Goal: Task Accomplishment & Management: Manage account settings

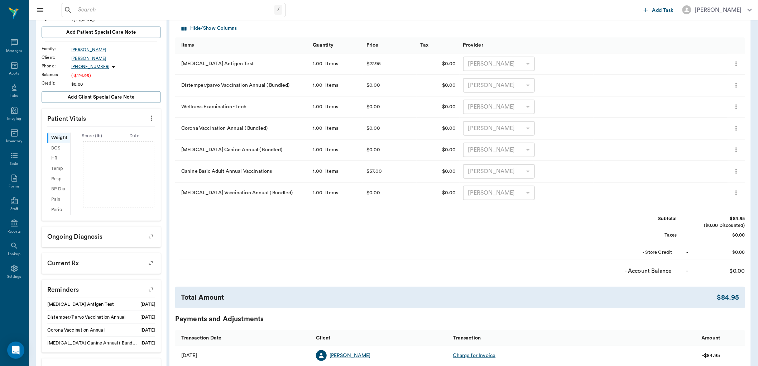
scroll to position [99, 0]
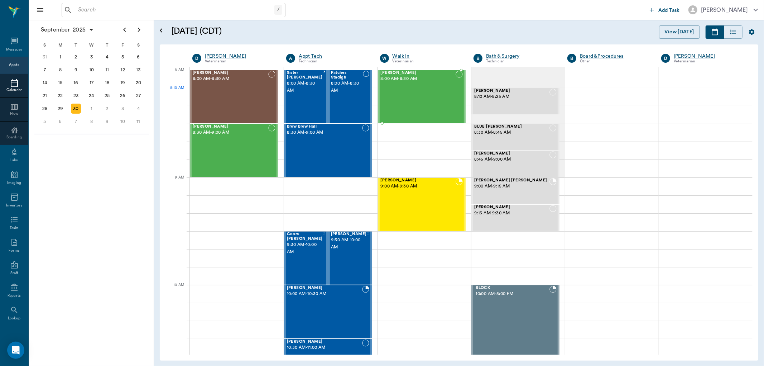
click at [444, 99] on div "Goober Acevedo 8:00 AM - 8:30 AM" at bounding box center [418, 97] width 75 height 52
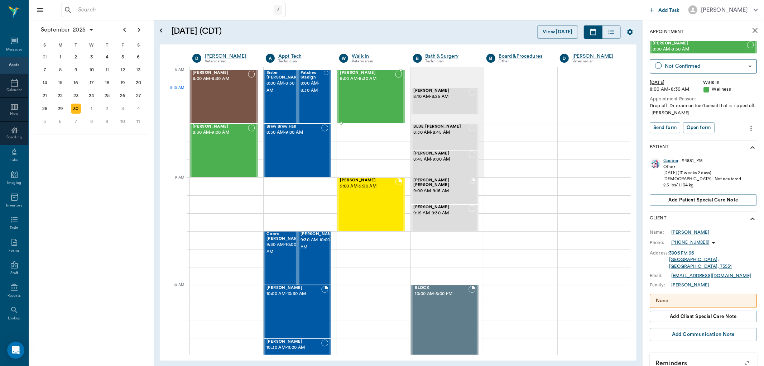
click at [359, 105] on div "Goober Acevedo 8:00 AM - 8:30 AM" at bounding box center [367, 97] width 55 height 52
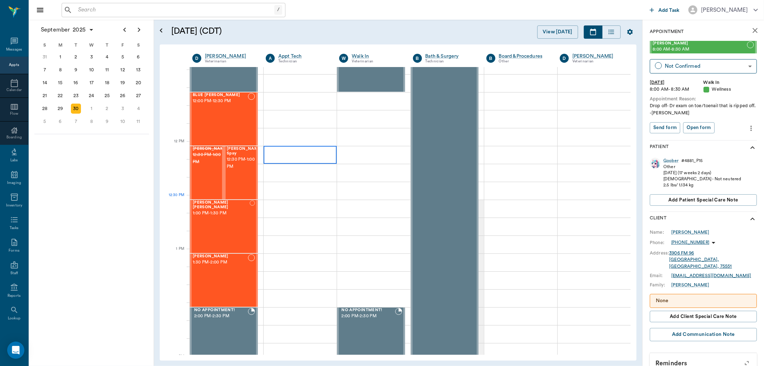
scroll to position [358, 0]
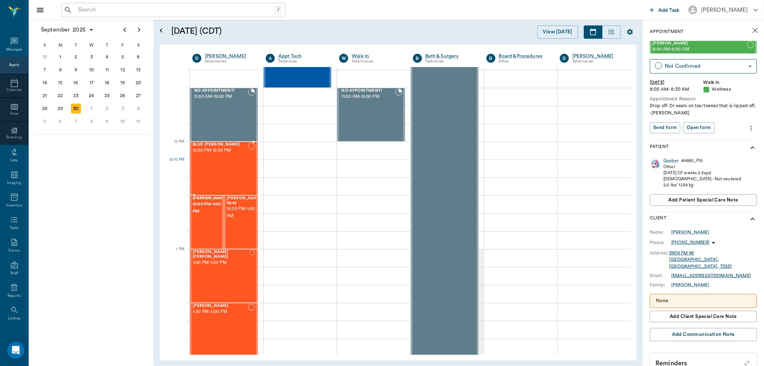
click at [226, 165] on div "BLUE Pope 12:00 PM - 12:30 PM" at bounding box center [220, 168] width 55 height 52
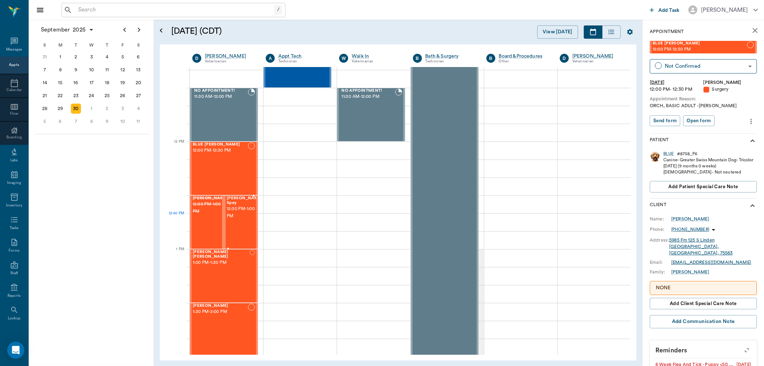
click at [237, 221] on div "Delany Spay 12:30 PM - 1:00 PM" at bounding box center [245, 222] width 36 height 52
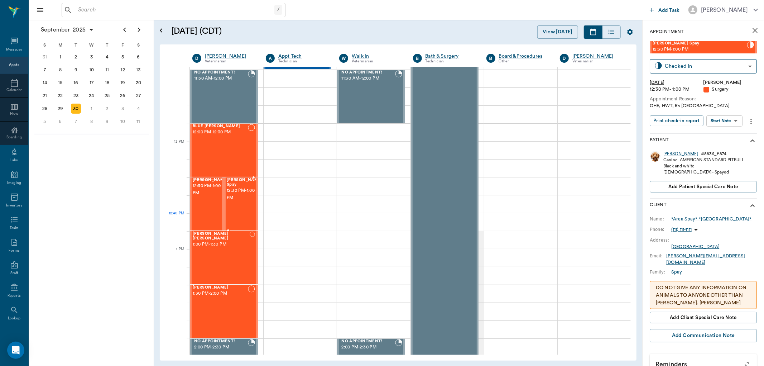
scroll to position [358, 0]
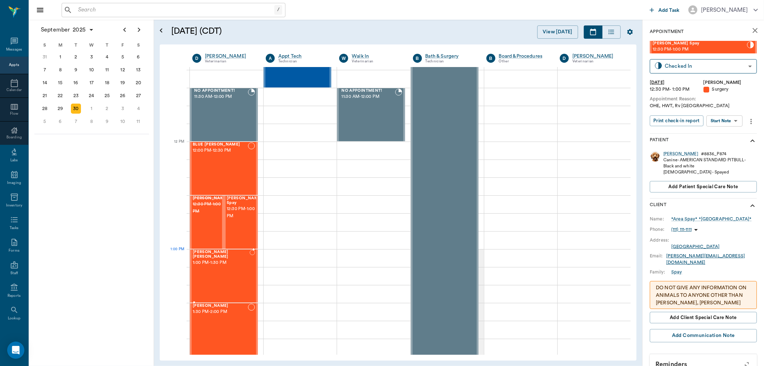
click at [234, 262] on div "Beckham Welch 1:00 PM - 1:30 PM" at bounding box center [221, 276] width 57 height 52
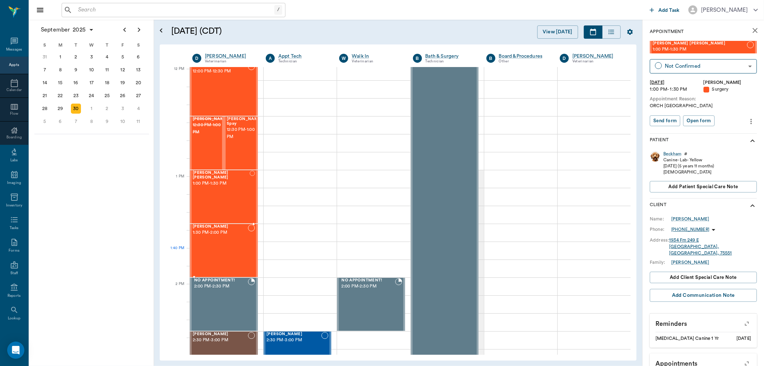
scroll to position [437, 0]
click at [230, 259] on div "Jax Haddox 1:30 PM - 2:00 PM" at bounding box center [220, 250] width 55 height 52
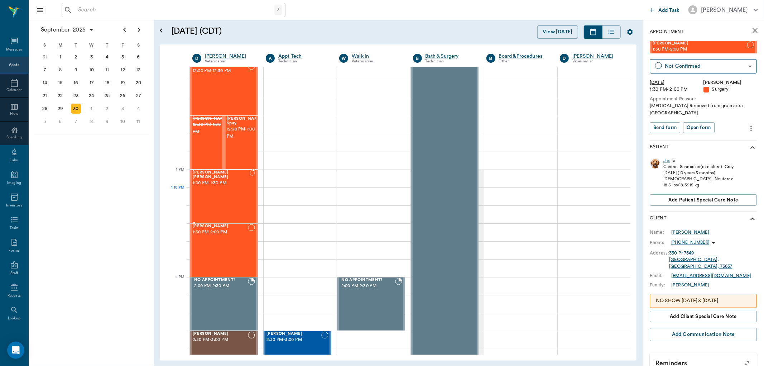
click at [227, 193] on div "Beckham Welch 1:00 PM - 1:30 PM" at bounding box center [221, 196] width 57 height 52
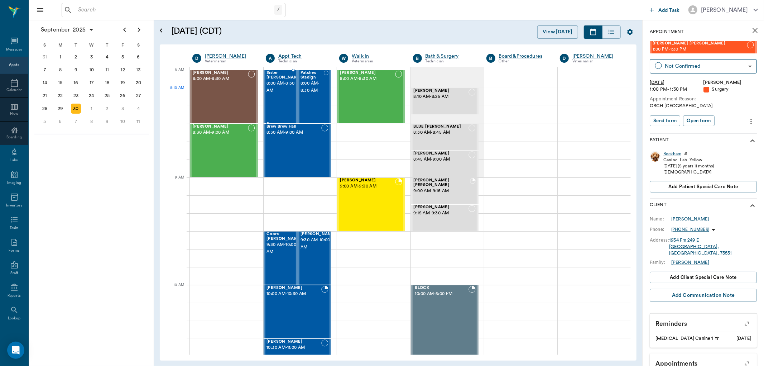
click at [274, 100] on div "Sister ECHOLS 8:00 AM - 8:30 AM" at bounding box center [284, 97] width 36 height 52
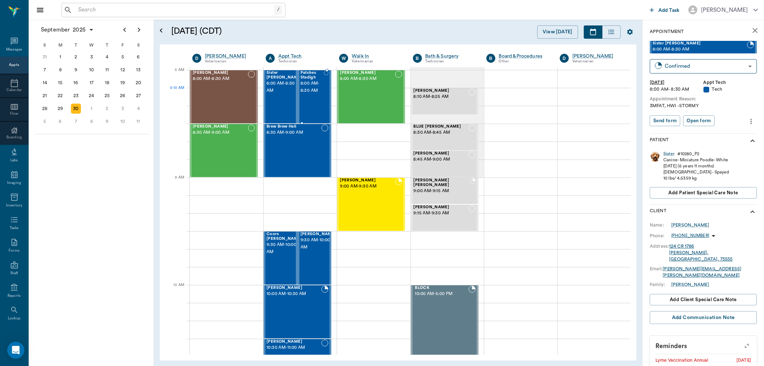
click at [319, 97] on div "Patches Stadigh 8:00 AM - 8:30 AM" at bounding box center [312, 97] width 24 height 52
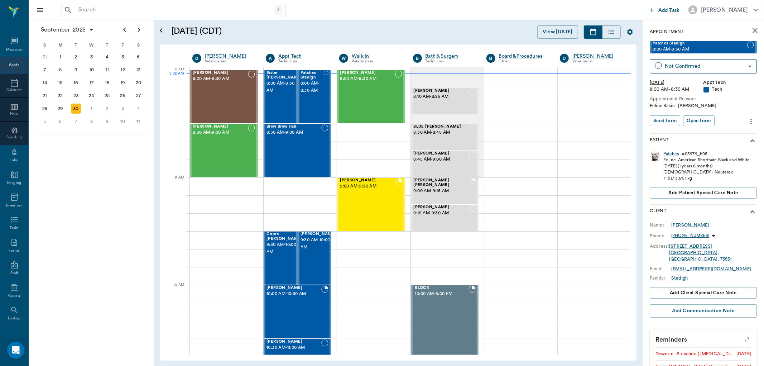
click at [84, 13] on input "text" at bounding box center [174, 10] width 199 height 10
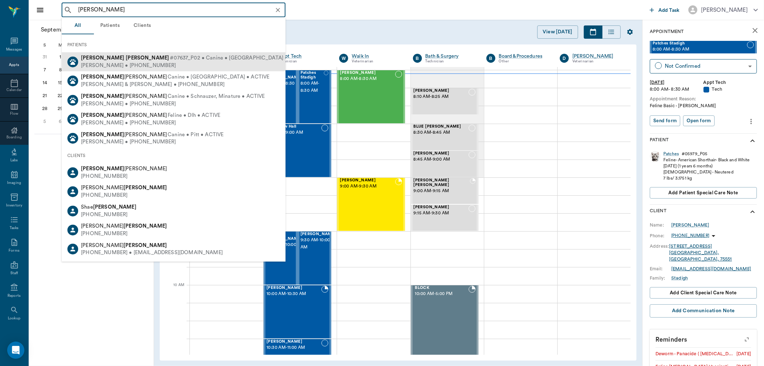
click at [170, 55] on span "#07637_P02 • Canine • Labahoula • ACTIVE" at bounding box center [239, 58] width 138 height 8
type input "spencer bute"
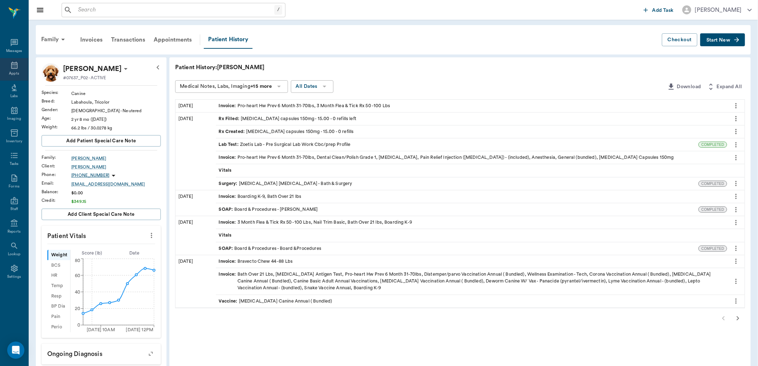
click at [21, 66] on div "Appts" at bounding box center [14, 69] width 28 height 23
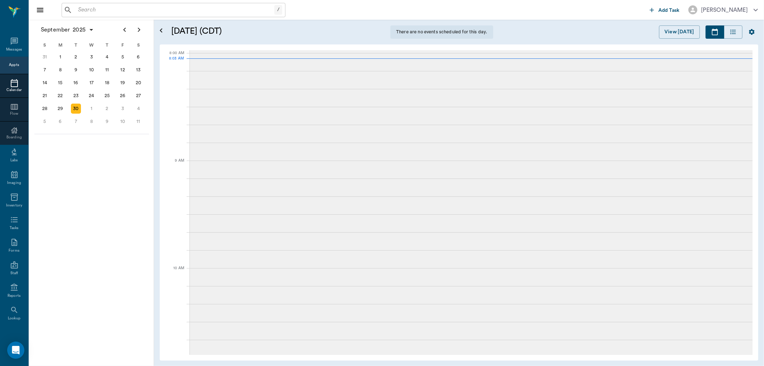
scroll to position [0, 0]
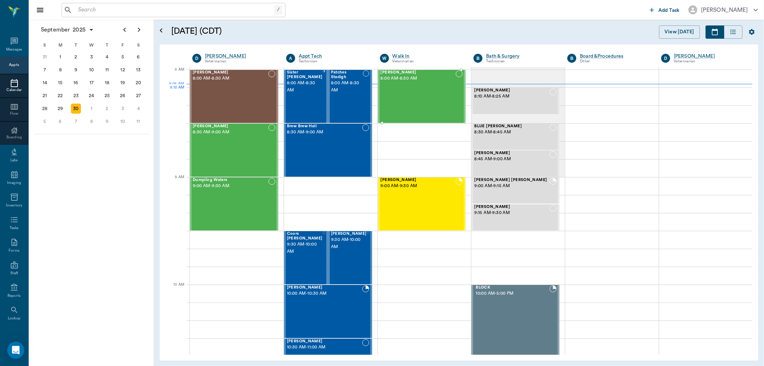
click at [409, 94] on div "Goober Acevedo 8:00 AM - 8:30 AM" at bounding box center [418, 96] width 75 height 52
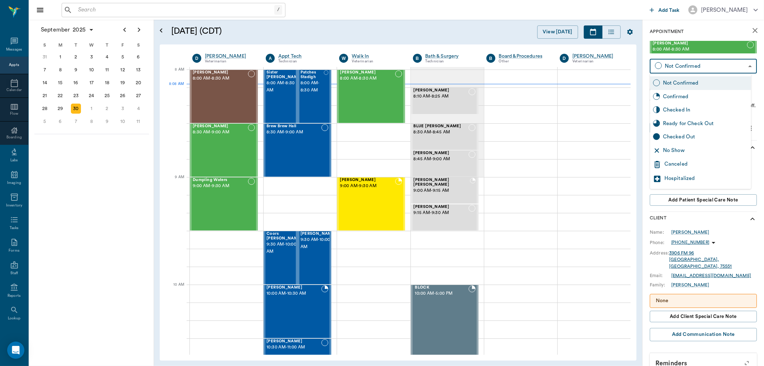
click at [722, 73] on body "/ ​ Add Task Dr. Bert Ellsworth Nectar Messages Appts Calendar Flow Boarding La…" at bounding box center [382, 183] width 764 height 366
click at [719, 106] on div "Checked In" at bounding box center [705, 110] width 85 height 8
type input "CHECKED_IN"
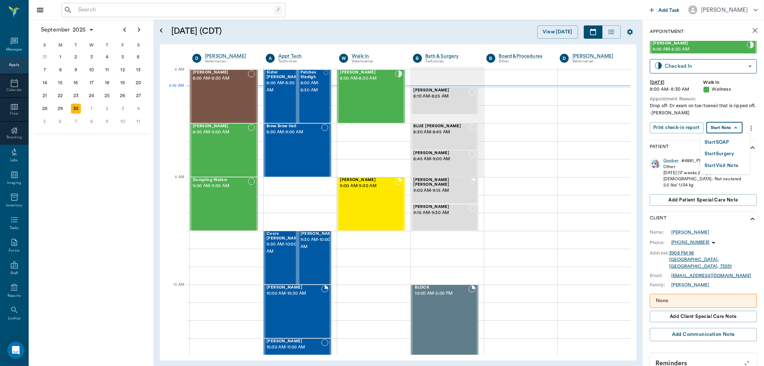
click at [725, 126] on body "/ ​ Add Task Dr. Bert Ellsworth Nectar Messages Appts Calendar Flow Boarding La…" at bounding box center [382, 183] width 764 height 366
click at [735, 97] on div at bounding box center [382, 183] width 764 height 366
click at [685, 129] on button "Print check-in report" at bounding box center [676, 127] width 54 height 11
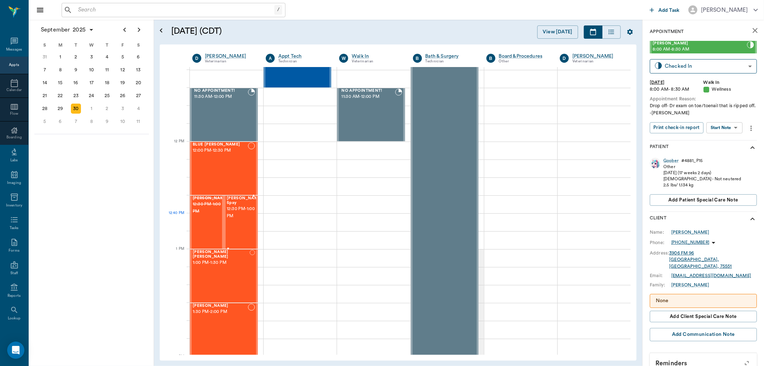
scroll to position [358, 0]
click at [208, 276] on div "Beckham Welch 1:00 PM - 1:30 PM" at bounding box center [221, 275] width 57 height 52
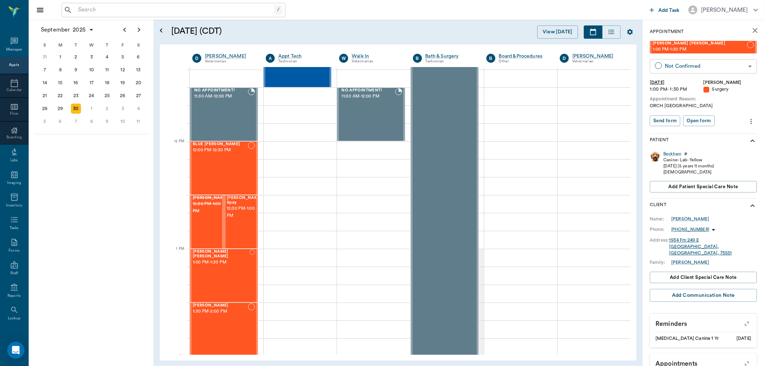
click at [677, 66] on body "/ ​ Add Task Dr. Bert Ellsworth Nectar Messages Appts Calendar Flow Boarding La…" at bounding box center [382, 183] width 764 height 366
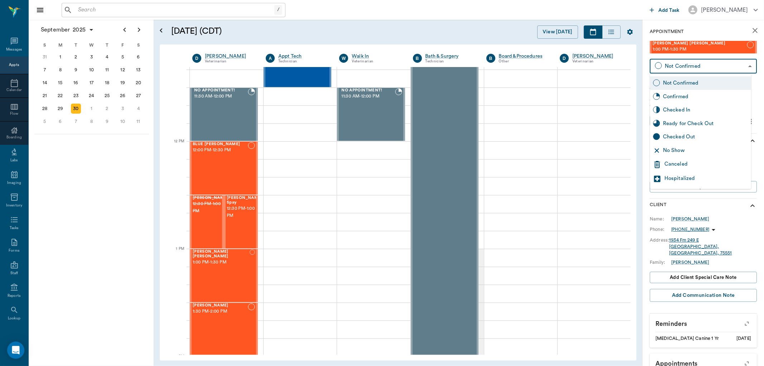
click at [678, 110] on div "Checked In" at bounding box center [705, 110] width 85 height 8
type input "CHECKED_IN"
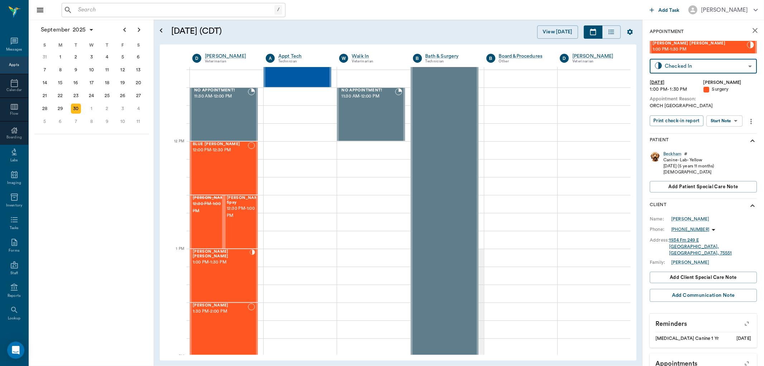
click at [85, 11] on input "text" at bounding box center [174, 10] width 199 height 10
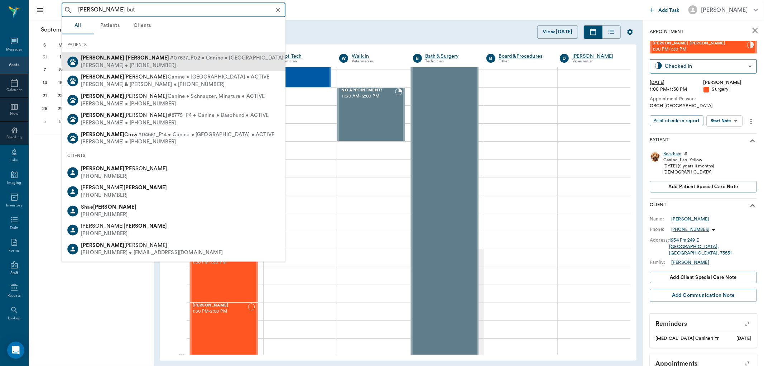
click at [173, 66] on div "Sondra Butera • (210) 781-0340" at bounding box center [194, 66] width 227 height 8
type input "spencer but"
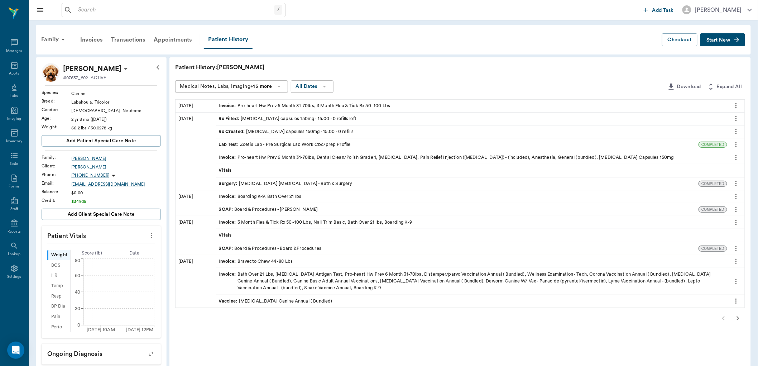
click at [723, 37] on button "Start New" at bounding box center [722, 39] width 45 height 13
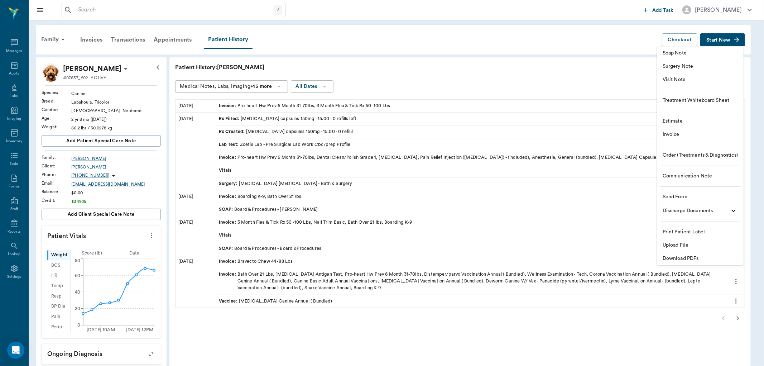
click at [699, 76] on span "Visit Note" at bounding box center [699, 80] width 75 height 8
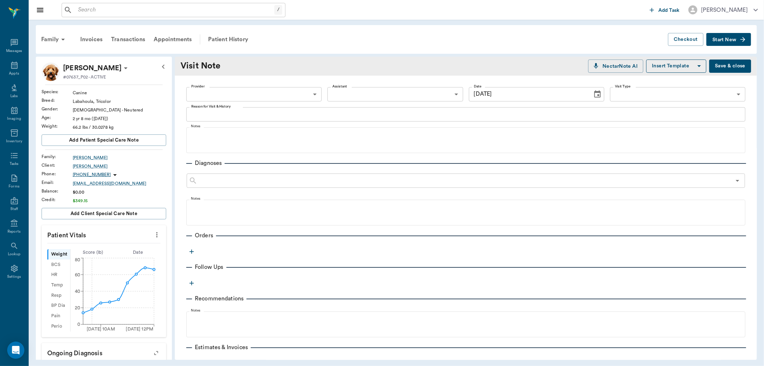
type input "[DATE]"
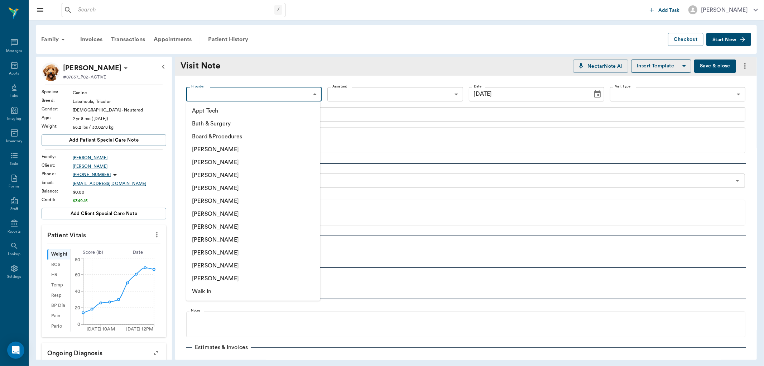
click at [254, 93] on body "/ ​ Add Task Dr. Bert Ellsworth Nectar Messages Appts Labs Imaging Inventory Ta…" at bounding box center [382, 183] width 764 height 366
click at [237, 187] on li "[PERSON_NAME]" at bounding box center [253, 187] width 134 height 13
type input "63ec2f075fda476ae8351a4d"
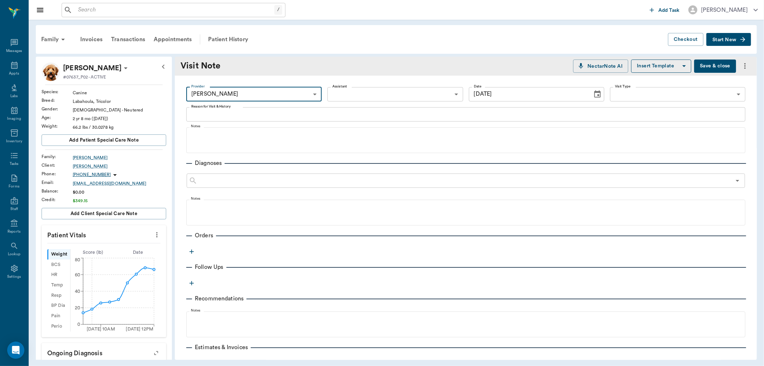
click at [360, 89] on body "/ ​ Add Task Dr. Bert Ellsworth Nectar Messages Appts Labs Imaging Inventory Ta…" at bounding box center [382, 183] width 764 height 366
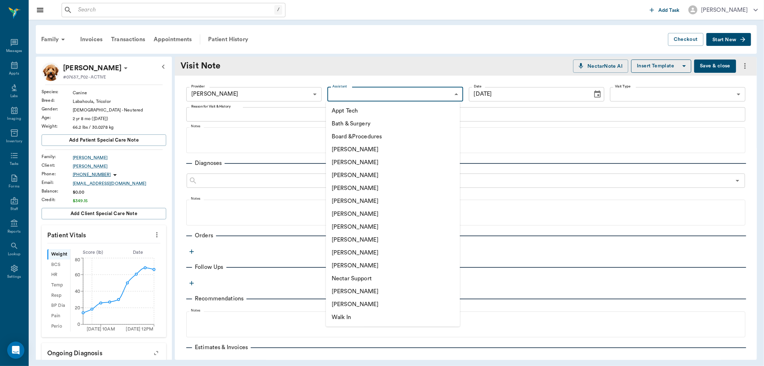
click at [348, 236] on li "[PERSON_NAME]" at bounding box center [393, 239] width 134 height 13
type input "63ec2e7e52e12b0ba117b124"
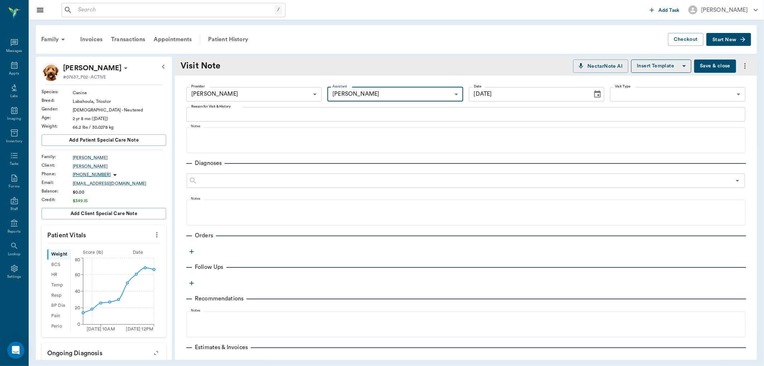
click at [211, 112] on textarea "Reason for Visit & History" at bounding box center [465, 114] width 549 height 8
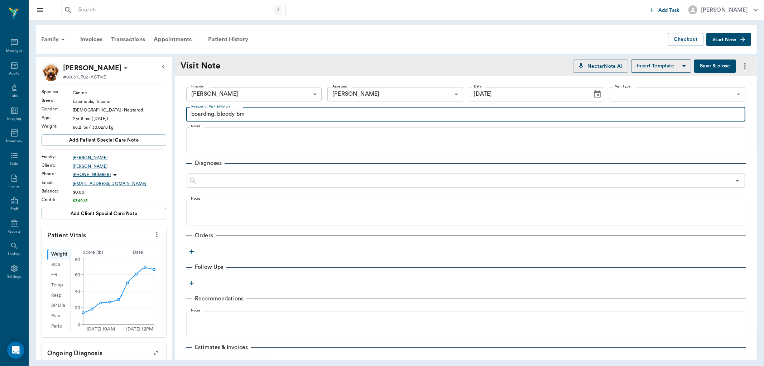
type textarea "boarding. bloody bm"
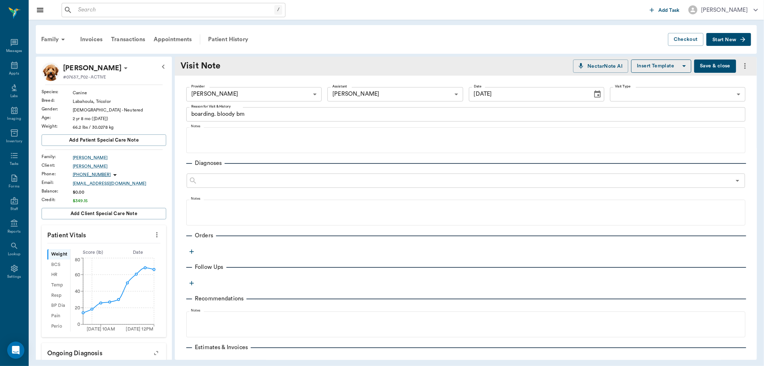
click at [192, 251] on icon "button" at bounding box center [191, 251] width 4 height 4
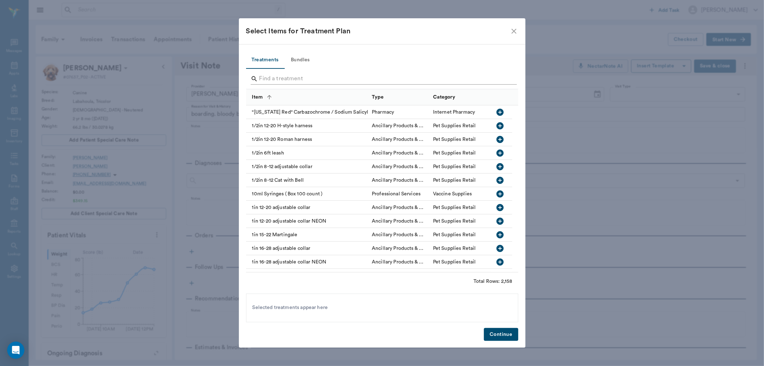
click at [263, 76] on input "Search" at bounding box center [382, 78] width 247 height 11
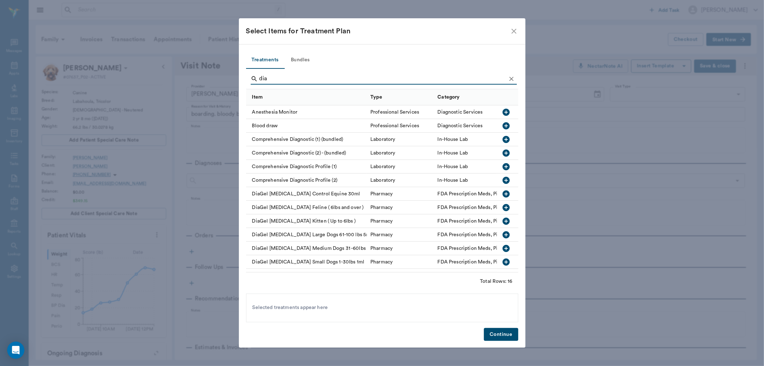
type input "dia"
click at [502, 233] on icon "button" at bounding box center [505, 234] width 7 height 7
click at [511, 333] on button "Continue" at bounding box center [501, 334] width 34 height 13
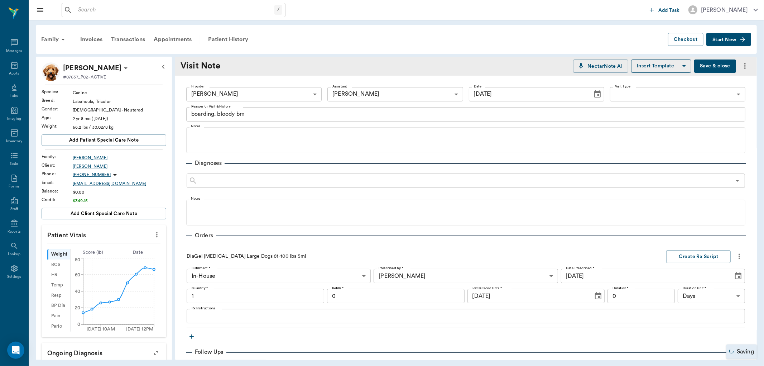
type input "1.00"
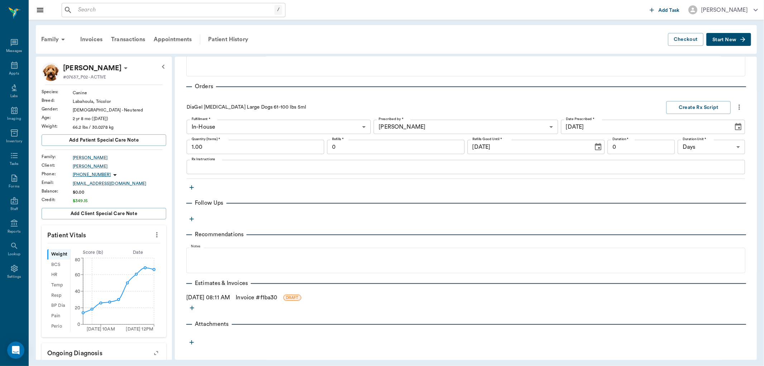
scroll to position [109, 0]
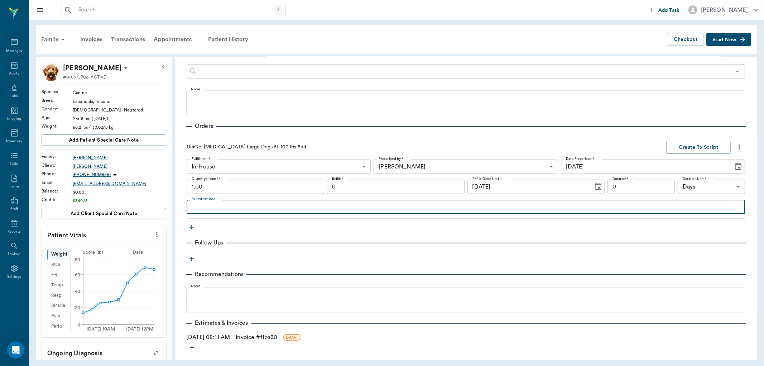
click at [204, 204] on textarea "Rx Instructions" at bounding box center [466, 207] width 548 height 8
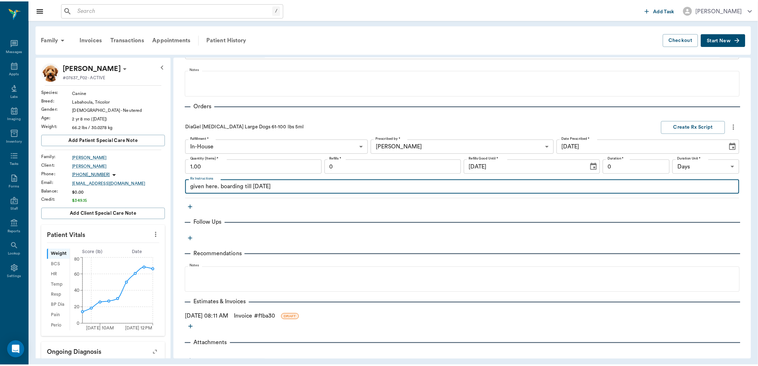
scroll to position [149, 0]
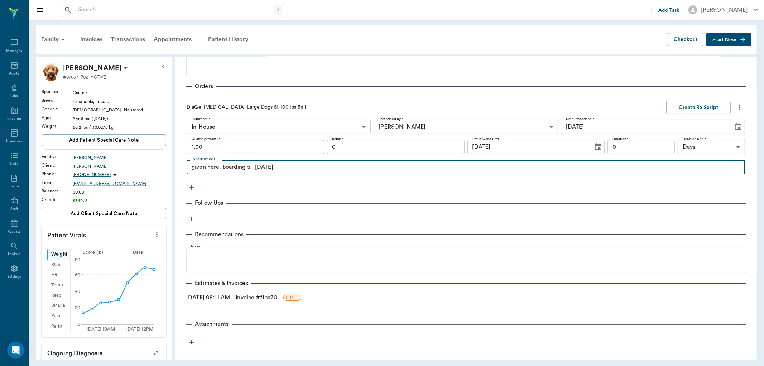
type textarea "given here. boarding till 10/1/25"
click at [277, 294] on link "Invoice # f1ba30" at bounding box center [257, 297] width 42 height 9
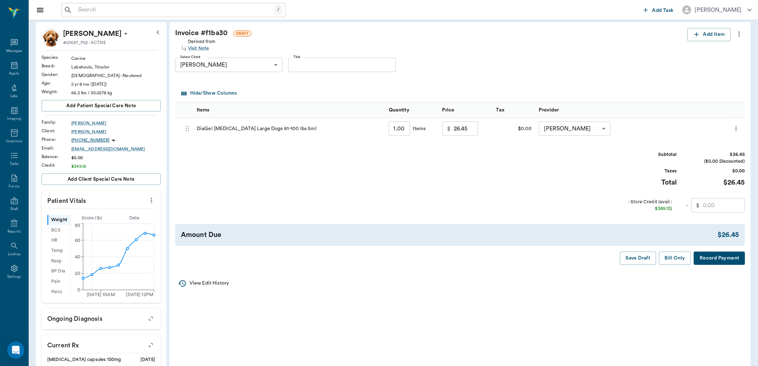
scroll to position [40, 0]
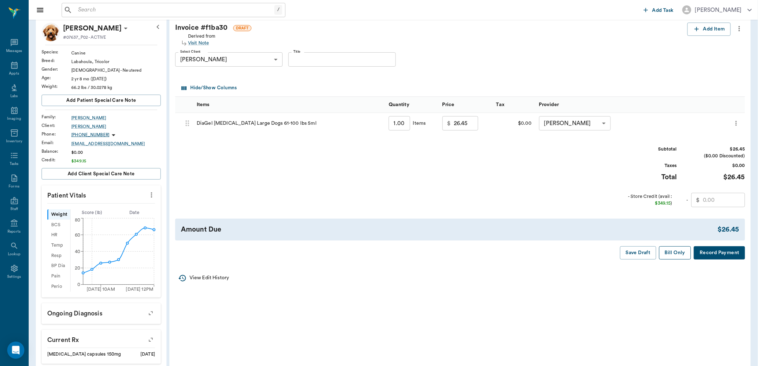
click at [667, 252] on button "Bill Only" at bounding box center [675, 252] width 32 height 13
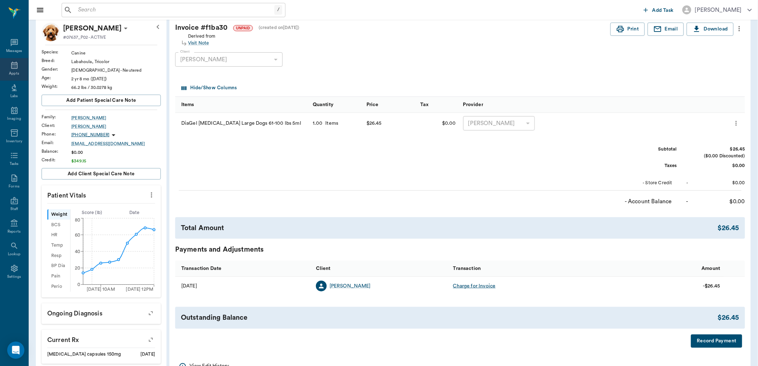
click at [15, 67] on icon at bounding box center [14, 65] width 6 height 7
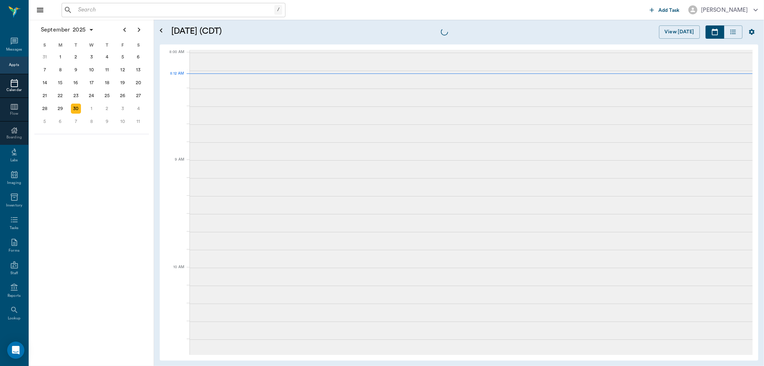
scroll to position [1, 0]
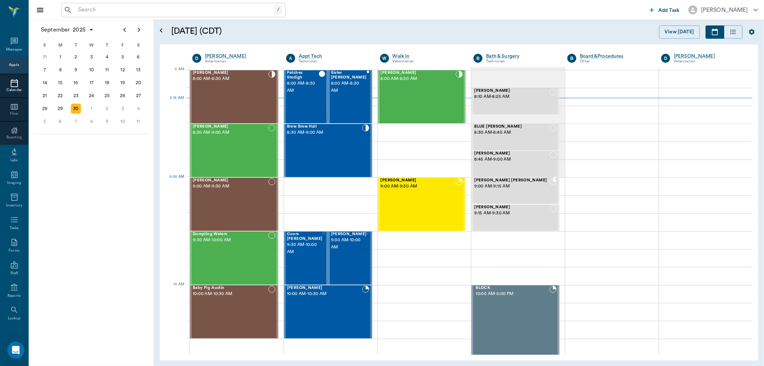
scroll to position [1, 0]
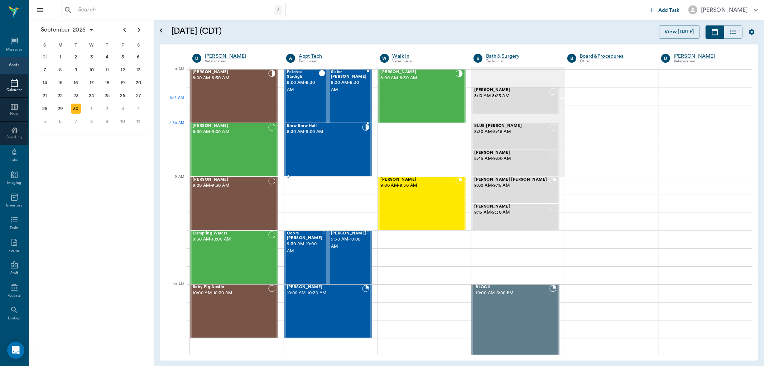
click at [341, 138] on div "Brew Brew Hall 8:30 AM - 9:00 AM" at bounding box center [324, 150] width 75 height 52
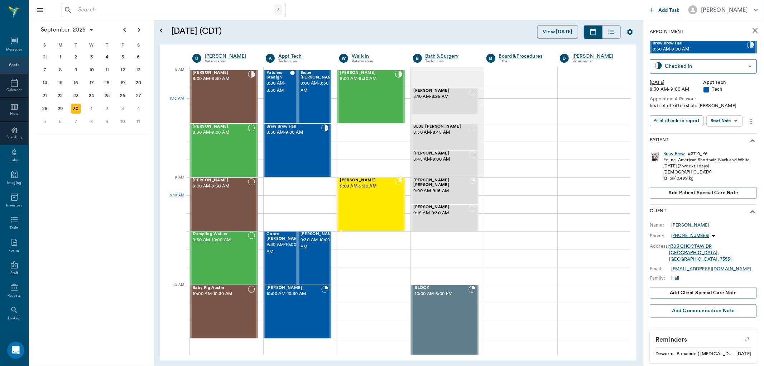
click at [379, 200] on div "[PERSON_NAME] 9:00 AM - 9:30 AM" at bounding box center [367, 204] width 55 height 52
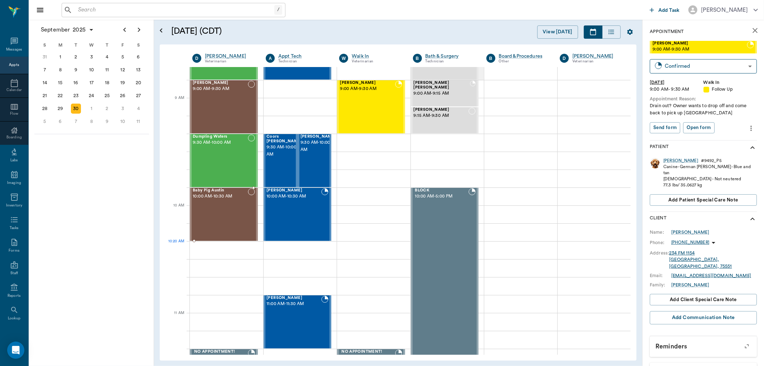
scroll to position [79, 0]
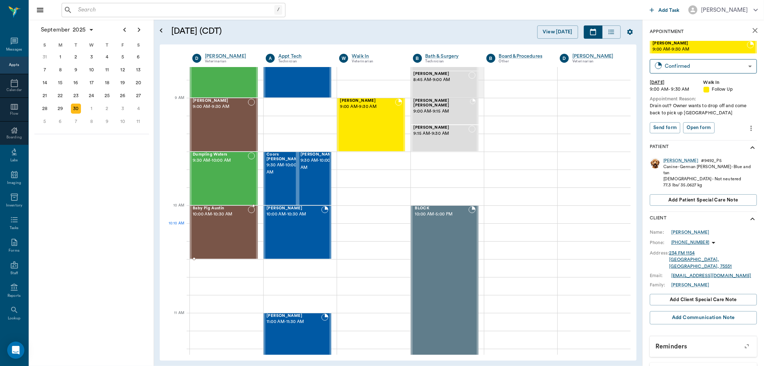
click at [222, 230] on div "Baby Pig Austin 10:00 AM - 10:30 AM" at bounding box center [220, 232] width 55 height 52
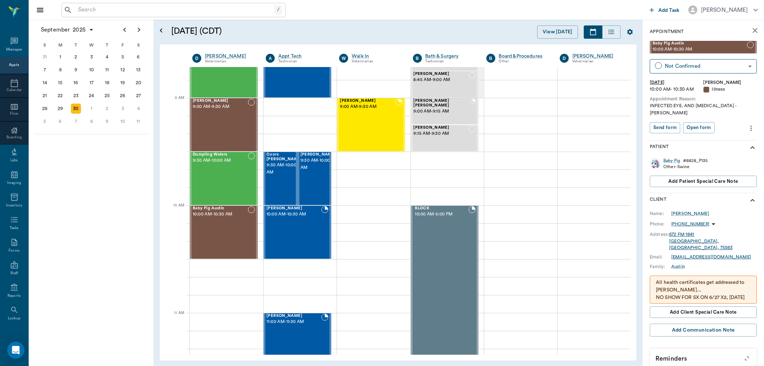
click at [13, 66] on div "Appts" at bounding box center [14, 64] width 10 height 5
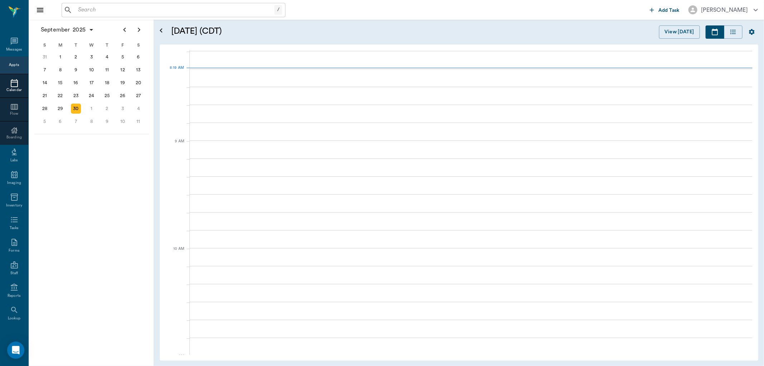
scroll to position [2, 0]
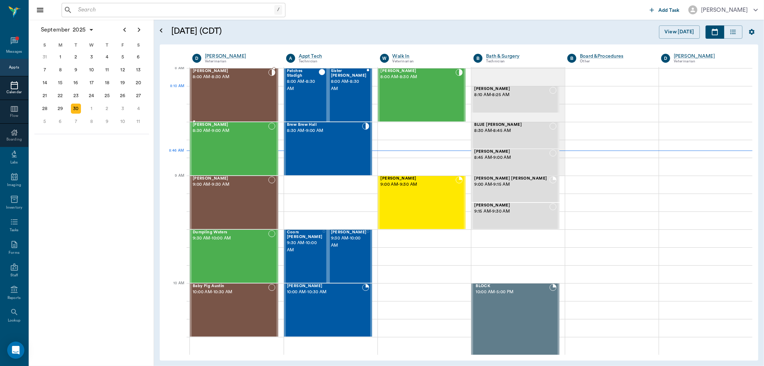
click at [243, 90] on div "Logan Caver 8:00 AM - 8:30 AM" at bounding box center [231, 95] width 76 height 52
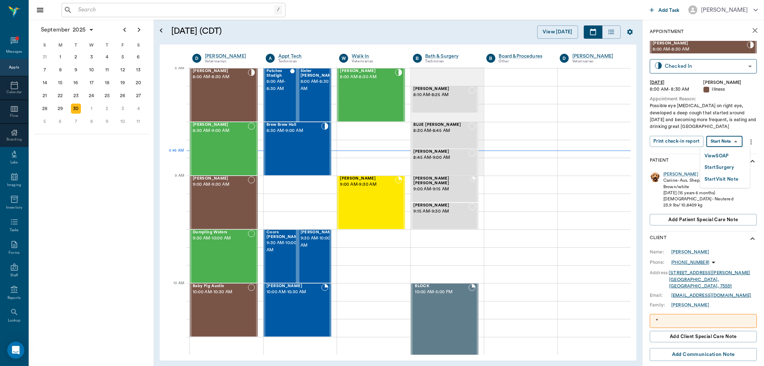
click at [731, 141] on body "/ ​ Add Task Dr. Bert Ellsworth Nectar Messages Appts Calendar Flow Boarding La…" at bounding box center [382, 183] width 764 height 366
click at [727, 154] on button "View SOAP" at bounding box center [716, 156] width 24 height 8
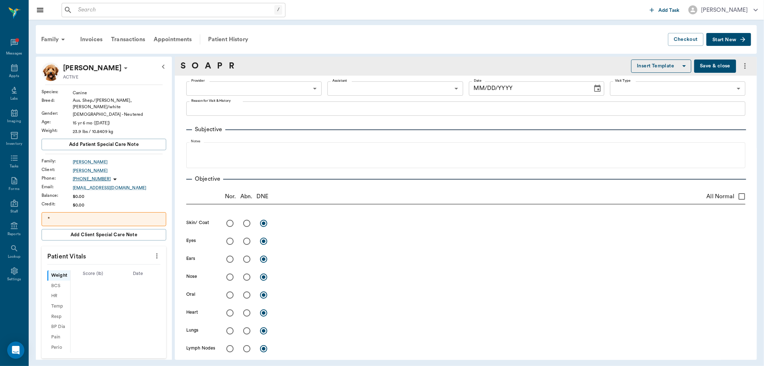
type input "63ec2f075fda476ae8351a4d"
type input "65d2be4f46e3a538d89b8c15"
type textarea "Possible eye ulcer on right eye, developed a deep cough that started around 2 w…"
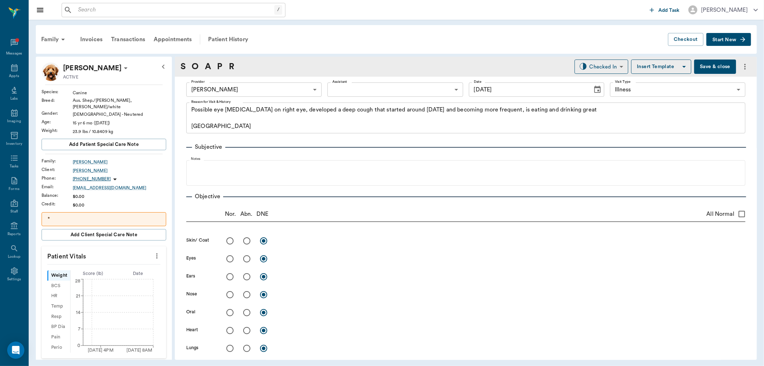
type input "[DATE]"
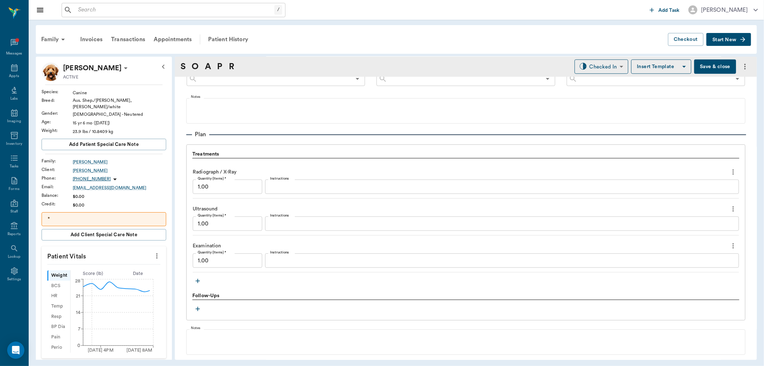
scroll to position [517, 0]
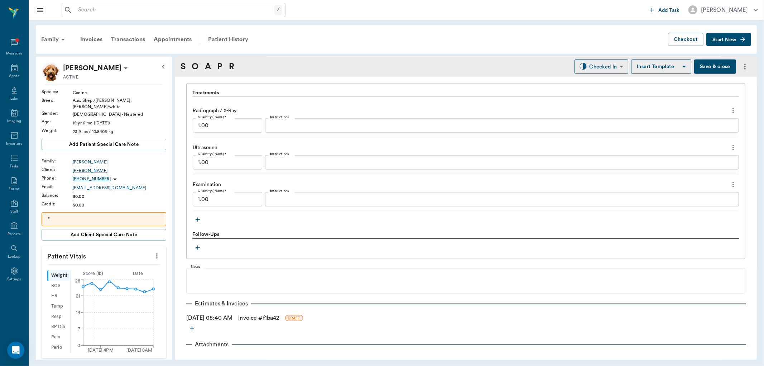
click at [195, 220] on icon "button" at bounding box center [197, 219] width 7 height 7
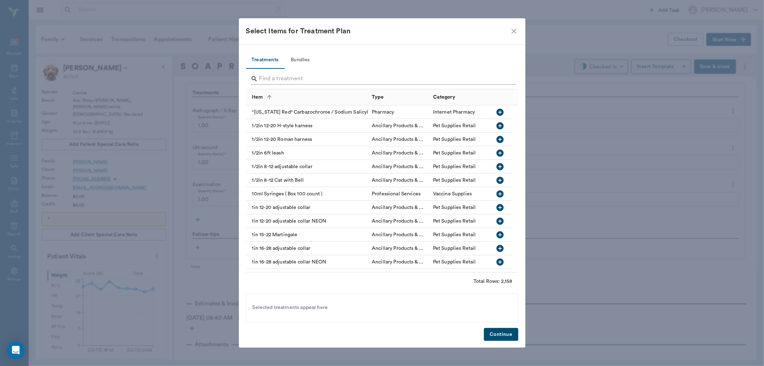
click at [285, 77] on input "Search" at bounding box center [382, 78] width 247 height 11
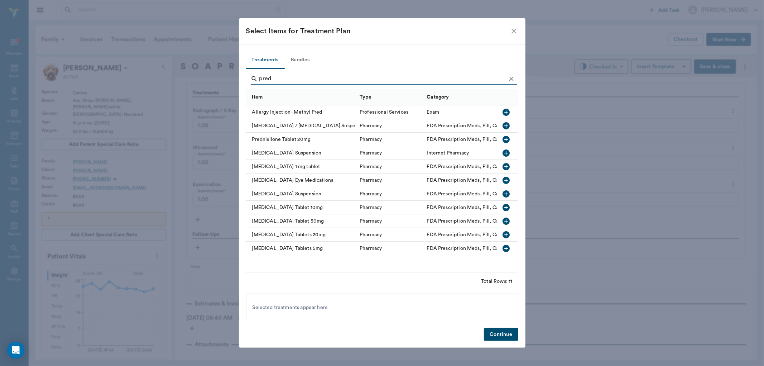
type input "pred"
click at [505, 246] on icon "button" at bounding box center [505, 248] width 7 height 7
click at [506, 335] on button "Continue" at bounding box center [501, 334] width 34 height 13
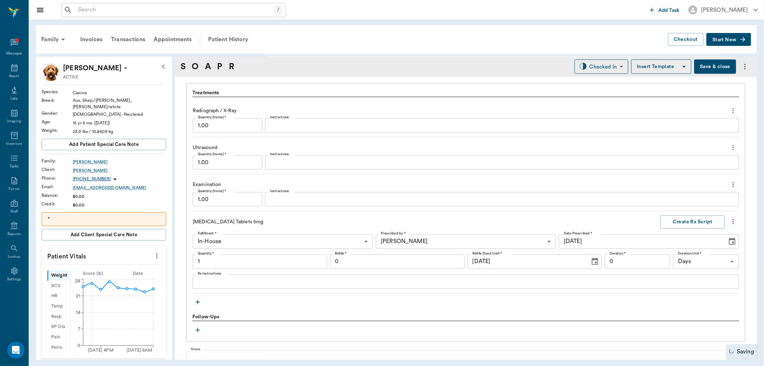
type input "1.00"
click at [197, 301] on icon "button" at bounding box center [197, 301] width 7 height 7
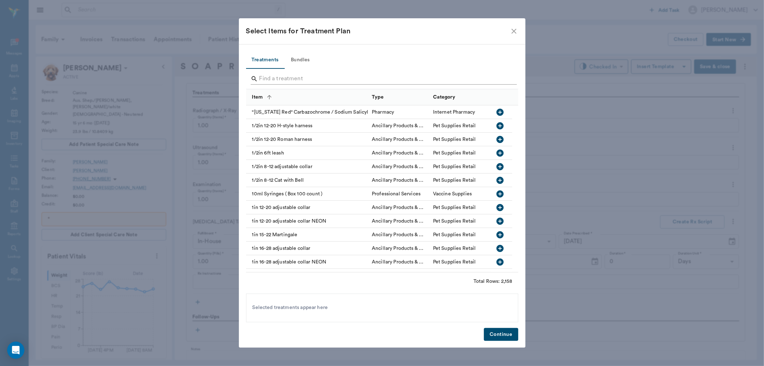
click at [280, 82] on input "Search" at bounding box center [382, 78] width 247 height 11
click at [280, 79] on input "Search" at bounding box center [382, 78] width 247 height 11
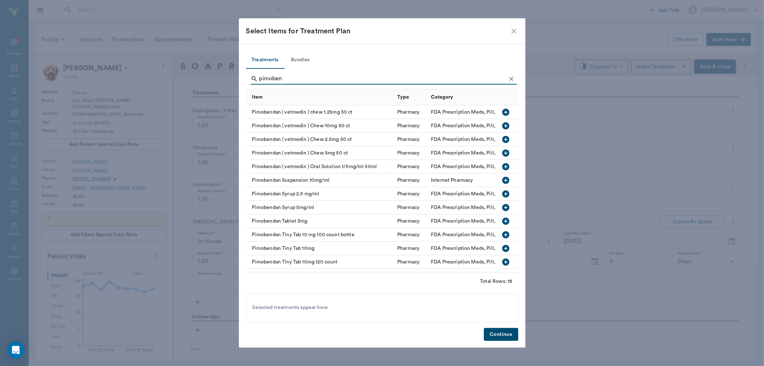
type input "pimoben"
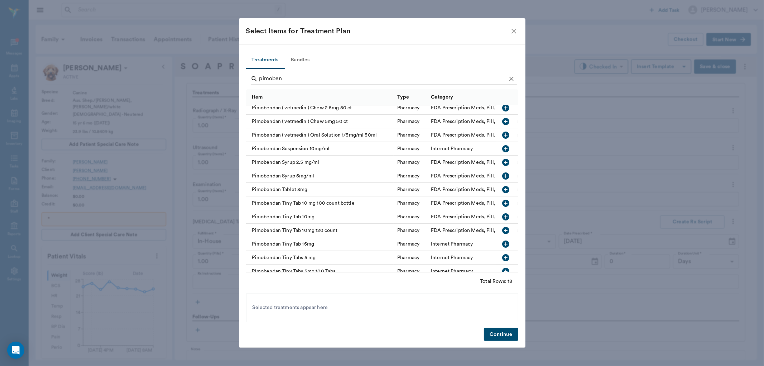
scroll to position [48, 0]
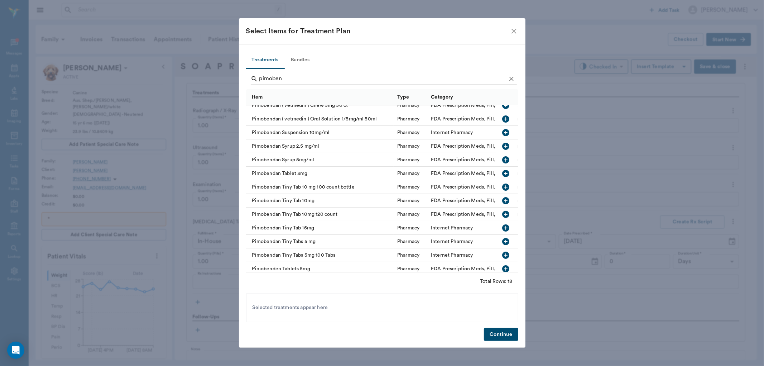
click at [502, 239] on icon "button" at bounding box center [505, 241] width 7 height 7
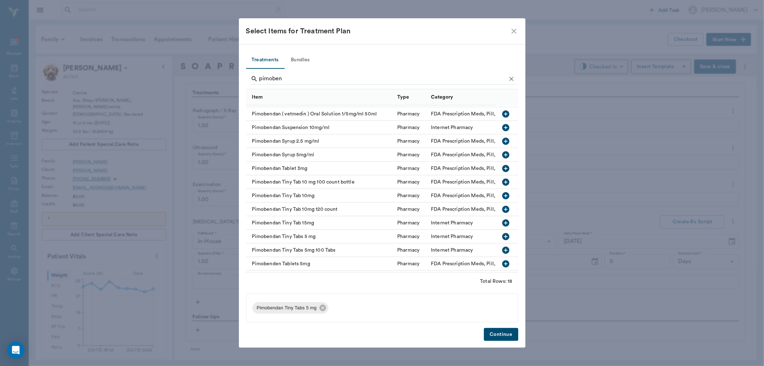
click at [502, 333] on button "Continue" at bounding box center [501, 334] width 34 height 13
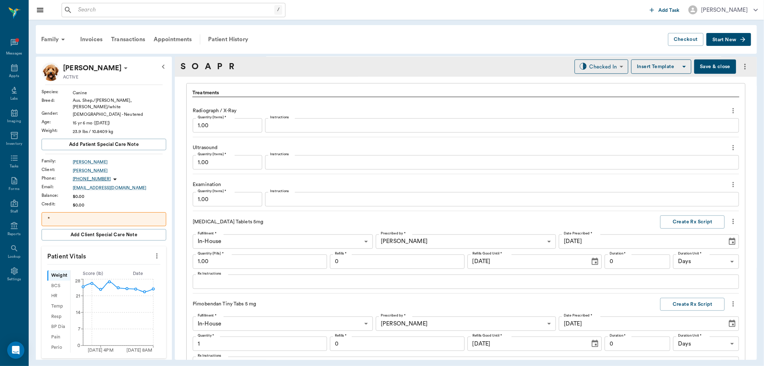
scroll to position [690, 0]
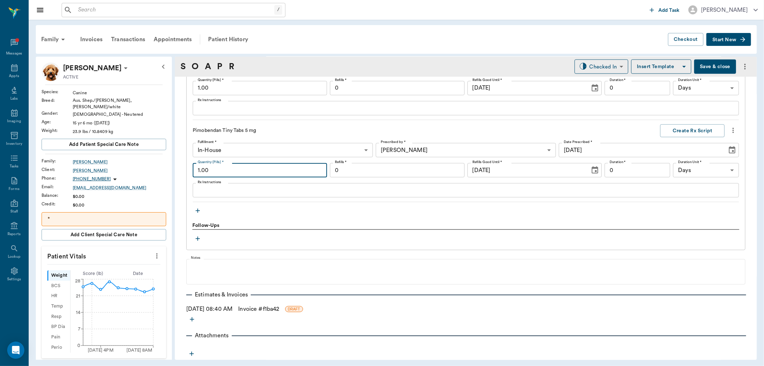
click at [239, 169] on input "1.00" at bounding box center [260, 170] width 134 height 14
type input "60.00"
click at [215, 188] on textarea "Rx Instructions" at bounding box center [466, 190] width 536 height 8
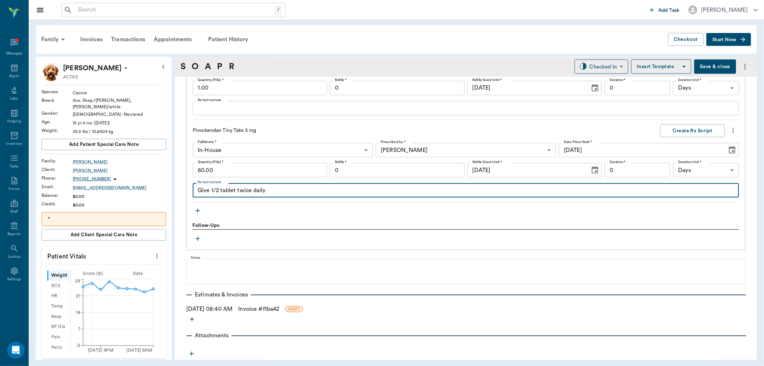
type textarea "Give 1/2 tablet twice daily"
click at [402, 168] on input "0" at bounding box center [397, 170] width 134 height 14
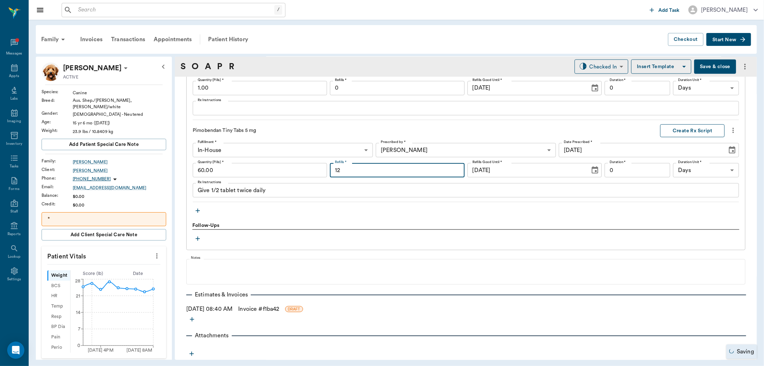
type input "12"
click at [690, 131] on button "Create Rx Script" at bounding box center [692, 130] width 64 height 13
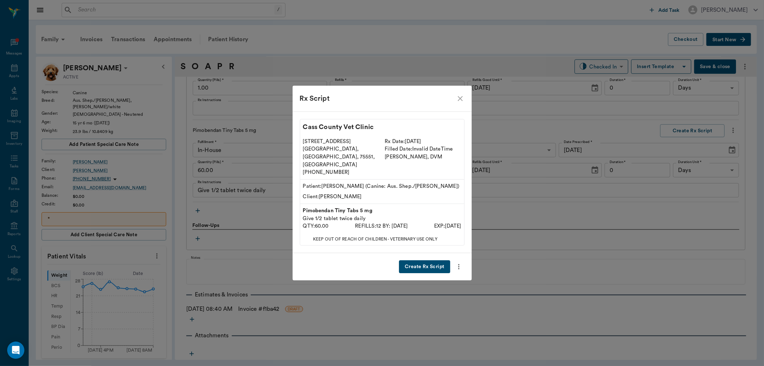
click at [427, 260] on button "Create Rx Script" at bounding box center [424, 266] width 51 height 13
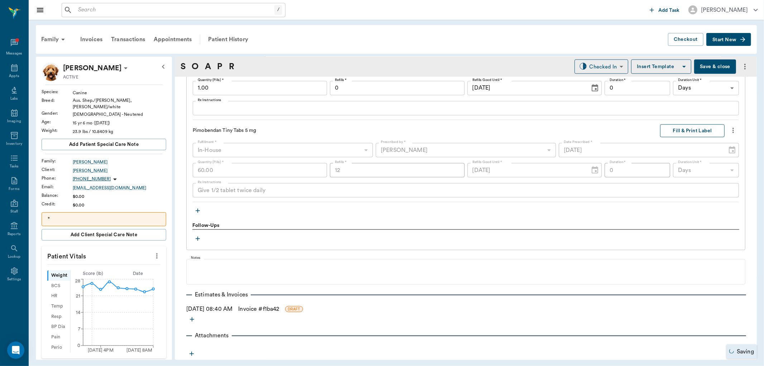
click at [690, 128] on button "Fill & Print Label" at bounding box center [692, 130] width 64 height 13
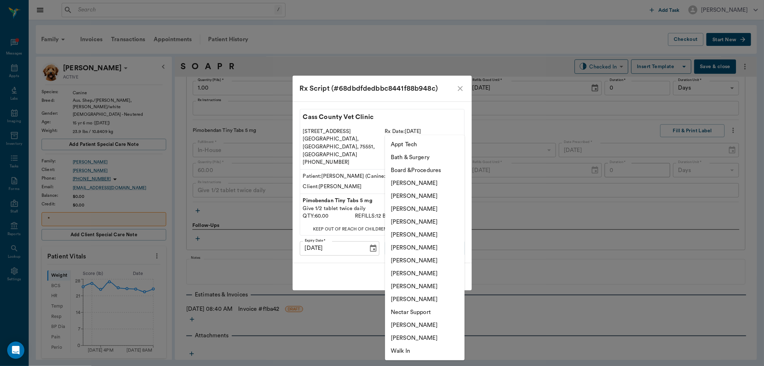
click at [432, 240] on body "/ ​ Add Task Dr. Bert Ellsworth Nectar Messages Appts Labs Imaging Inventory Ta…" at bounding box center [382, 183] width 764 height 366
click at [430, 217] on li "[PERSON_NAME]" at bounding box center [424, 221] width 79 height 13
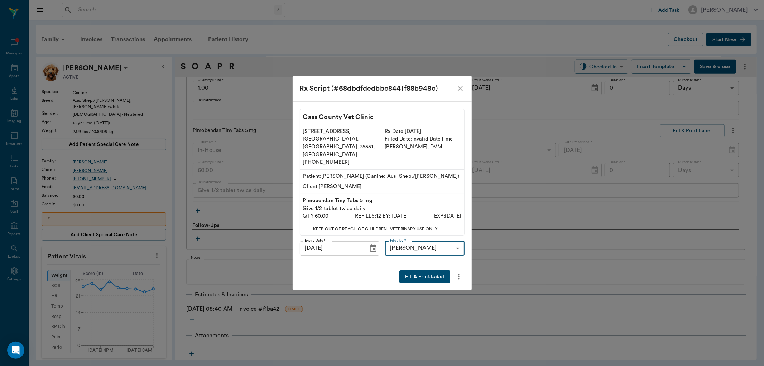
type input "63ec2f075fda476ae8351a4d"
click at [429, 270] on button "Fill & Print Label" at bounding box center [424, 276] width 50 height 13
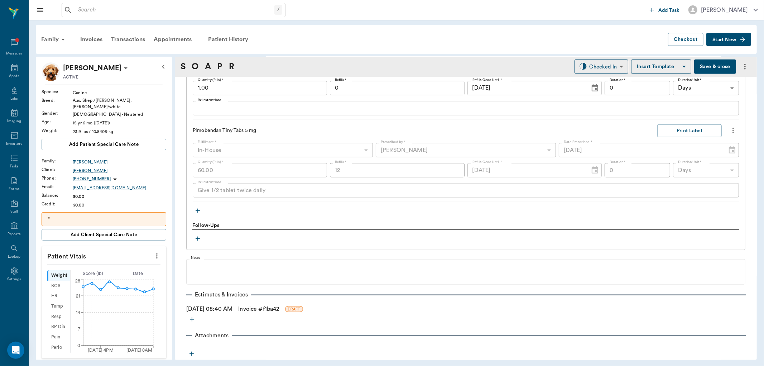
click at [198, 213] on icon "button" at bounding box center [197, 210] width 7 height 7
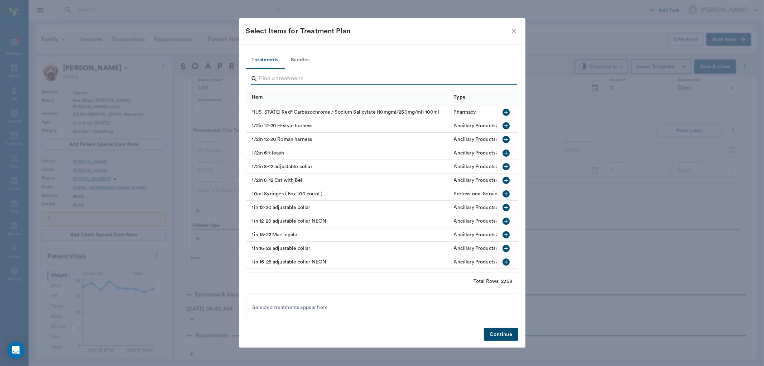
click at [294, 76] on input "Search" at bounding box center [382, 78] width 247 height 11
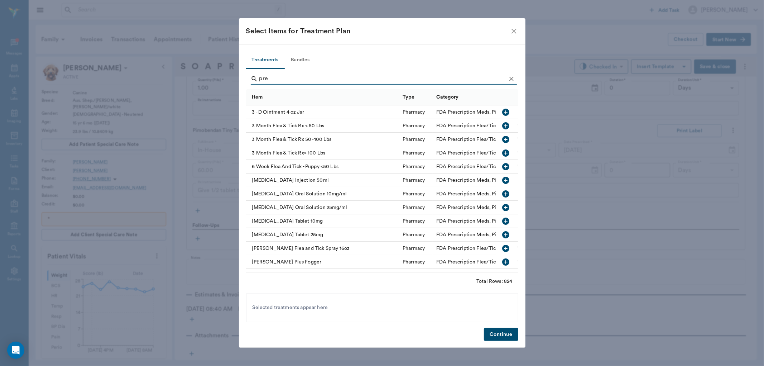
type input "pre"
click at [512, 31] on icon "close" at bounding box center [513, 31] width 9 height 9
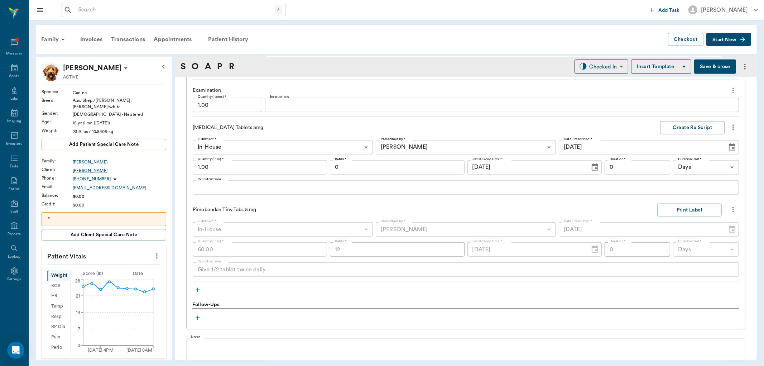
scroll to position [611, 0]
click at [228, 165] on input "1.00" at bounding box center [260, 167] width 134 height 14
click at [211, 185] on textarea "Rx Instructions" at bounding box center [466, 187] width 536 height 8
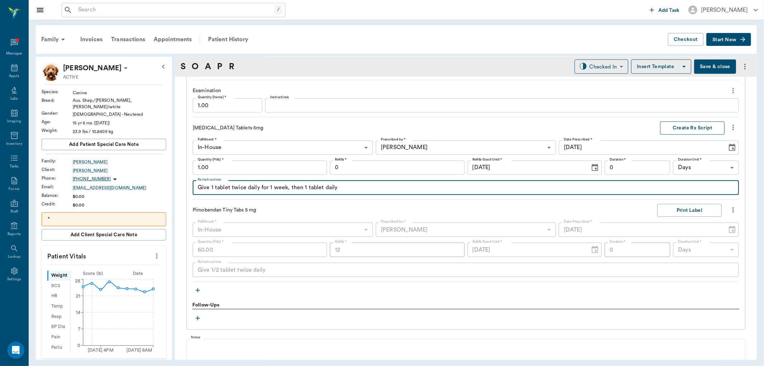
type textarea "Give 1 tablet twice daily for 1 week, then 1 tablet daily"
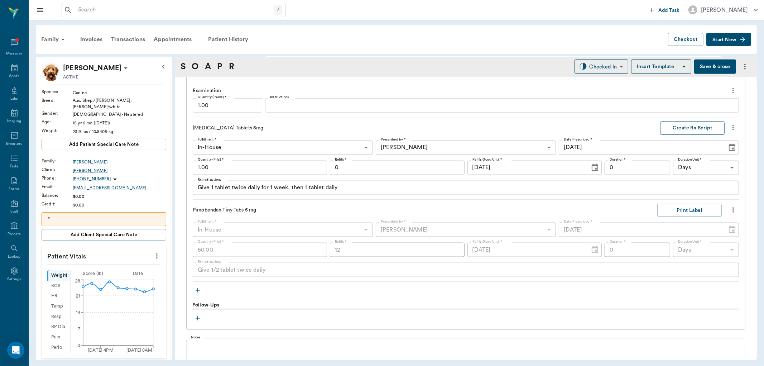
click at [679, 126] on button "Create Rx Script" at bounding box center [692, 127] width 64 height 13
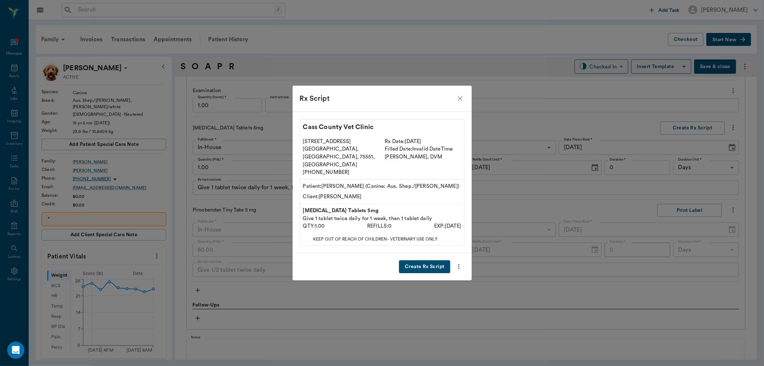
click at [419, 260] on button "Create Rx Script" at bounding box center [424, 266] width 51 height 13
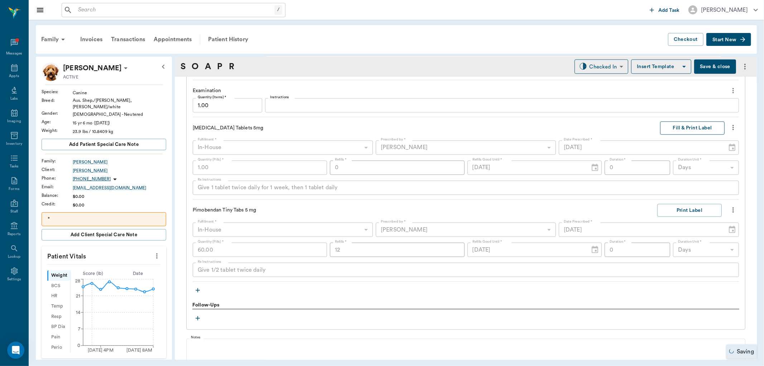
click at [681, 125] on button "Fill & Print Label" at bounding box center [692, 127] width 64 height 13
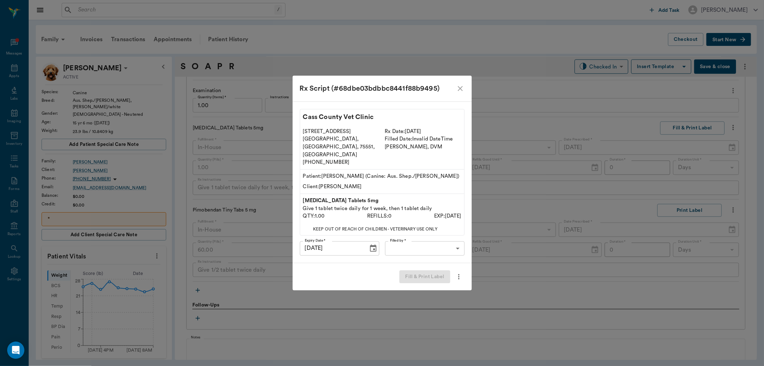
click at [429, 237] on body "/ ​ Add Task Dr. Bert Ellsworth Nectar Messages Appts Labs Imaging Inventory Ta…" at bounding box center [382, 183] width 764 height 366
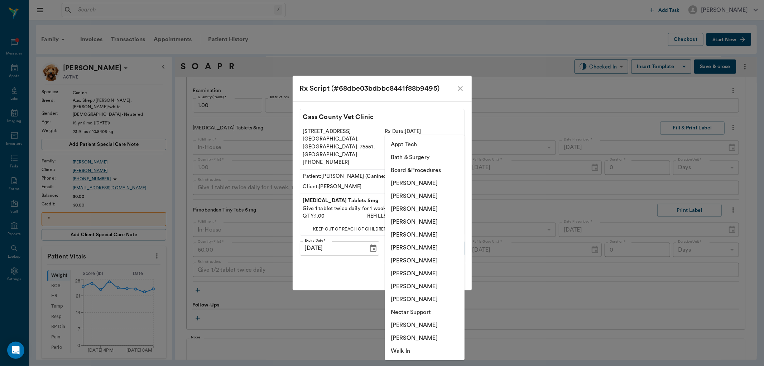
click at [429, 220] on li "[PERSON_NAME]" at bounding box center [424, 221] width 79 height 13
type input "63ec2f075fda476ae8351a4d"
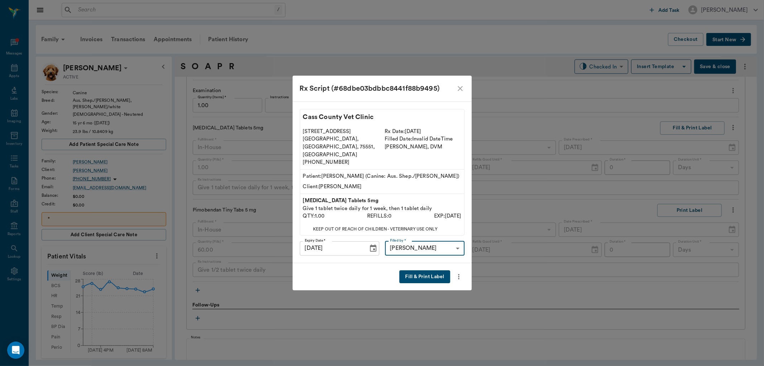
click at [425, 272] on button "Fill & Print Label" at bounding box center [424, 276] width 50 height 13
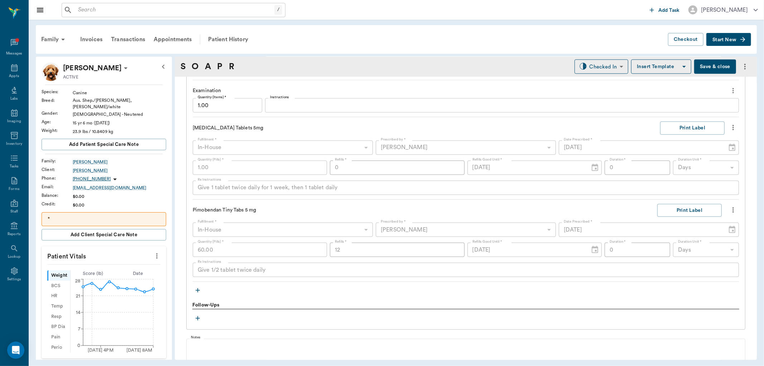
click at [198, 291] on icon "button" at bounding box center [197, 289] width 7 height 7
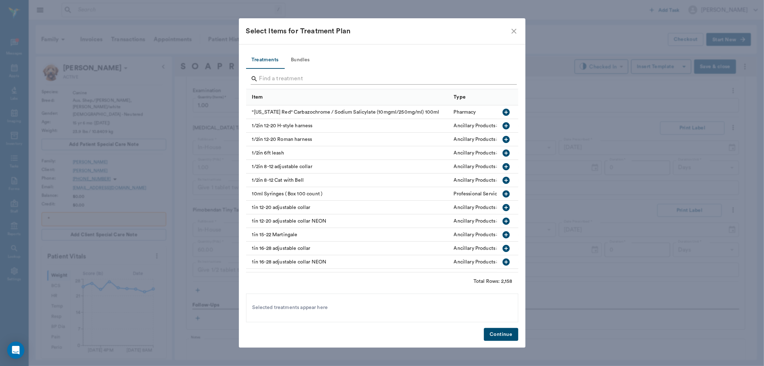
click at [291, 73] on input "Search" at bounding box center [382, 78] width 247 height 11
click at [285, 81] on input "Search" at bounding box center [382, 78] width 247 height 11
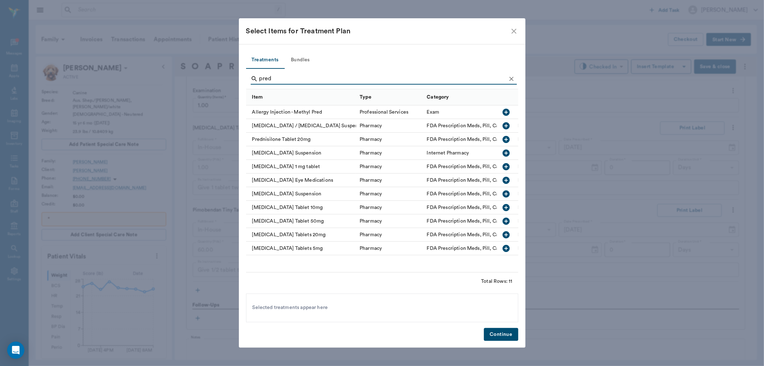
type input "pred"
click at [504, 248] on icon "button" at bounding box center [505, 248] width 7 height 7
drag, startPoint x: 496, startPoint y: 334, endPoint x: 498, endPoint y: 326, distance: 7.8
click at [497, 333] on button "Continue" at bounding box center [501, 334] width 34 height 13
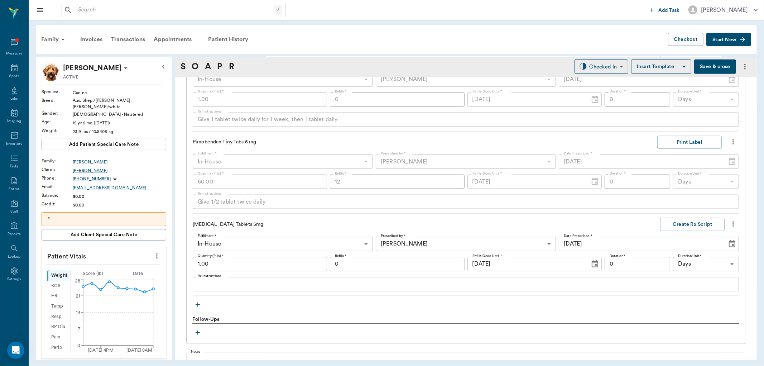
scroll to position [693, 0]
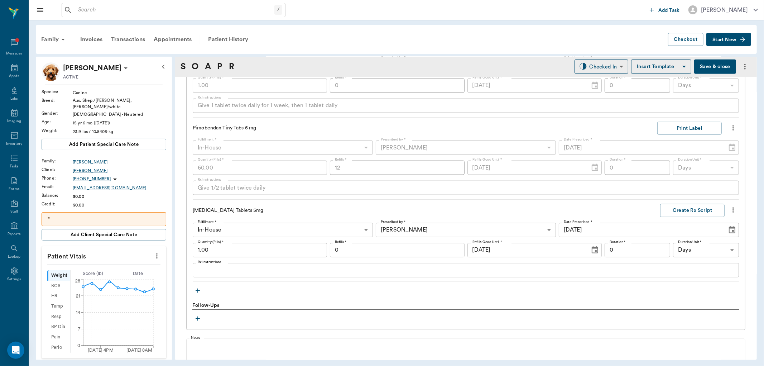
click at [224, 247] on input "1.00" at bounding box center [260, 250] width 134 height 14
type input "60.00"
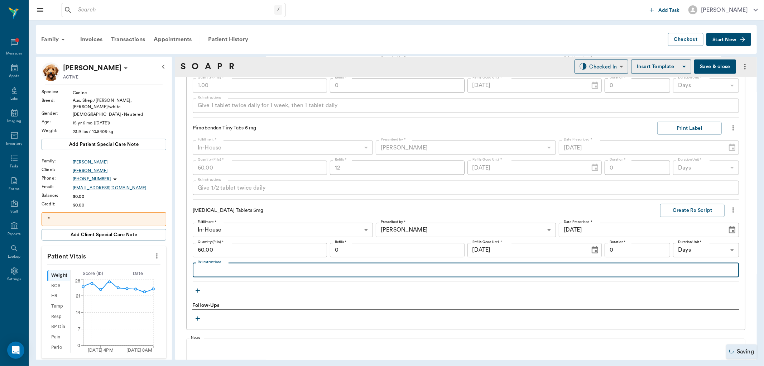
click at [227, 270] on textarea "Rx Instructions" at bounding box center [466, 270] width 536 height 8
type textarea "Give 1 tablet twice daily for 1 week, then 1 tablet daily"
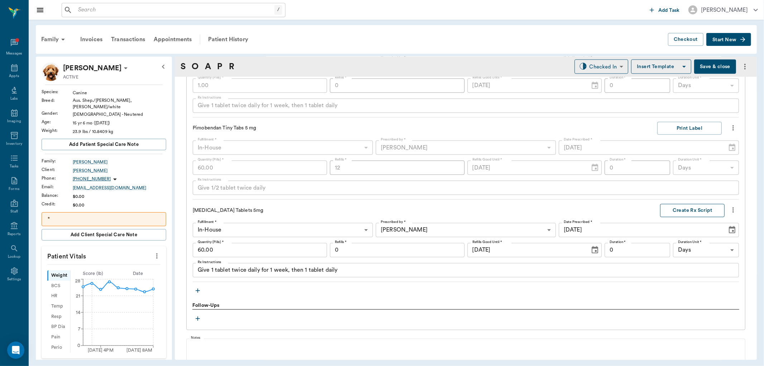
click at [677, 209] on button "Create Rx Script" at bounding box center [692, 210] width 64 height 13
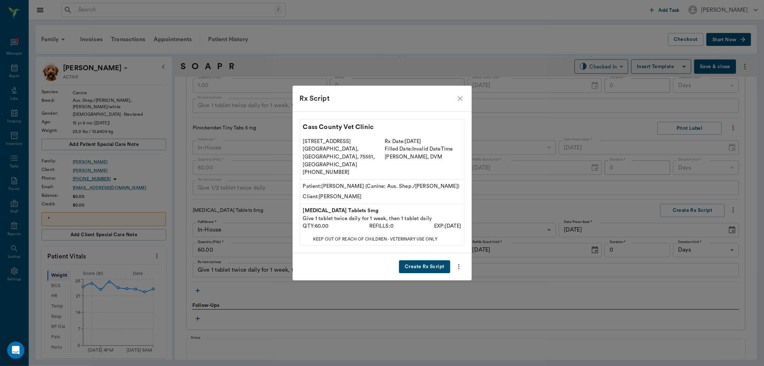
click at [417, 260] on button "Create Rx Script" at bounding box center [424, 266] width 51 height 13
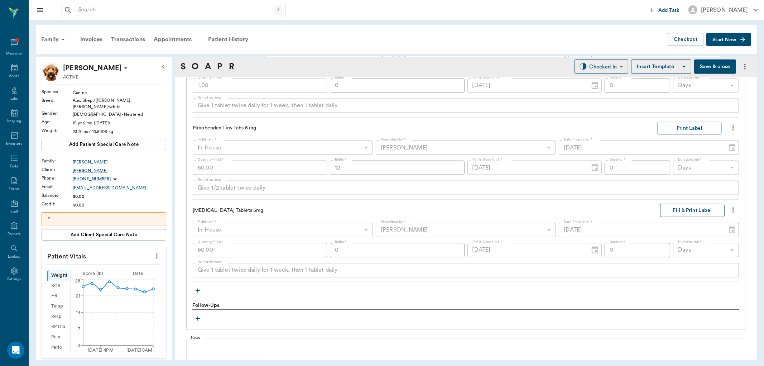
click at [683, 210] on button "Fill & Print Label" at bounding box center [692, 210] width 64 height 13
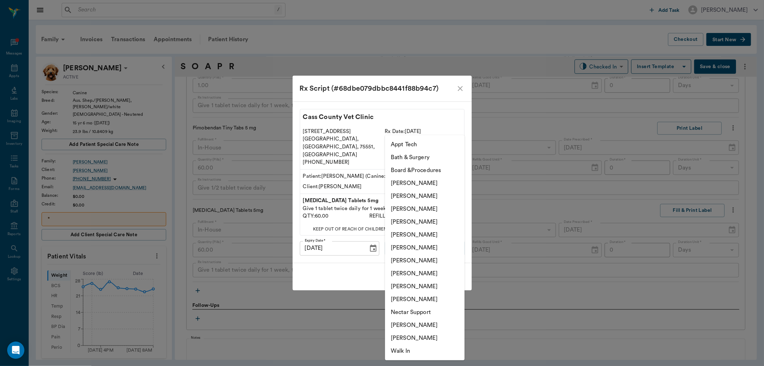
click at [456, 239] on body "/ ​ Add Task Dr. Bert Ellsworth Nectar Messages Appts Labs Imaging Inventory Ta…" at bounding box center [382, 183] width 764 height 366
click at [431, 219] on li "[PERSON_NAME]" at bounding box center [424, 221] width 79 height 13
type input "63ec2f075fda476ae8351a4d"
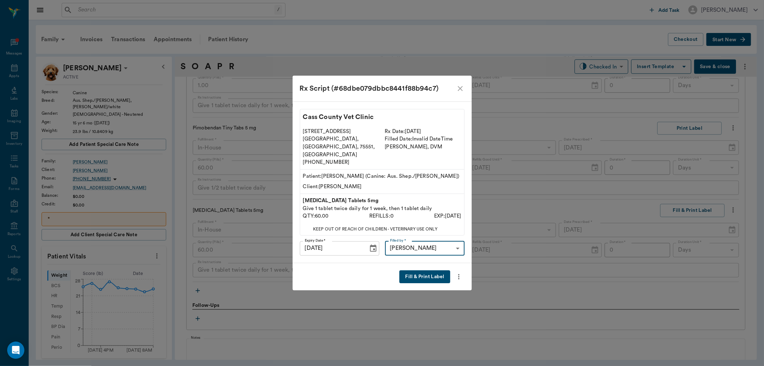
click at [433, 270] on button "Fill & Print Label" at bounding box center [424, 276] width 50 height 13
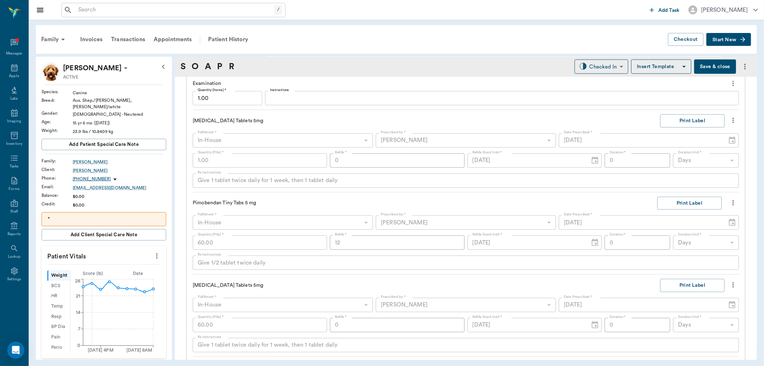
scroll to position [573, 0]
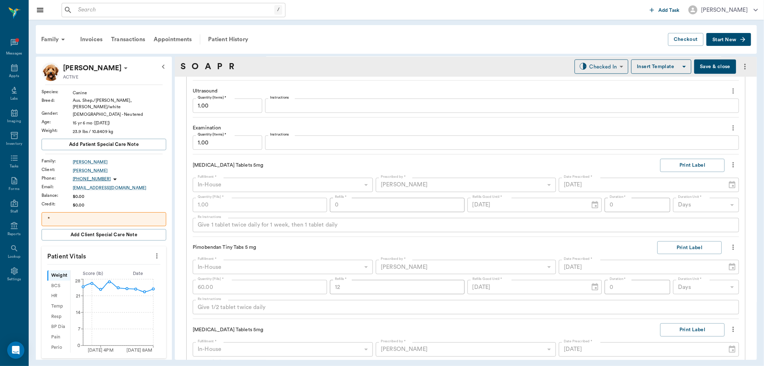
click at [731, 160] on icon "more" at bounding box center [733, 164] width 8 height 9
click at [689, 200] on span "Delete" at bounding box center [697, 204] width 60 height 8
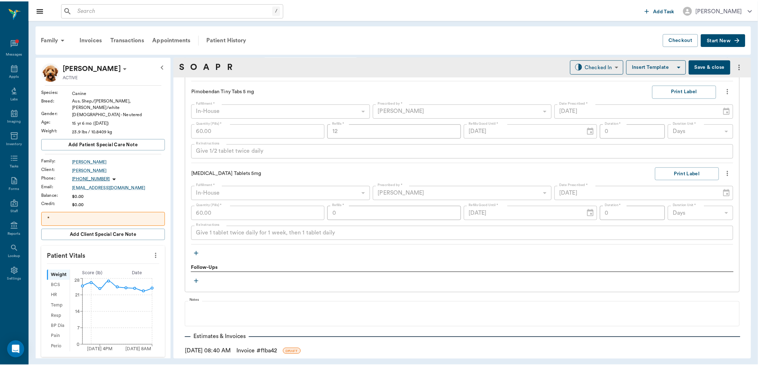
scroll to position [690, 0]
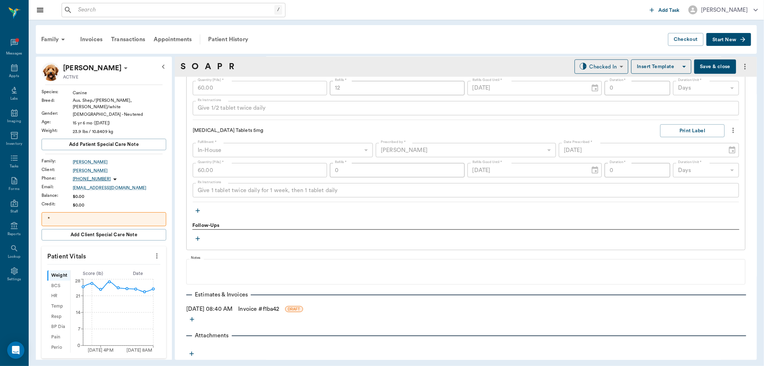
click at [258, 309] on link "Invoice # f1ba42" at bounding box center [258, 308] width 41 height 9
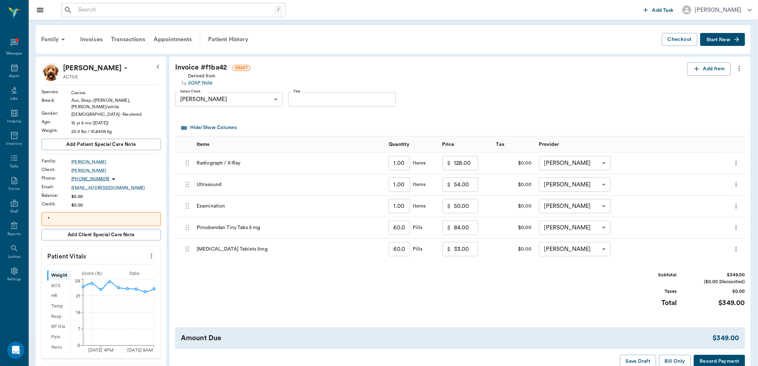
click at [470, 209] on input "50.00" at bounding box center [466, 206] width 24 height 14
type input "25.00"
click at [470, 188] on input "54.00" at bounding box center [466, 184] width 24 height 14
type input "0.00"
click at [563, 295] on div "Subtotal $270.00 ($0.00 Discounted) Taxes $0.00 Total $270.00" at bounding box center [460, 293] width 570 height 44
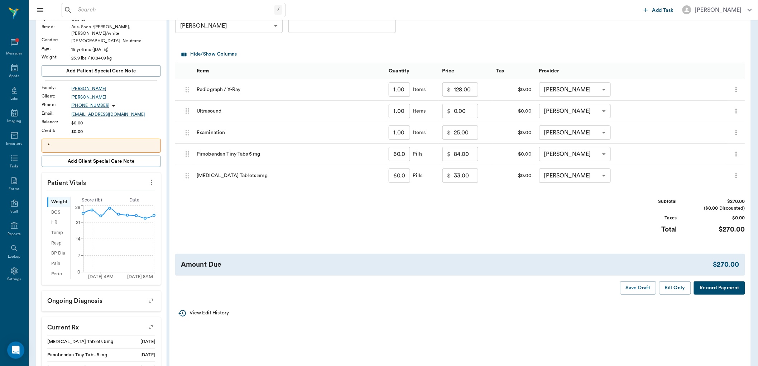
scroll to position [79, 0]
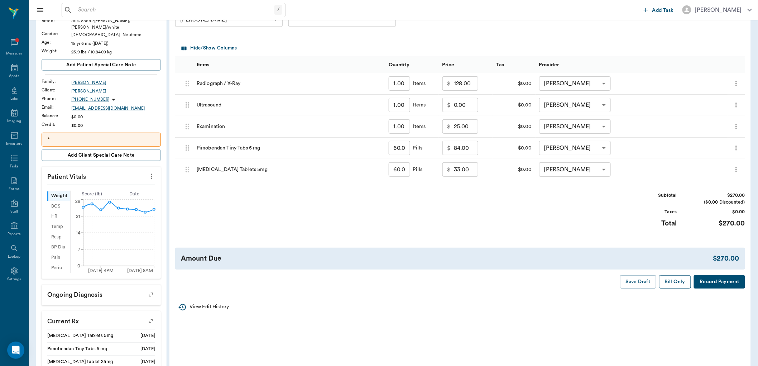
click at [675, 280] on button "Bill Only" at bounding box center [675, 281] width 32 height 13
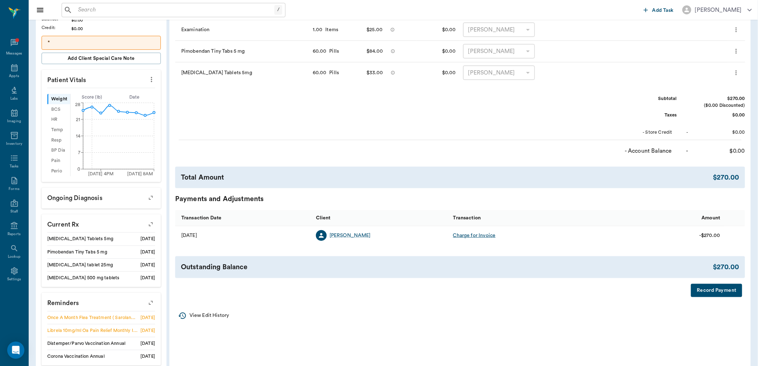
scroll to position [237, 0]
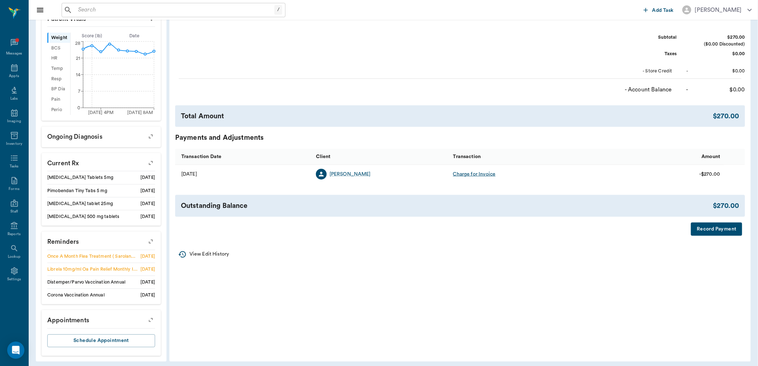
click at [154, 237] on icon "button" at bounding box center [151, 241] width 10 height 10
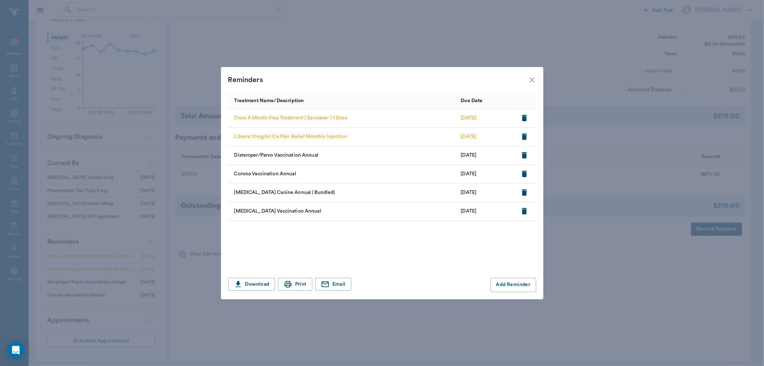
click at [528, 79] on icon "close" at bounding box center [531, 80] width 9 height 9
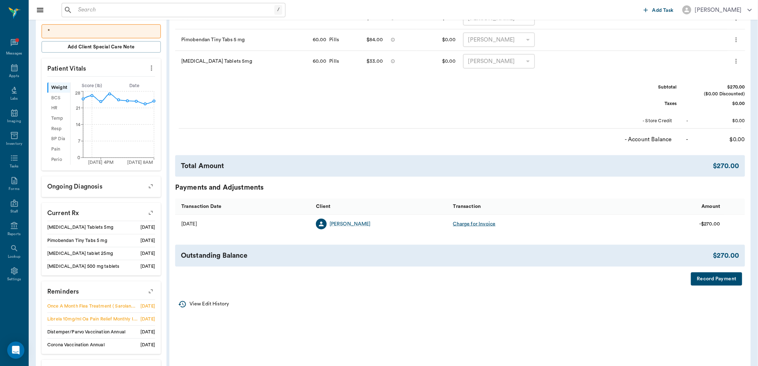
scroll to position [198, 0]
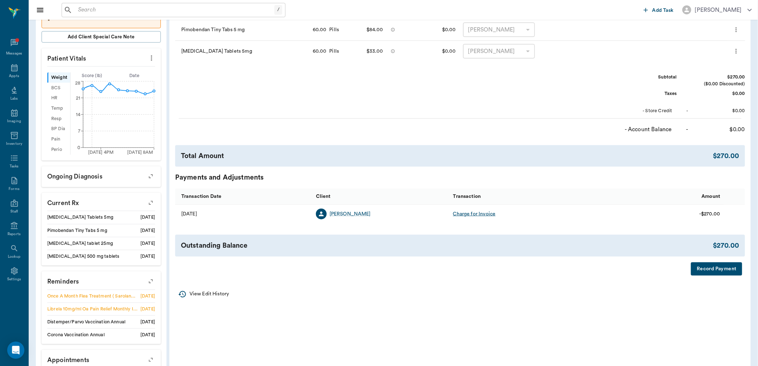
click at [148, 276] on icon "button" at bounding box center [151, 281] width 10 height 10
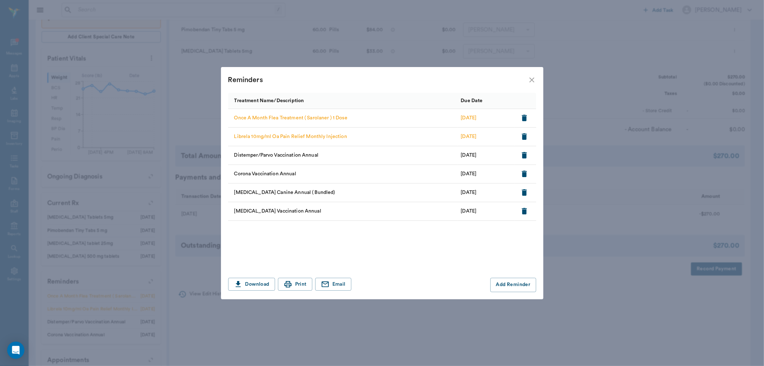
click at [533, 83] on icon "close" at bounding box center [531, 80] width 9 height 9
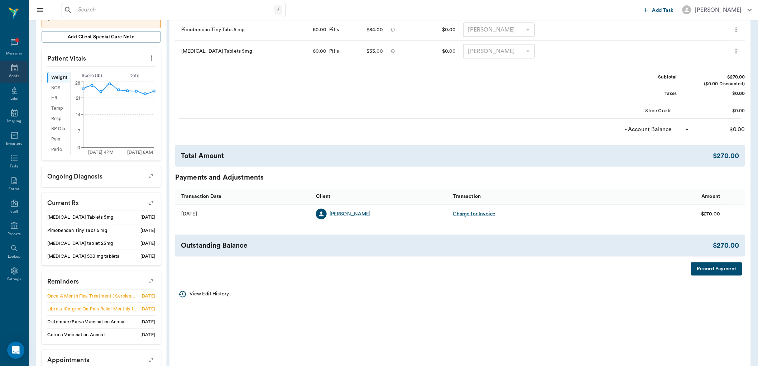
click at [24, 75] on div "Appts" at bounding box center [14, 71] width 28 height 23
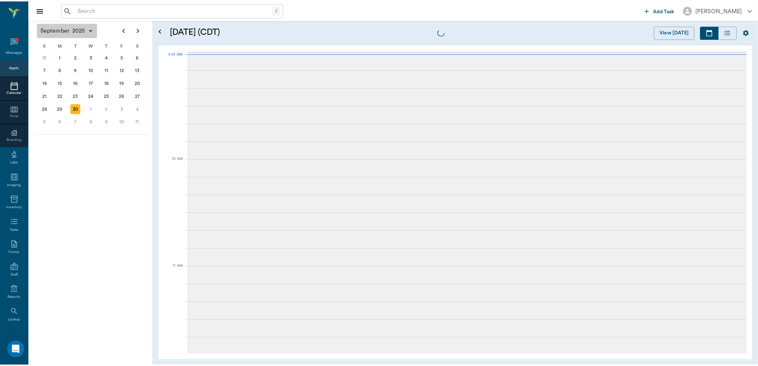
scroll to position [108, 0]
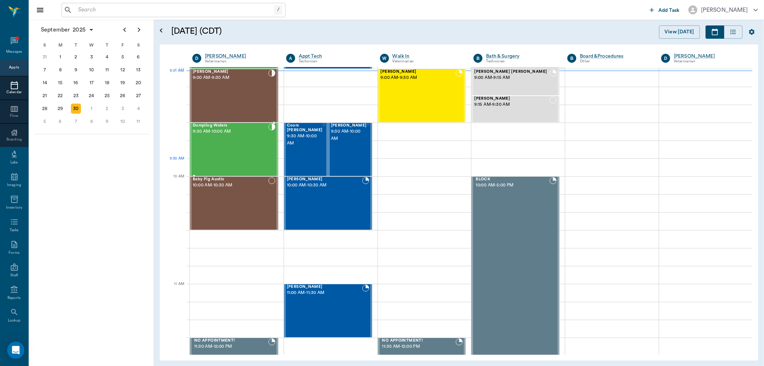
click at [241, 164] on div "Dumpling Waters 9:30 AM - 10:00 AM" at bounding box center [231, 149] width 76 height 52
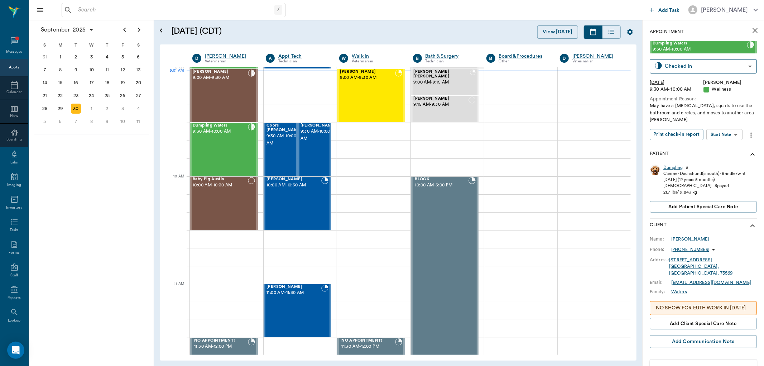
click at [671, 166] on div "Dumpling" at bounding box center [672, 167] width 19 height 6
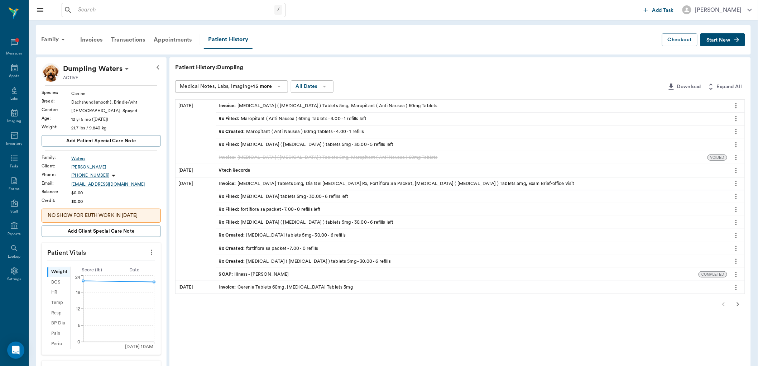
click at [267, 171] on div "Vtech Records" at bounding box center [471, 170] width 511 height 13
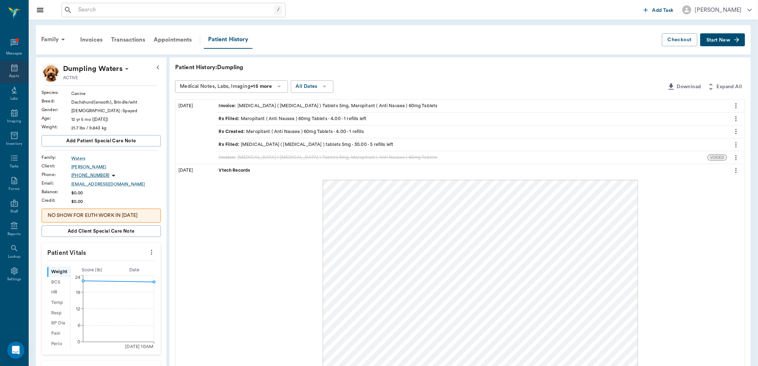
click at [19, 68] on div "Appts" at bounding box center [14, 71] width 28 height 23
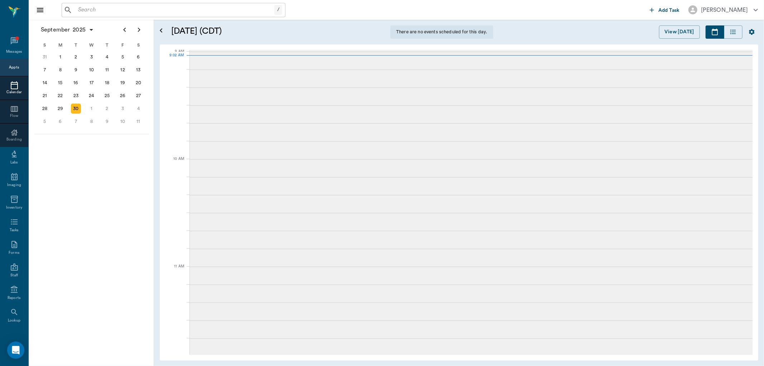
scroll to position [108, 0]
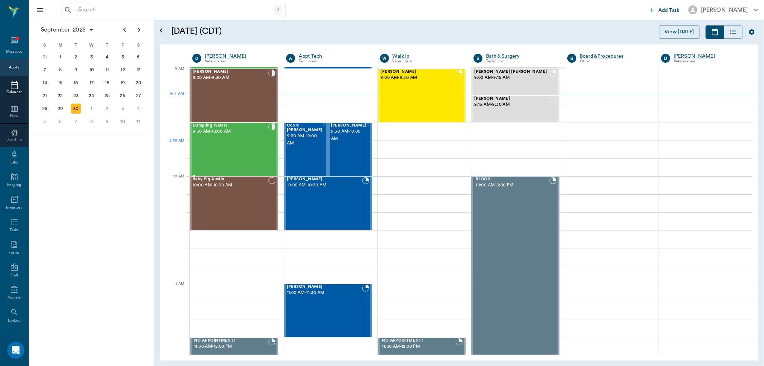
click at [245, 151] on div "Dumpling Waters 9:30 AM - 10:00 AM" at bounding box center [231, 149] width 76 height 52
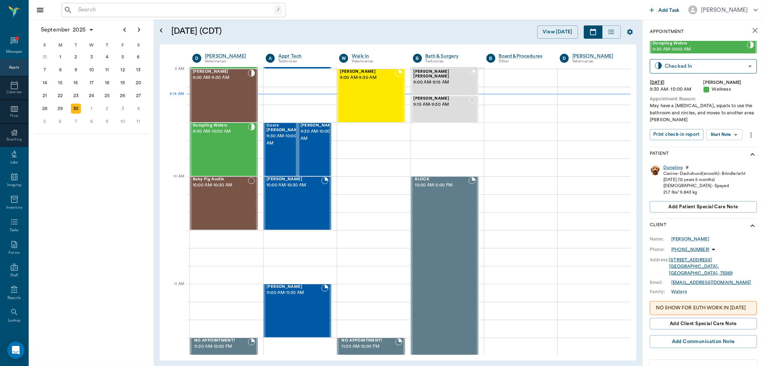
click at [675, 169] on div "Dumpling" at bounding box center [672, 167] width 19 height 6
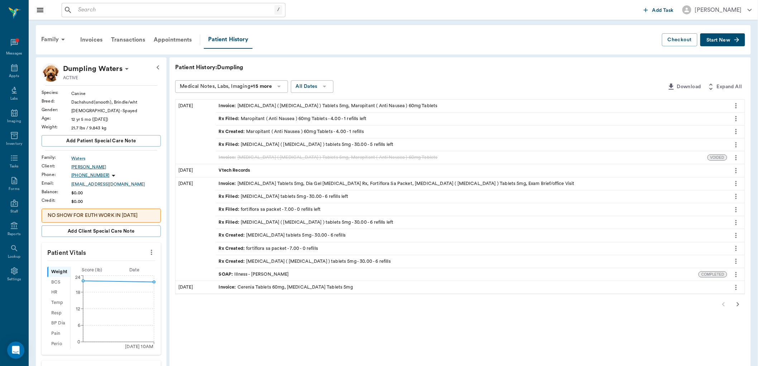
click at [79, 168] on div "Dana Waters" at bounding box center [115, 167] width 89 height 6
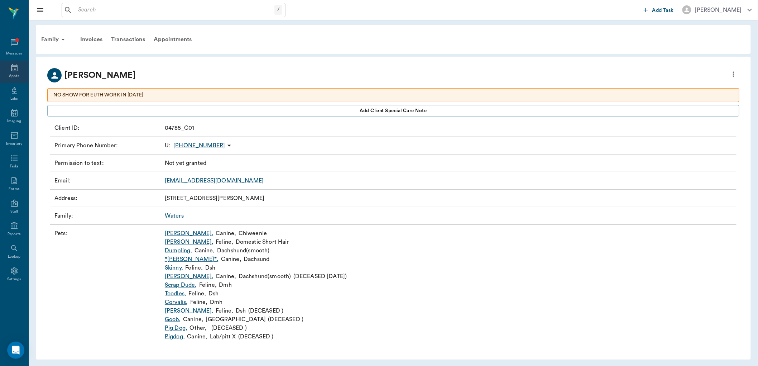
click at [17, 73] on div "Appts" at bounding box center [14, 75] width 10 height 5
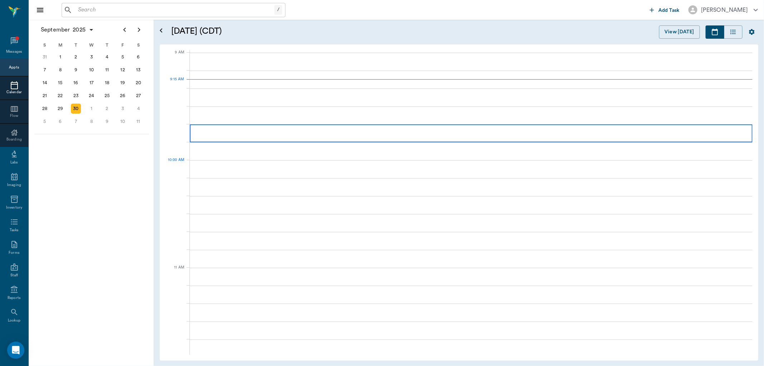
scroll to position [108, 0]
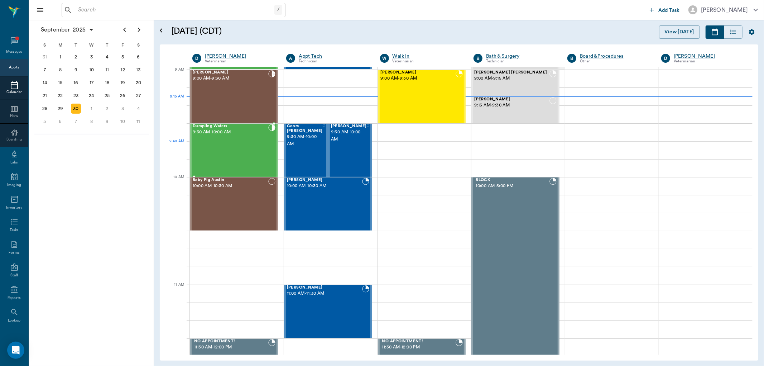
click at [234, 147] on div "Dumpling Waters 9:30 AM - 10:00 AM" at bounding box center [231, 150] width 76 height 52
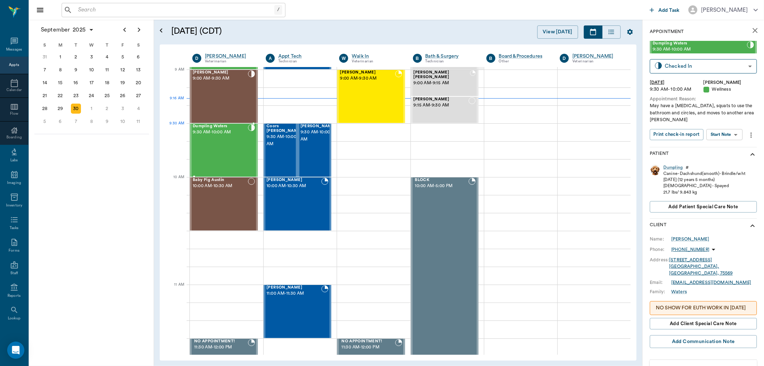
click at [223, 141] on div "Dumpling Waters 9:30 AM - 10:00 AM" at bounding box center [220, 150] width 55 height 52
click at [730, 135] on body "/ ​ Add Task Dr. Bert Ellsworth Nectar Messages Appts Calendar Flow Boarding La…" at bounding box center [382, 183] width 764 height 366
click at [725, 147] on button "Start SOAP" at bounding box center [716, 149] width 24 height 8
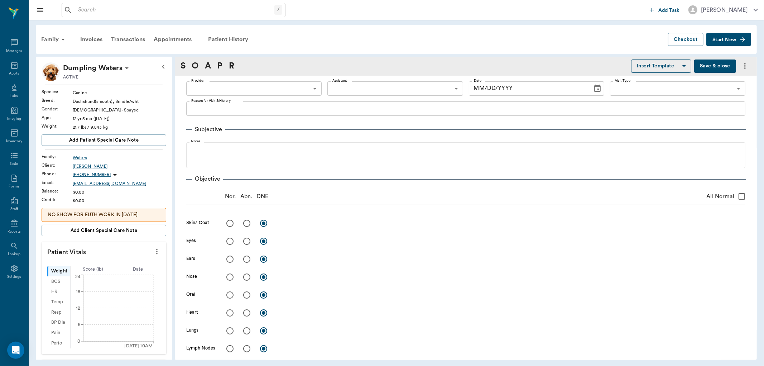
type input "63ec2f075fda476ae8351a4d"
type input "65d2be4f46e3a538d89b8c14"
type textarea "May have a bladder infection, squats to use the bathroom and circles, and moves…"
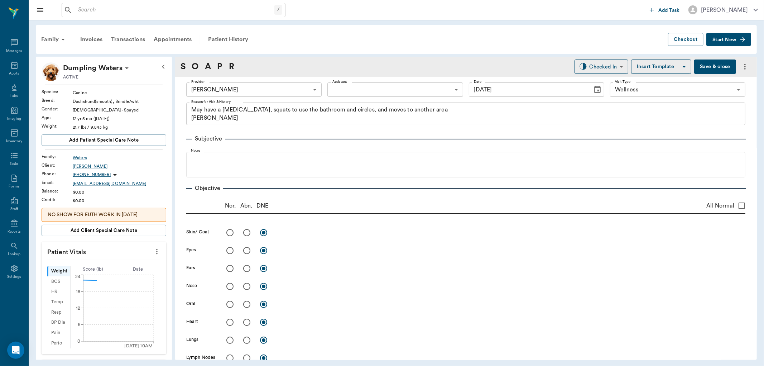
type input "[DATE]"
click at [153, 251] on icon "more" at bounding box center [157, 251] width 8 height 9
click at [129, 259] on li "Enter Vitals" at bounding box center [121, 263] width 72 height 13
click at [108, 275] on input "text" at bounding box center [103, 273] width 62 height 14
type input "26.1"
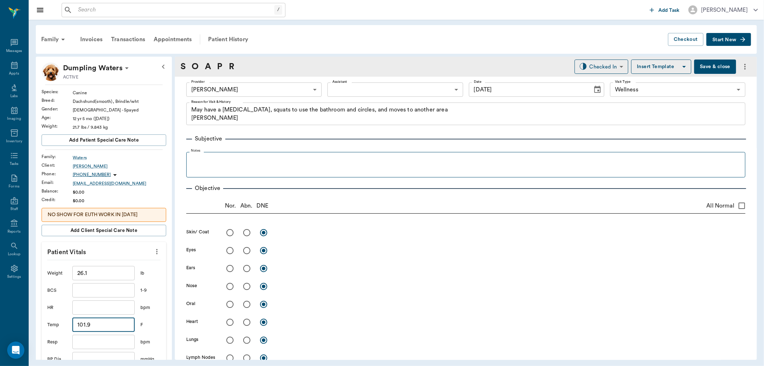
type input "101.9"
click at [271, 162] on p at bounding box center [466, 159] width 552 height 9
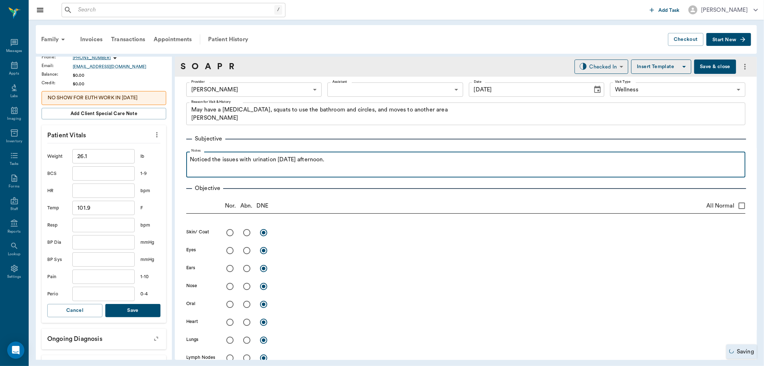
scroll to position [119, 0]
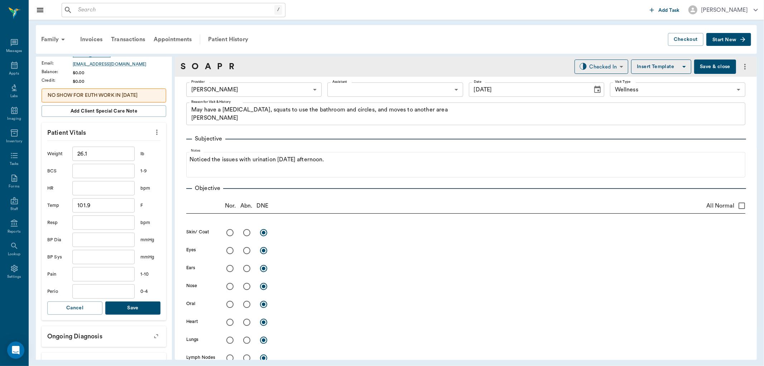
click at [141, 309] on button "Save" at bounding box center [132, 307] width 55 height 13
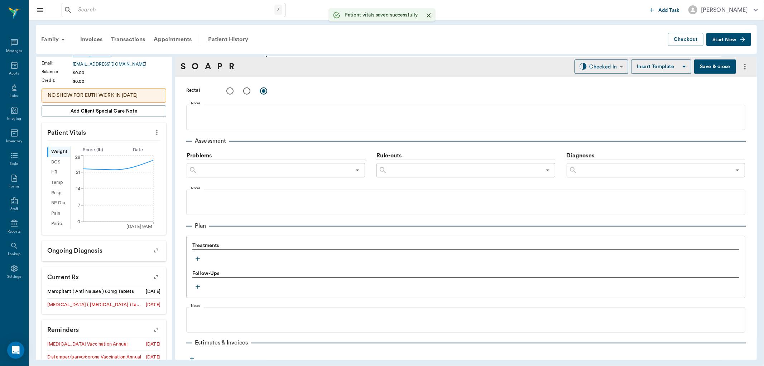
scroll to position [358, 0]
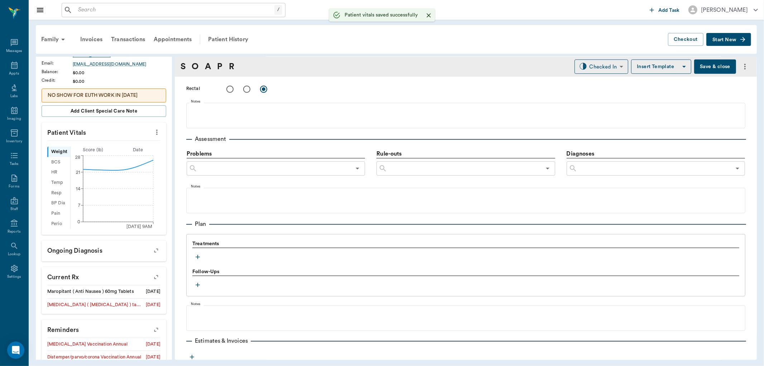
click at [194, 258] on icon "button" at bounding box center [197, 256] width 7 height 7
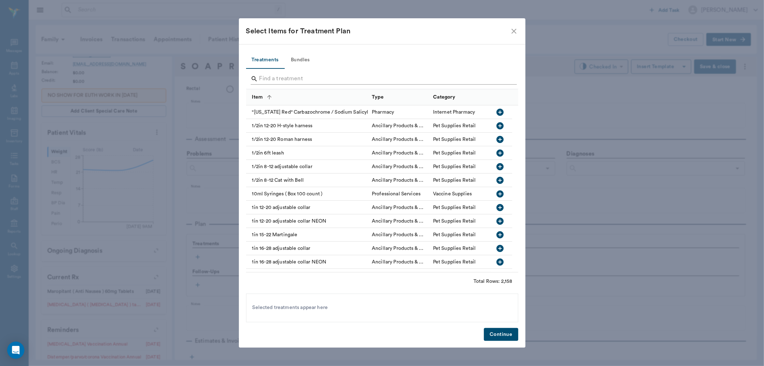
click at [328, 77] on input "Search" at bounding box center [382, 78] width 247 height 11
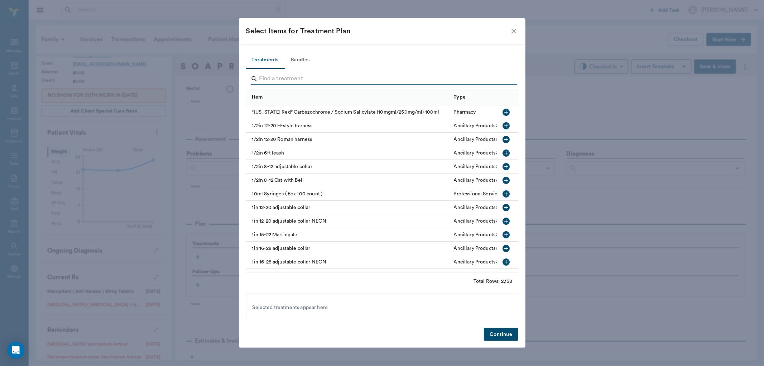
click at [370, 79] on input "Search" at bounding box center [382, 78] width 247 height 11
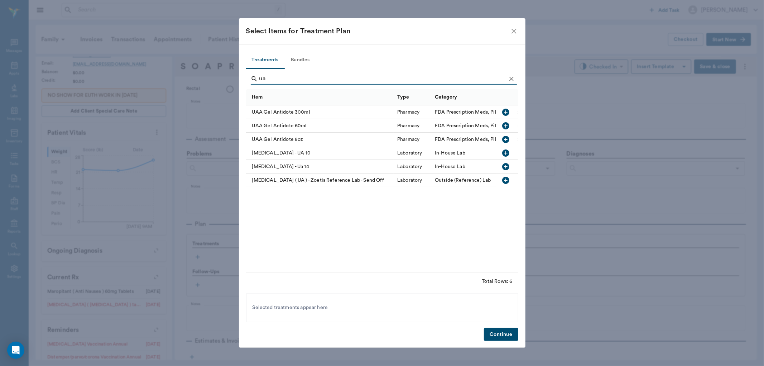
type input "ua"
click at [503, 166] on icon "button" at bounding box center [505, 166] width 7 height 7
click at [502, 338] on button "Continue" at bounding box center [501, 334] width 34 height 13
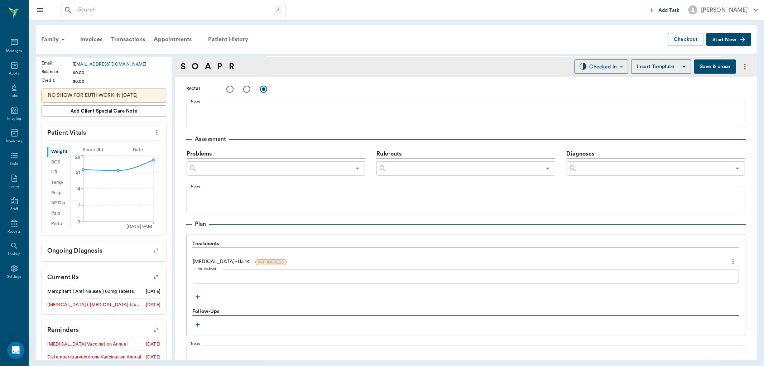
click at [454, 271] on div "x Instructions" at bounding box center [466, 276] width 546 height 14
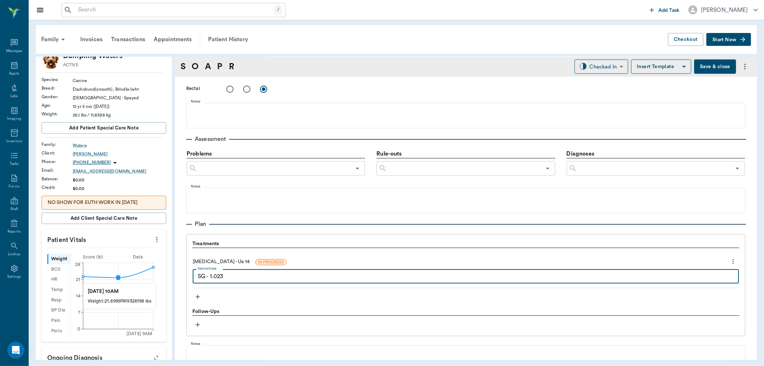
scroll to position [0, 0]
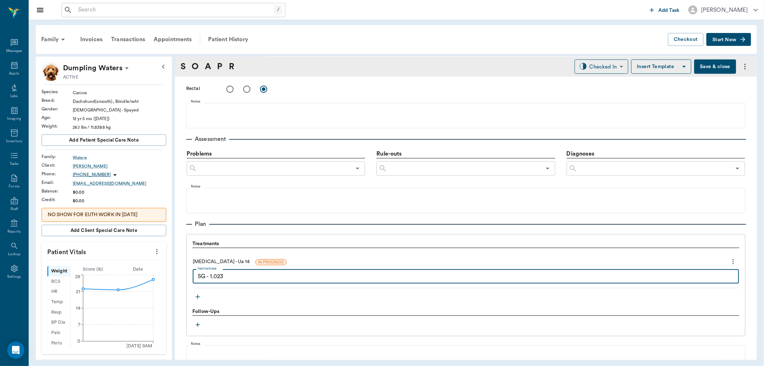
type textarea "SG - 1.023"
click at [147, 214] on p "NO SHOW FOR EUTH WORK IN 9.5.25" at bounding box center [104, 215] width 112 height 8
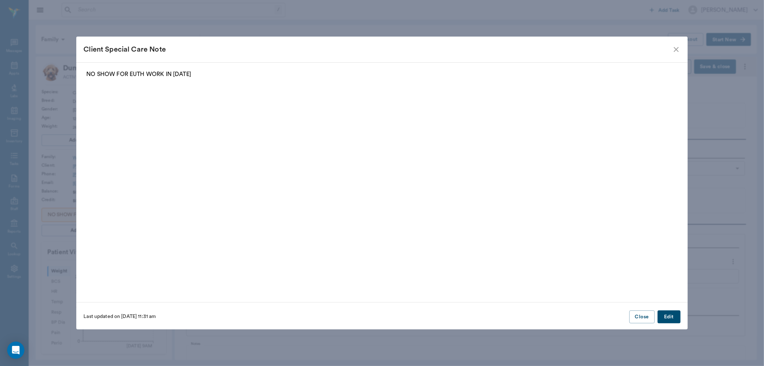
click at [671, 316] on button "Edit" at bounding box center [668, 316] width 23 height 13
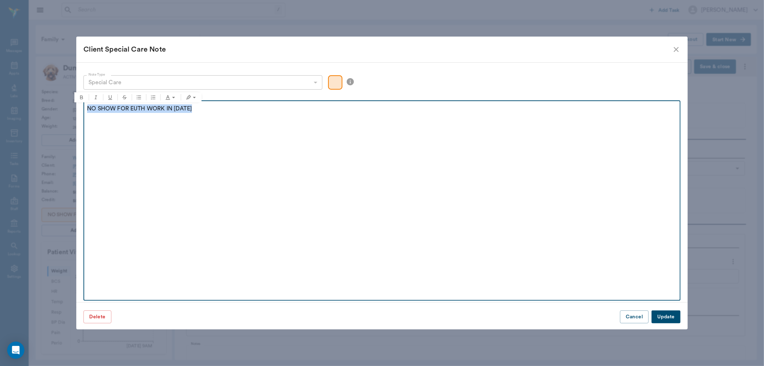
drag, startPoint x: 294, startPoint y: 114, endPoint x: 0, endPoint y: 111, distance: 293.6
click at [0, 111] on div "Client Special Care Note Note Type Special Care special_care Note Type Note NO …" at bounding box center [382, 183] width 764 height 366
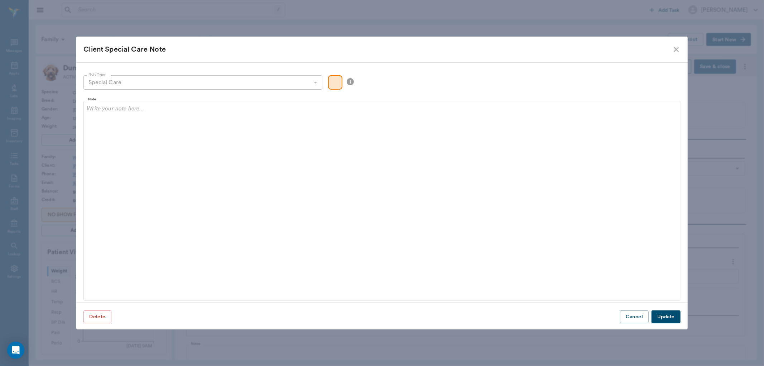
click at [666, 315] on button "Update" at bounding box center [665, 316] width 29 height 13
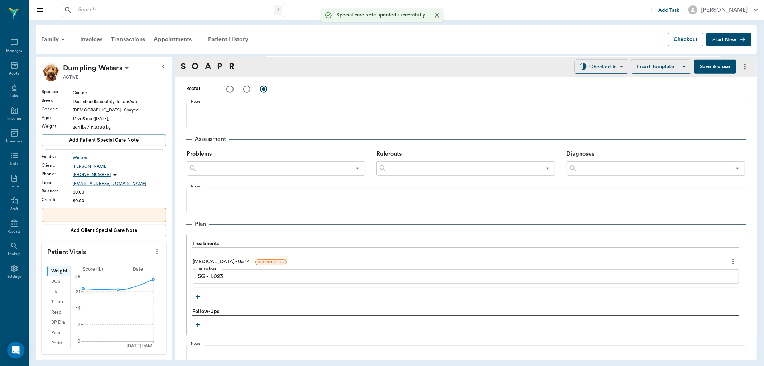
click at [137, 216] on p at bounding box center [104, 215] width 112 height 8
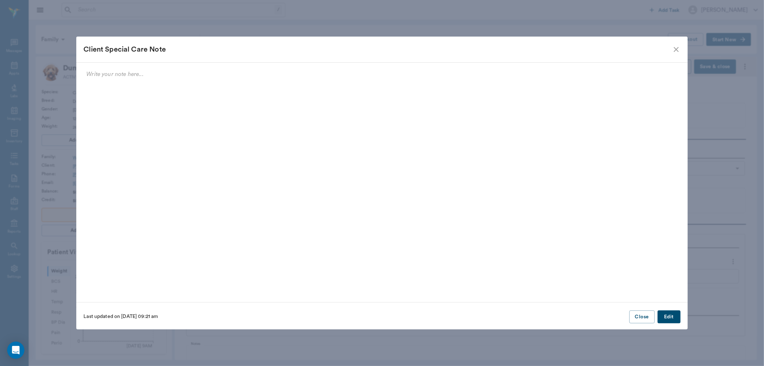
click at [538, 86] on div at bounding box center [381, 79] width 591 height 18
click at [673, 320] on button "Edit" at bounding box center [668, 316] width 23 height 13
click at [351, 82] on icon at bounding box center [350, 81] width 7 height 7
click at [316, 82] on div "Special Care" at bounding box center [202, 82] width 239 height 14
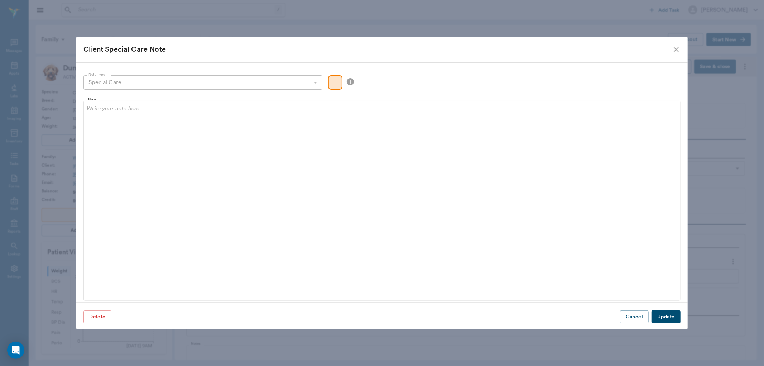
click at [316, 82] on div "Special Care" at bounding box center [202, 82] width 239 height 14
click at [337, 86] on div "Color preview" at bounding box center [335, 82] width 14 height 14
click at [100, 316] on button "Delete" at bounding box center [97, 316] width 28 height 13
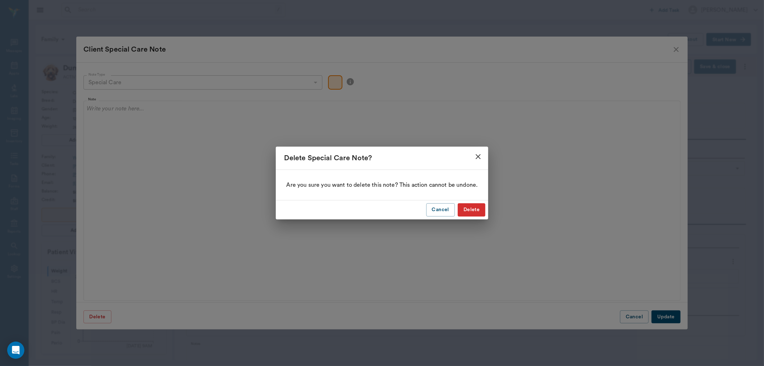
click at [475, 209] on button "Delete" at bounding box center [472, 209] width 28 height 13
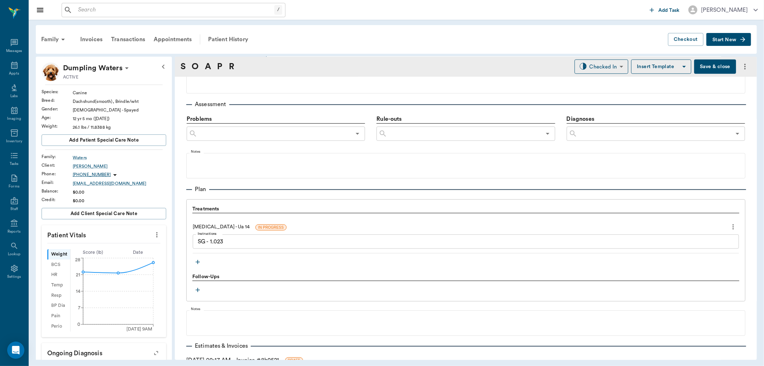
scroll to position [444, 0]
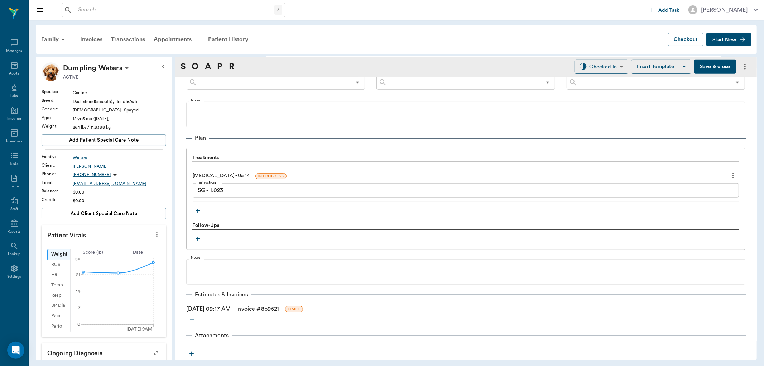
click at [193, 349] on button "button" at bounding box center [191, 353] width 11 height 11
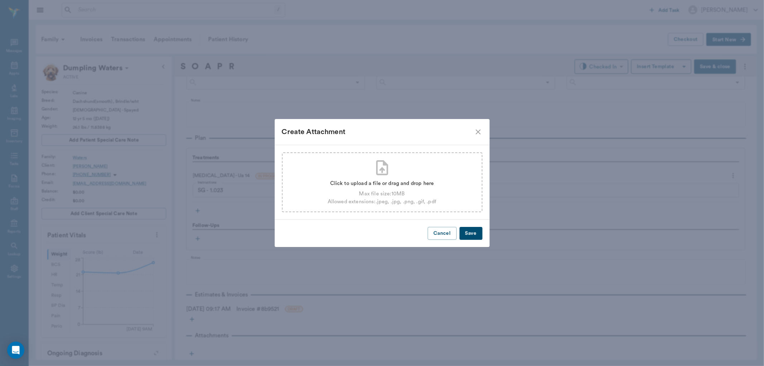
click at [376, 196] on div "Max file size: 10 MB" at bounding box center [382, 194] width 108 height 8
type input "C:\fakepath\Dumpling Waters UA 9-30.pdf"
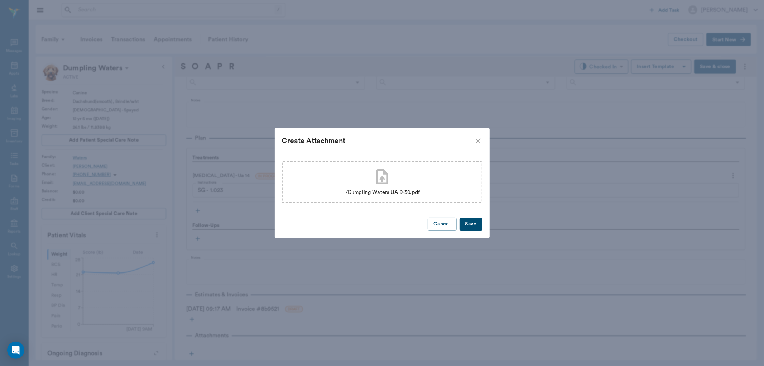
click at [481, 217] on div "Cancel Save" at bounding box center [382, 224] width 215 height 28
click at [478, 221] on button "Save" at bounding box center [470, 223] width 23 height 13
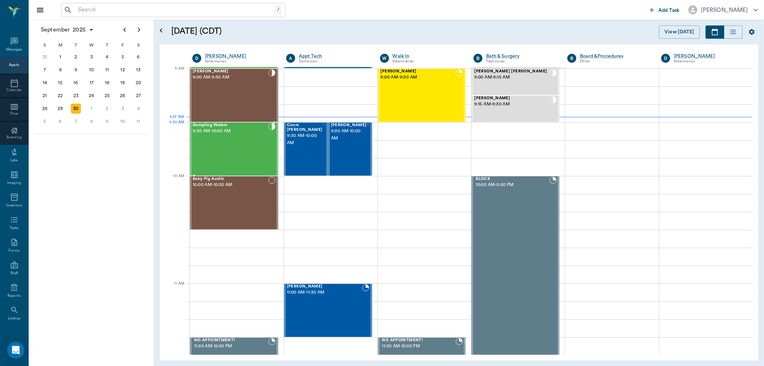
scroll to position [109, 0]
click at [241, 94] on div "Seymore Alexander 9:00 AM - 9:30 AM" at bounding box center [231, 95] width 76 height 52
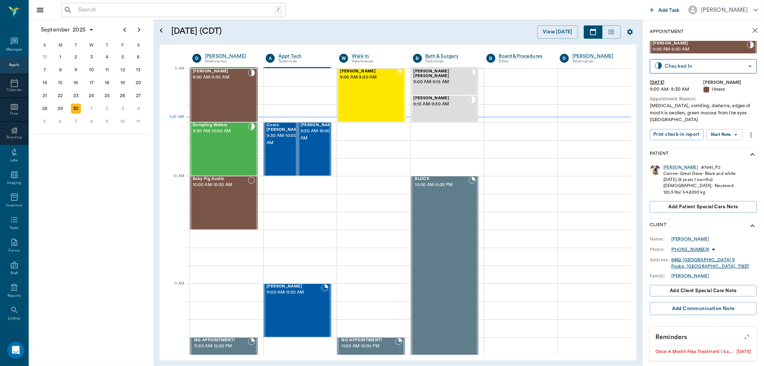
click at [727, 137] on body "/ ​ Add Task Dr. Bert Ellsworth Nectar Messages Appts Calendar Flow Boarding La…" at bounding box center [382, 183] width 764 height 366
click at [724, 148] on button "View SOAP" at bounding box center [716, 149] width 24 height 8
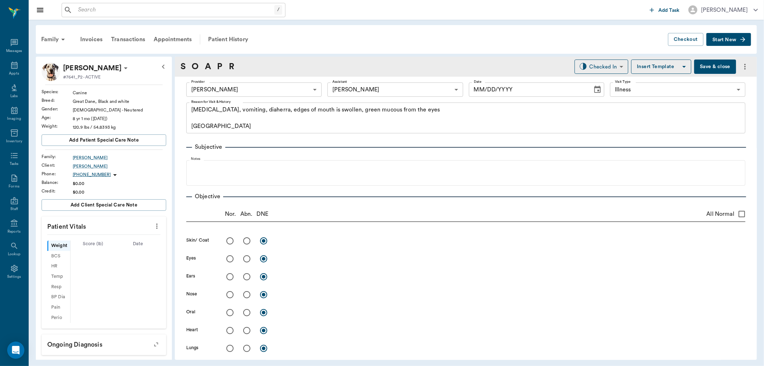
type input "63ec2f075fda476ae8351a4d"
type input "63ec2e7e52e12b0ba117b124"
type input "65d2be4f46e3a538d89b8c15"
type textarea "[MEDICAL_DATA], vomiting, diaherra, edges of mouth is swollen, green mucous fro…"
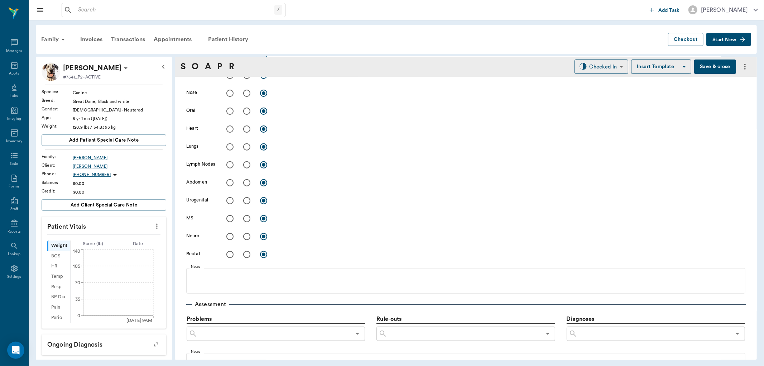
type input "[DATE]"
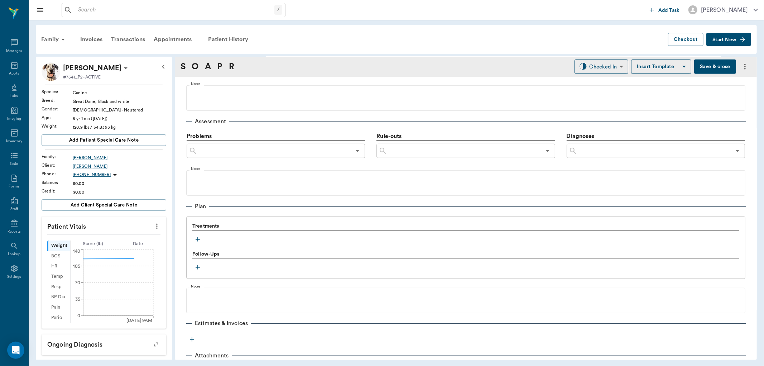
scroll to position [398, 0]
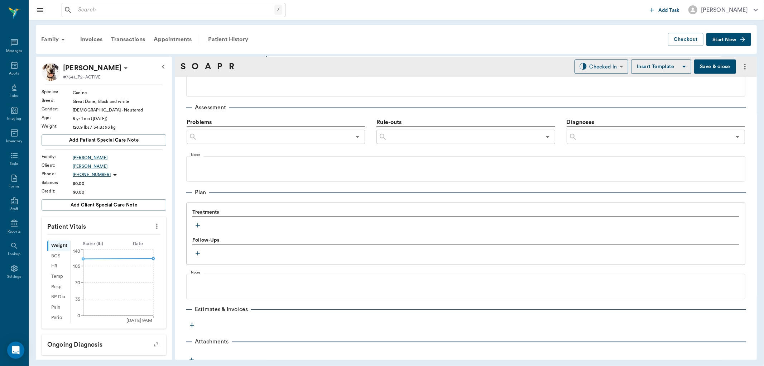
click at [199, 226] on icon "button" at bounding box center [197, 225] width 7 height 7
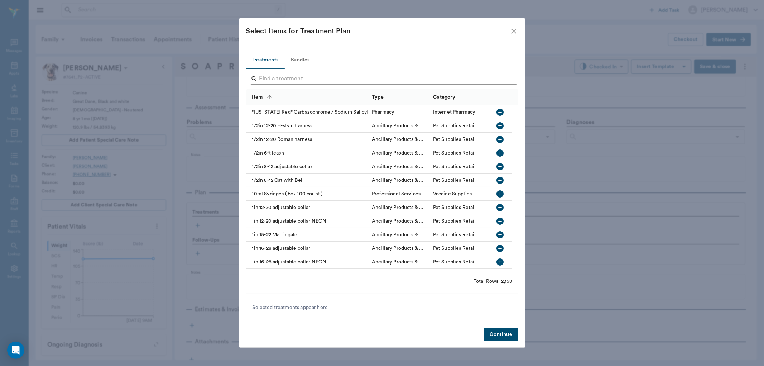
click at [267, 78] on input "Search" at bounding box center [382, 78] width 247 height 11
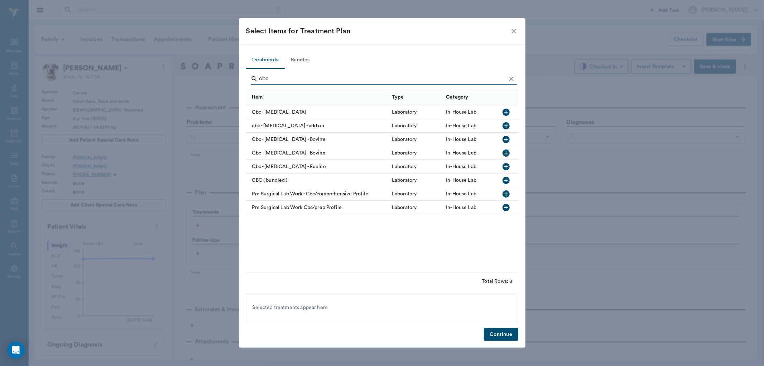
type input "cbc"
click at [507, 108] on icon "button" at bounding box center [506, 112] width 9 height 9
click at [493, 336] on button "Continue" at bounding box center [501, 334] width 34 height 13
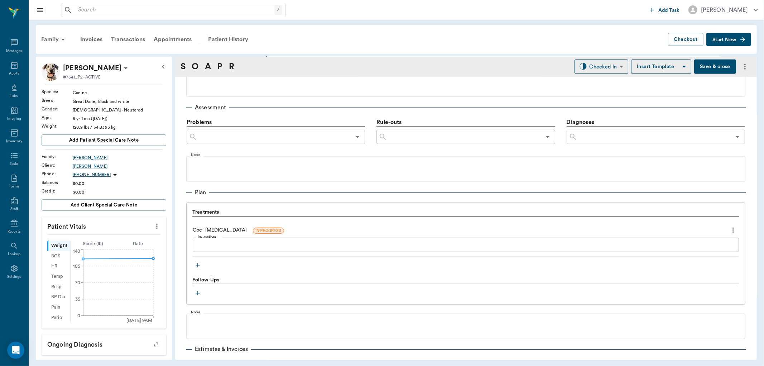
click at [199, 263] on icon "button" at bounding box center [197, 264] width 7 height 7
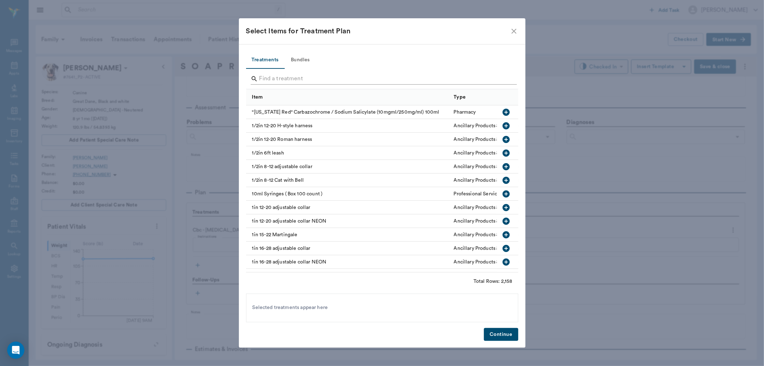
click at [279, 74] on input "Search" at bounding box center [382, 78] width 247 height 11
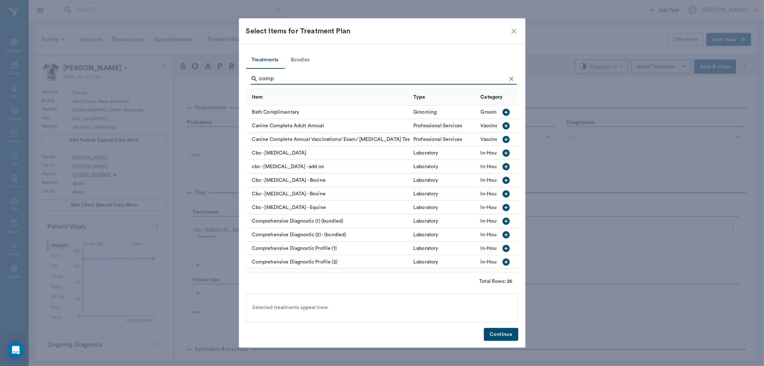
type input "comp"
click at [502, 262] on icon "button" at bounding box center [505, 261] width 7 height 7
click at [510, 335] on button "Continue" at bounding box center [501, 334] width 34 height 13
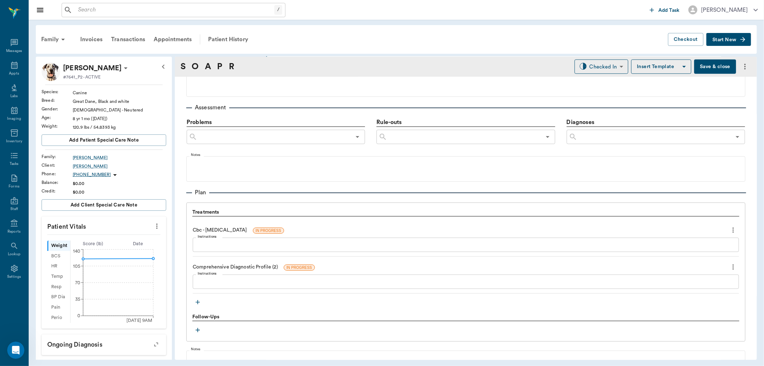
scroll to position [0, 0]
click at [195, 300] on icon "button" at bounding box center [197, 301] width 7 height 7
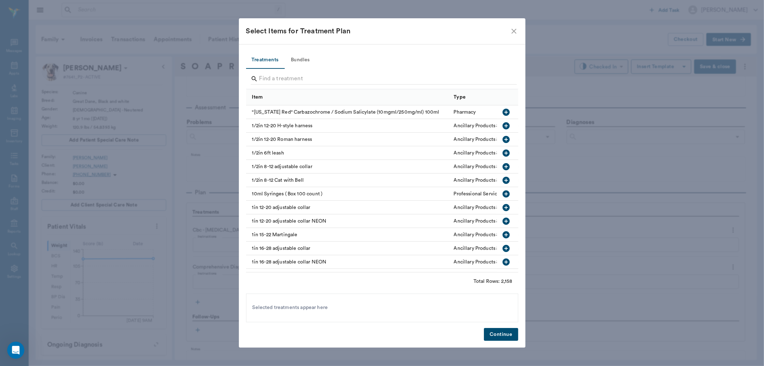
click at [268, 74] on input "Search" at bounding box center [382, 78] width 247 height 11
click at [517, 29] on icon "close" at bounding box center [513, 31] width 9 height 9
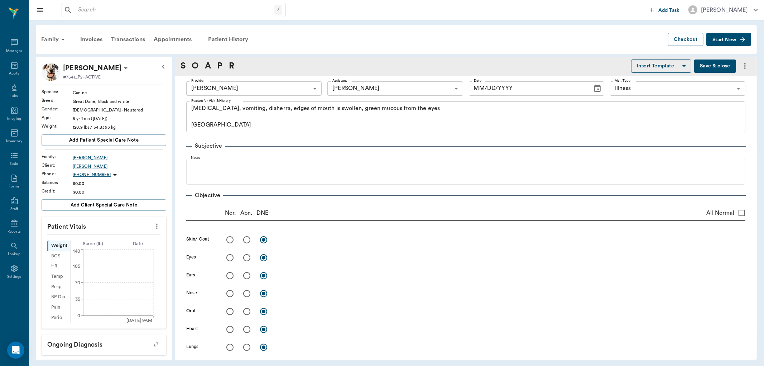
type input "63ec2f075fda476ae8351a4d"
type input "63ec2e7e52e12b0ba117b124"
type input "65d2be4f46e3a538d89b8c15"
type textarea "[MEDICAL_DATA], vomiting, diaherra, edges of mouth is swollen, green mucous fro…"
type input "[DATE]"
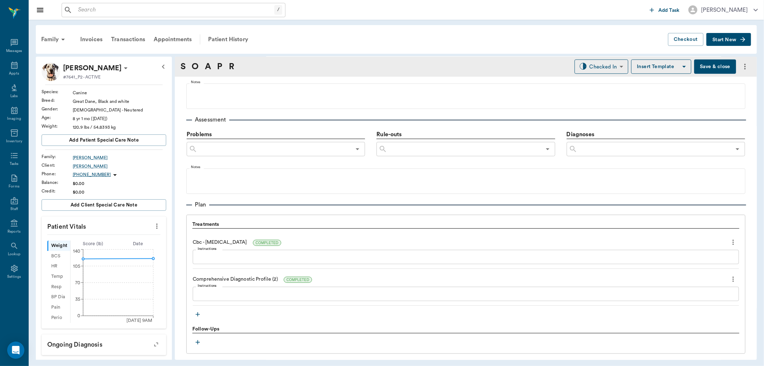
scroll to position [398, 0]
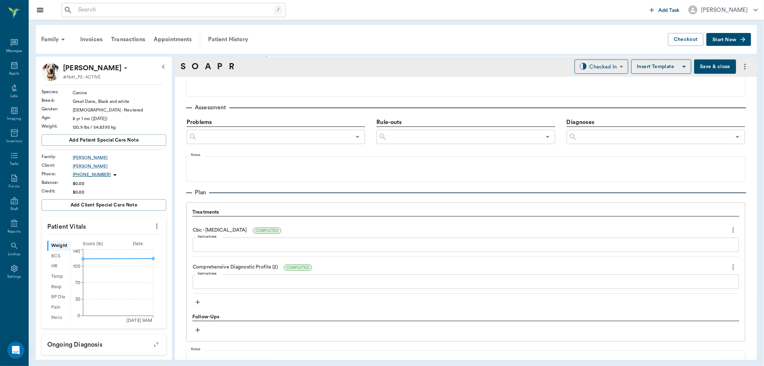
click at [198, 300] on icon "button" at bounding box center [197, 302] width 4 height 4
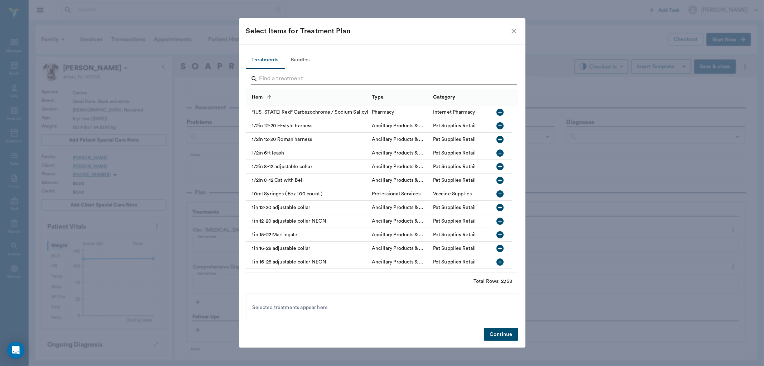
click at [277, 73] on input "Search" at bounding box center [382, 78] width 247 height 11
click at [270, 77] on input "Search" at bounding box center [382, 78] width 247 height 11
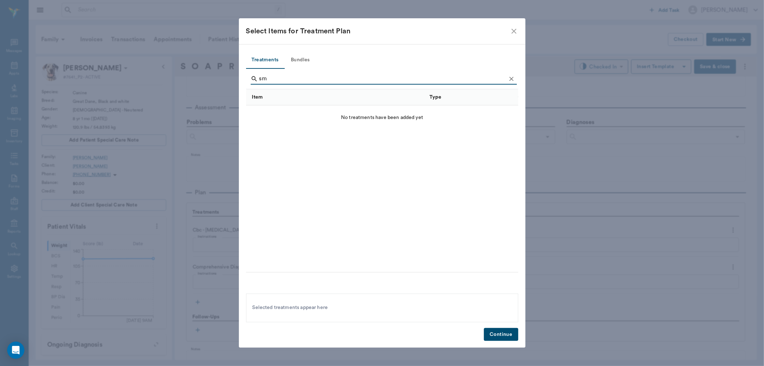
type input "s"
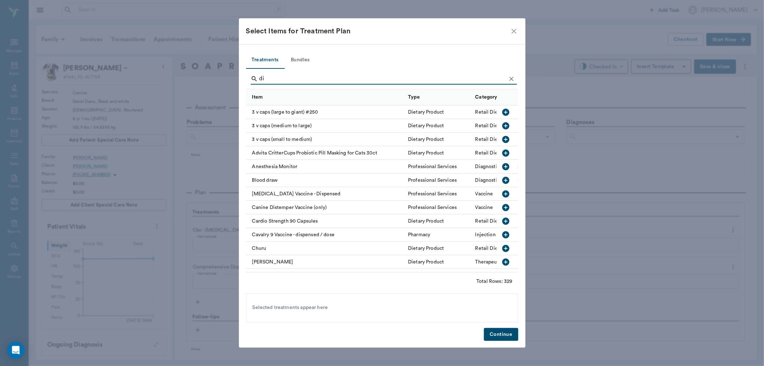
type input "d"
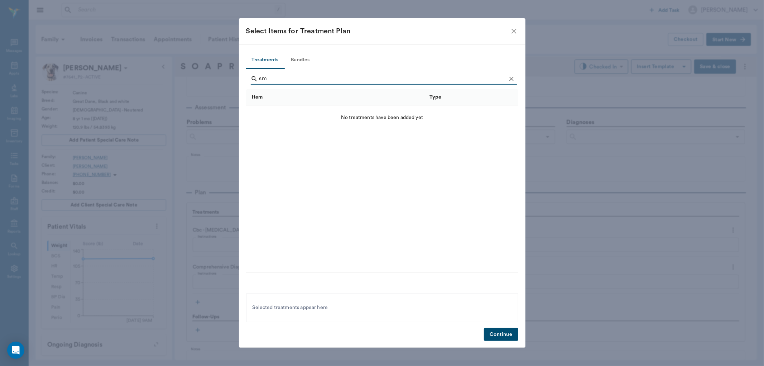
type input "s"
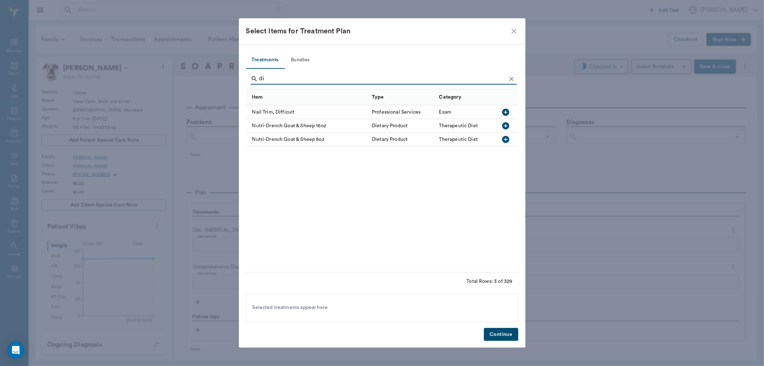
type input "d"
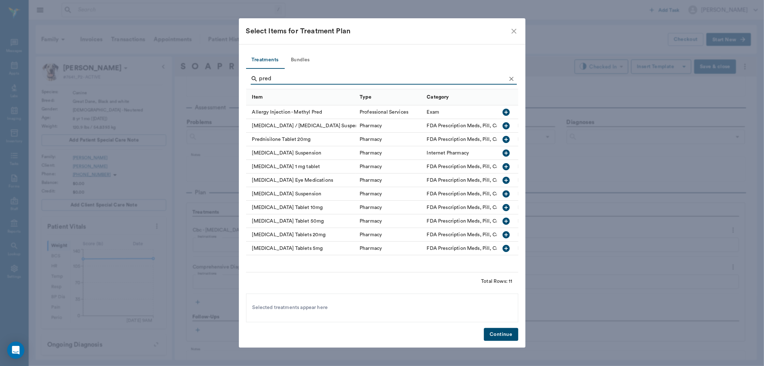
type input "pred"
click at [507, 232] on icon "button" at bounding box center [505, 234] width 7 height 7
click at [487, 328] on button "Continue" at bounding box center [501, 334] width 34 height 13
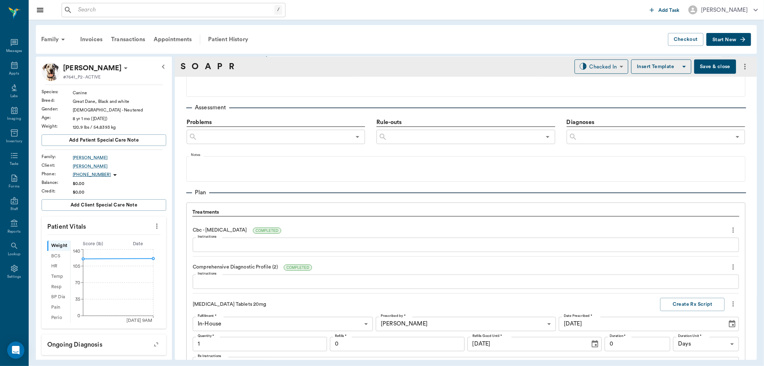
scroll to position [571, 0]
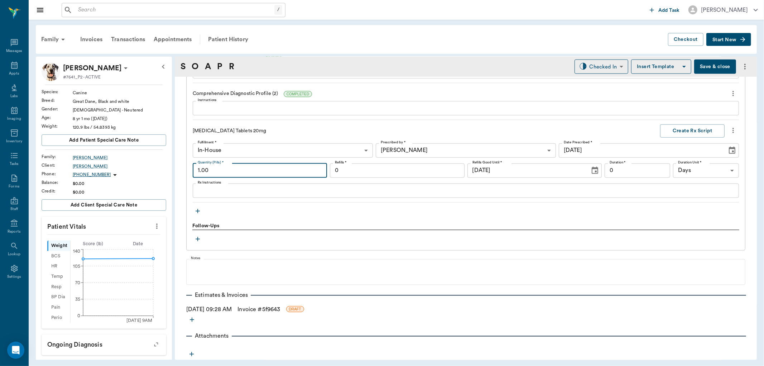
click at [283, 167] on input "1.00" at bounding box center [260, 170] width 134 height 14
type input "30.00"
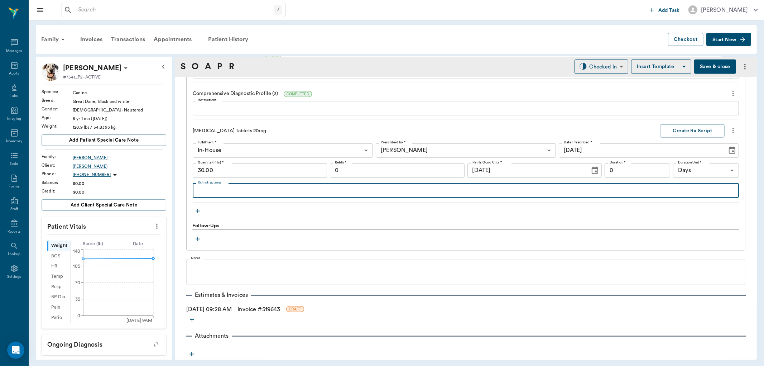
click at [222, 191] on textarea "Rx Instructions" at bounding box center [466, 190] width 536 height 8
type textarea "give 2 twice a day for 3 days, 2 once a day for 3 days, 1 once a day for 7 days…"
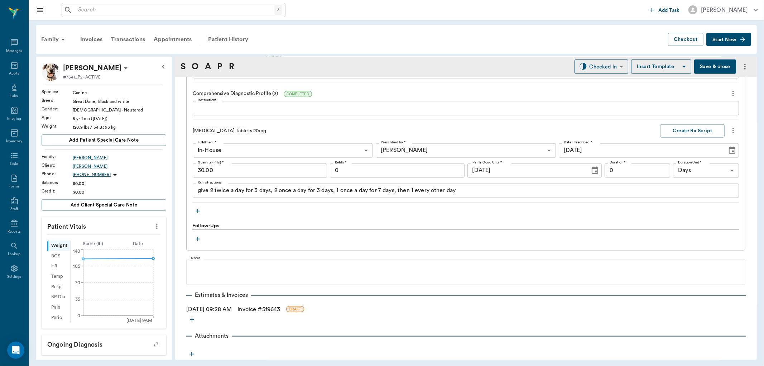
click at [194, 210] on icon "button" at bounding box center [197, 210] width 7 height 7
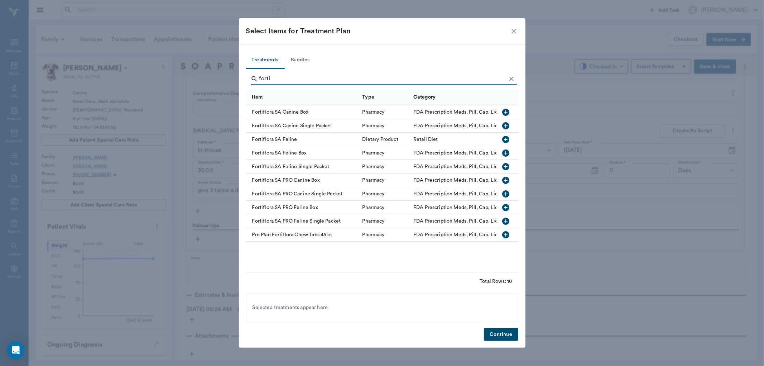
type input "forti"
drag, startPoint x: 507, startPoint y: 125, endPoint x: 502, endPoint y: 269, distance: 144.7
click at [507, 125] on icon "button" at bounding box center [505, 125] width 7 height 7
click at [510, 327] on div "Treatments Bundles forti Item Type Category Fortiflora SA Canine Box Pharmacy F…" at bounding box center [382, 195] width 286 height 303
click at [505, 335] on button "Continue" at bounding box center [501, 334] width 34 height 13
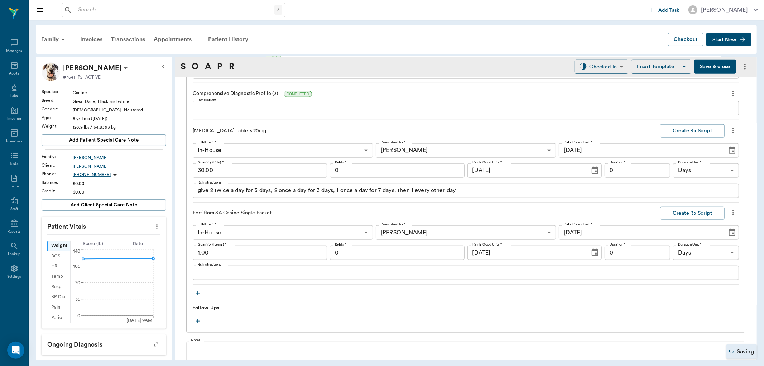
click at [224, 252] on input "1.00" at bounding box center [260, 252] width 134 height 14
type input "7.00"
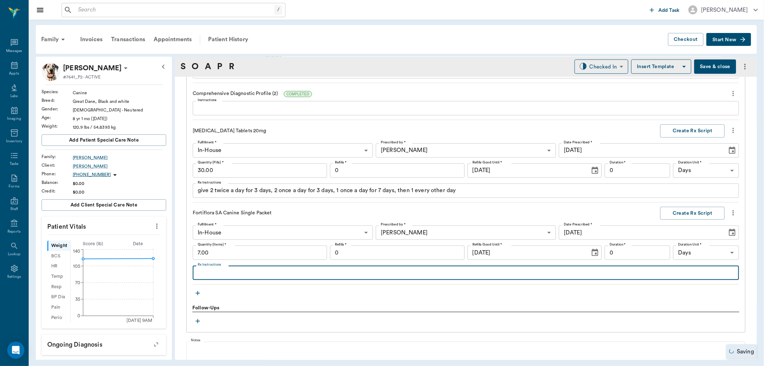
click at [210, 270] on textarea "Rx Instructions" at bounding box center [466, 272] width 536 height 8
type textarea "sprinkle 1 package over food once a day"
click at [199, 291] on icon "button" at bounding box center [197, 292] width 7 height 7
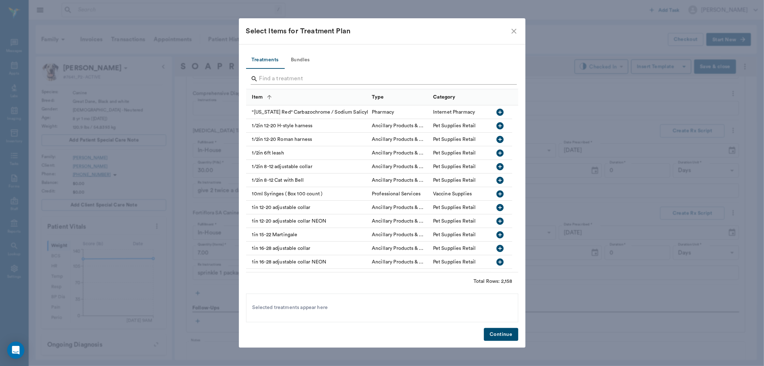
click at [287, 75] on input "Search" at bounding box center [382, 78] width 247 height 11
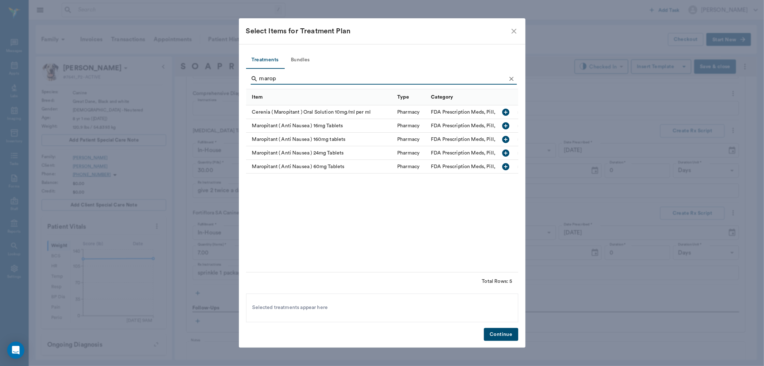
type input "marop"
click at [503, 138] on icon "button" at bounding box center [505, 139] width 7 height 7
click at [506, 338] on button "Continue" at bounding box center [501, 334] width 34 height 13
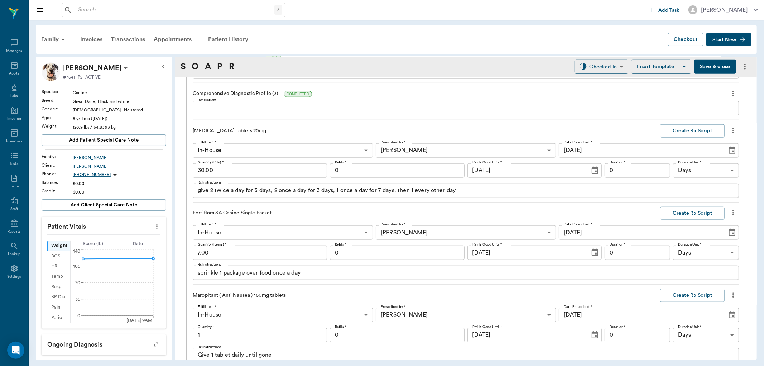
scroll to position [736, 0]
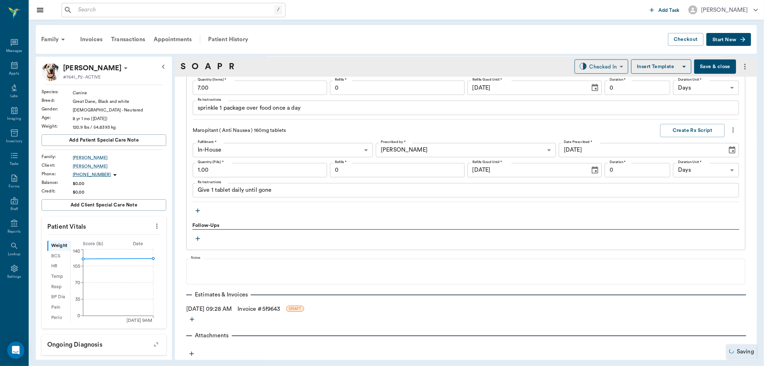
click at [227, 166] on input "1.00" at bounding box center [260, 170] width 134 height 14
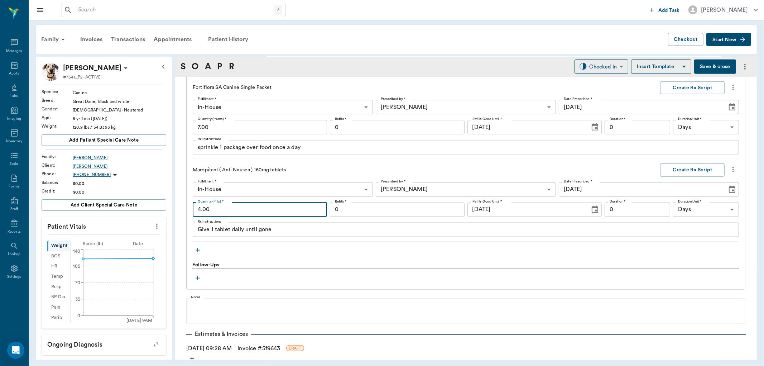
scroll to position [696, 0]
type input "4.00"
click at [197, 250] on icon "button" at bounding box center [197, 250] width 7 height 7
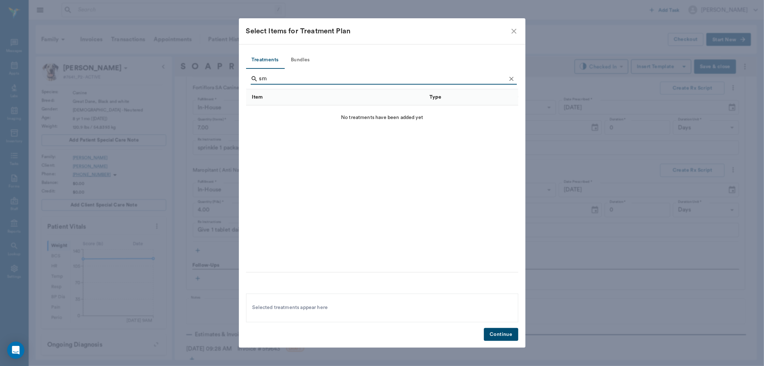
type input "s"
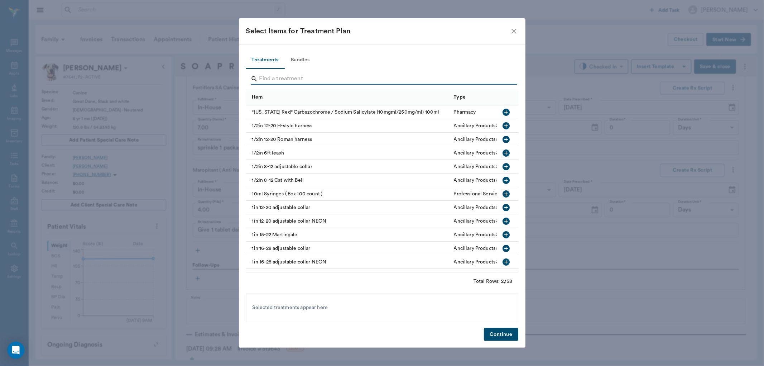
click at [274, 81] on input "Search" at bounding box center [382, 78] width 247 height 11
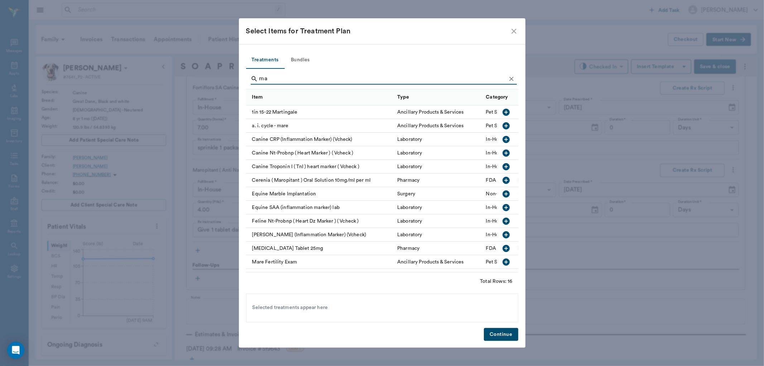
type input "m"
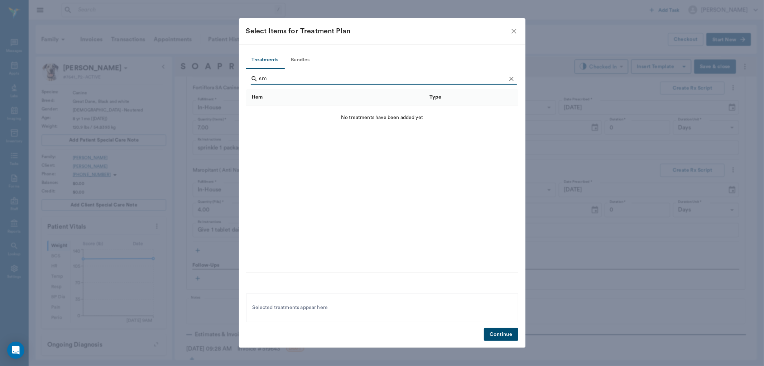
type input "s"
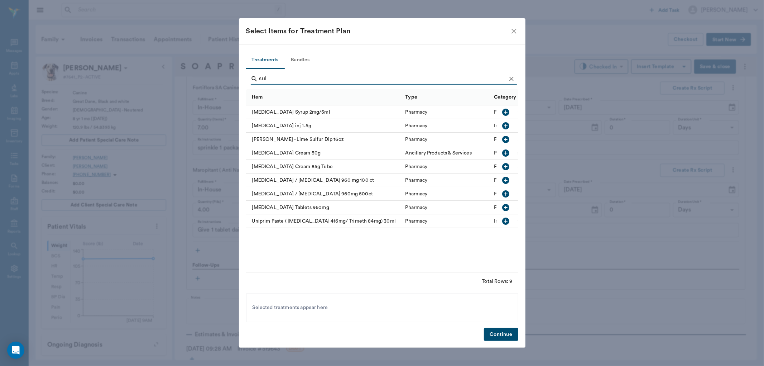
type input "sul"
click at [502, 206] on icon "button" at bounding box center [506, 207] width 9 height 9
click at [499, 335] on button "Continue" at bounding box center [501, 334] width 34 height 13
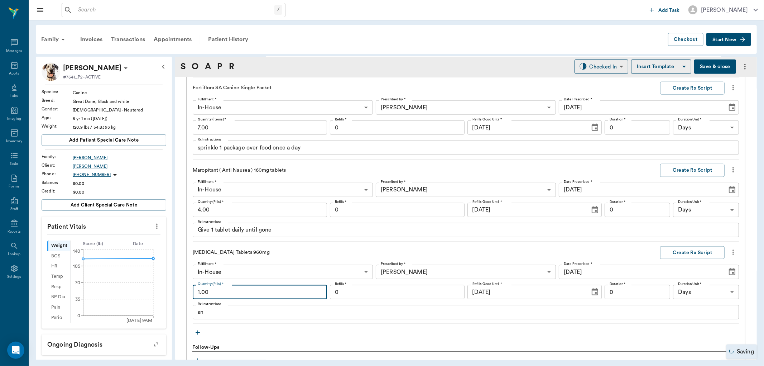
click at [222, 289] on input "1.00" at bounding box center [260, 292] width 134 height 14
type input "30.00"
click at [208, 313] on textarea "sn" at bounding box center [466, 312] width 536 height 8
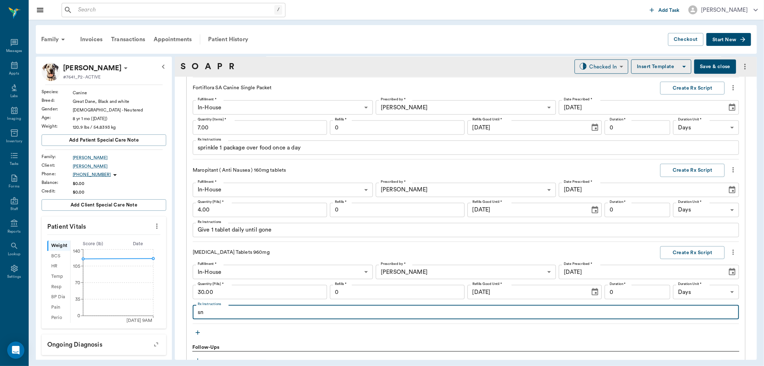
type textarea "s"
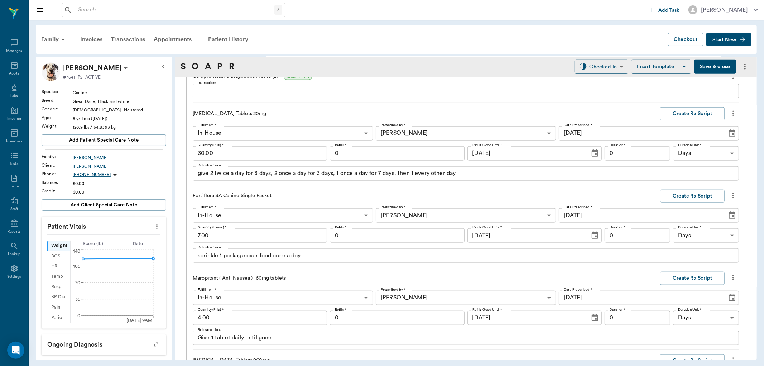
scroll to position [577, 0]
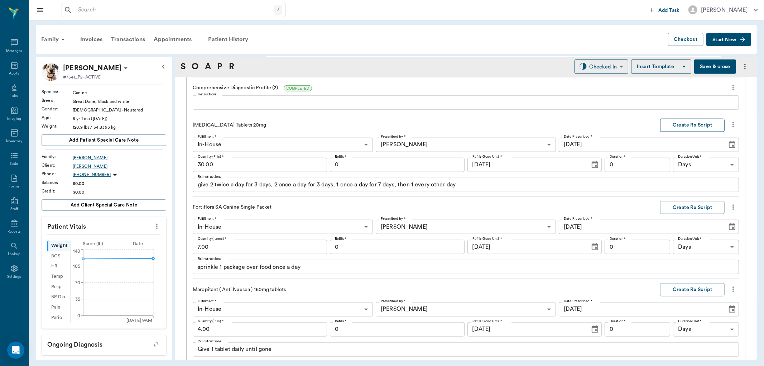
type textarea "give 1 1/2 tablets twice daily"
click at [664, 128] on button "Create Rx Script" at bounding box center [692, 124] width 64 height 13
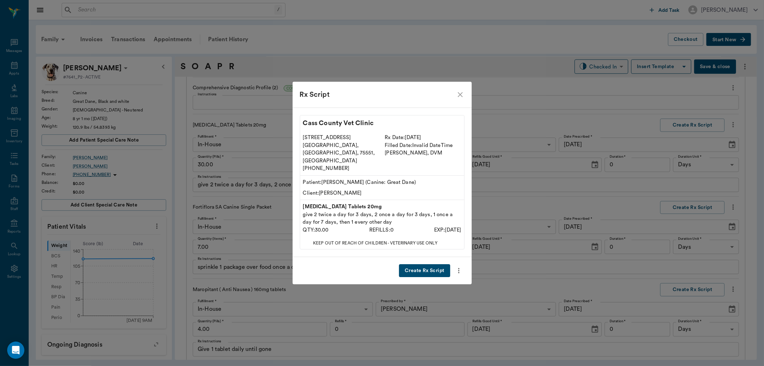
drag, startPoint x: 430, startPoint y: 261, endPoint x: 435, endPoint y: 252, distance: 10.4
click at [430, 264] on button "Create Rx Script" at bounding box center [424, 270] width 51 height 13
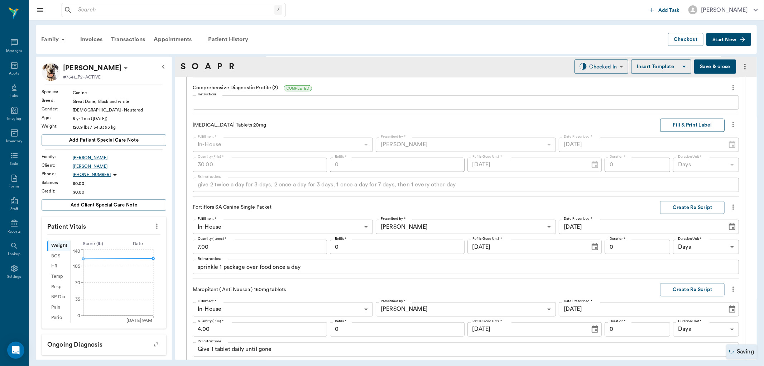
click at [677, 127] on button "Fill & Print Label" at bounding box center [692, 124] width 64 height 13
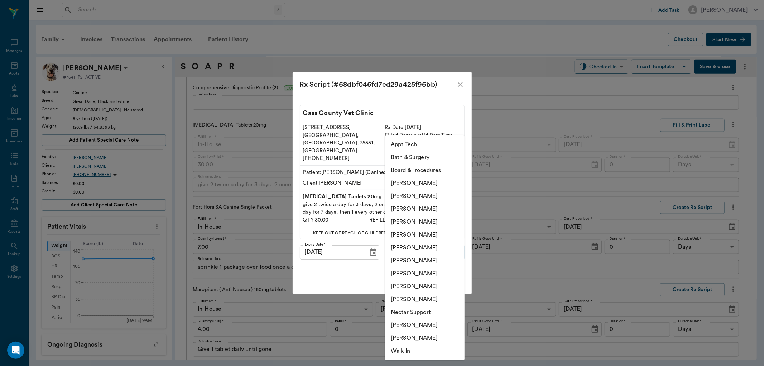
click at [437, 239] on body "/ ​ Add Task Dr. Bert Ellsworth Nectar Messages Appts Labs Imaging Inventory Ta…" at bounding box center [382, 183] width 764 height 366
click at [413, 274] on li "[PERSON_NAME]" at bounding box center [424, 273] width 79 height 13
type input "63ec2e7e52e12b0ba117b124"
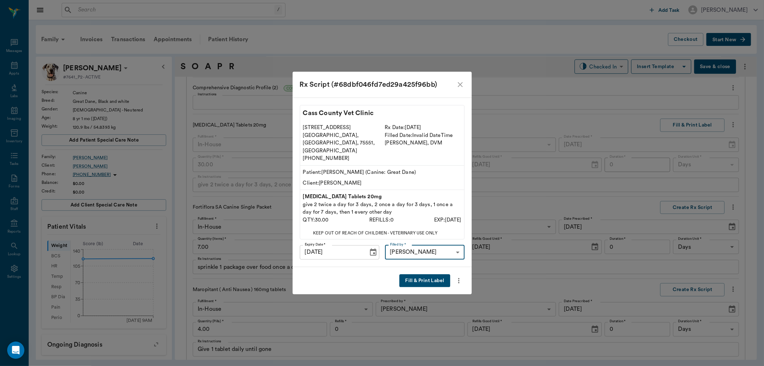
click at [425, 277] on button "Fill & Print Label" at bounding box center [424, 280] width 50 height 13
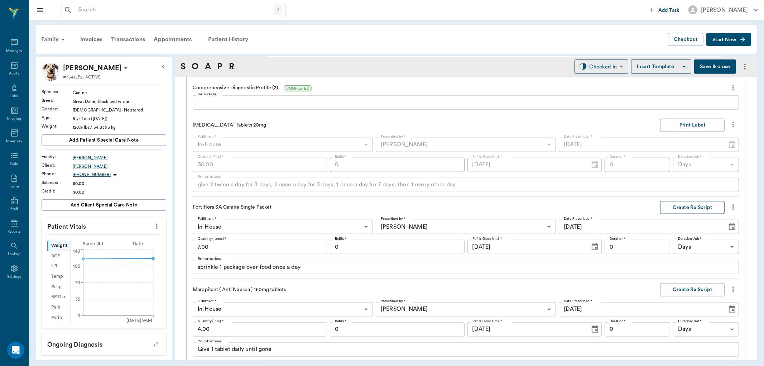
click at [669, 212] on button "Create Rx Script" at bounding box center [692, 207] width 64 height 13
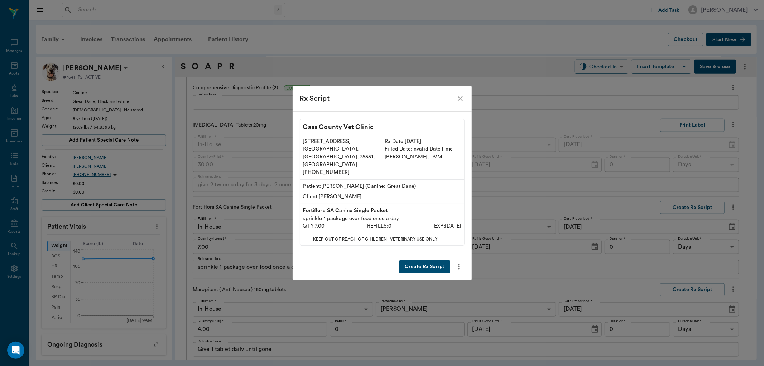
click at [433, 260] on button "Create Rx Script" at bounding box center [424, 266] width 51 height 13
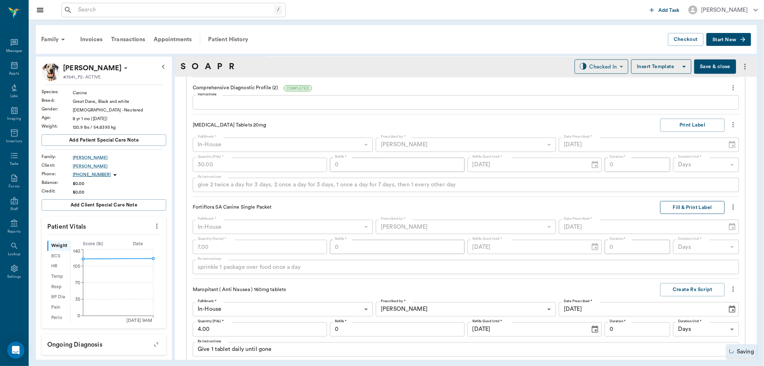
click at [679, 203] on button "Fill & Print Label" at bounding box center [692, 207] width 64 height 13
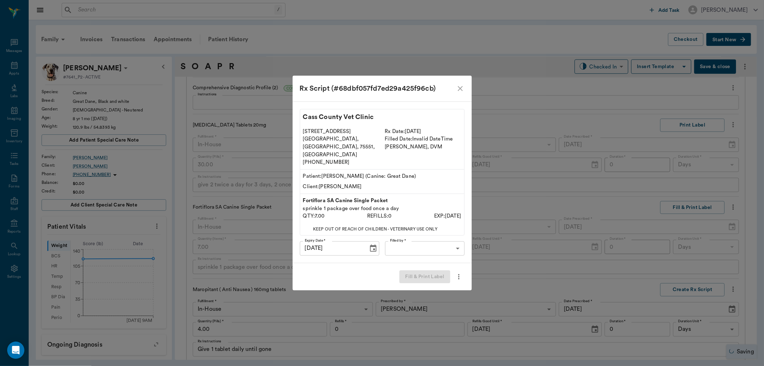
click at [432, 232] on div "Cass County Vet Clinic 102 E. Pinecrest Dr. Atlanta, TX, 75551, USA (903) 796-4…" at bounding box center [381, 181] width 179 height 161
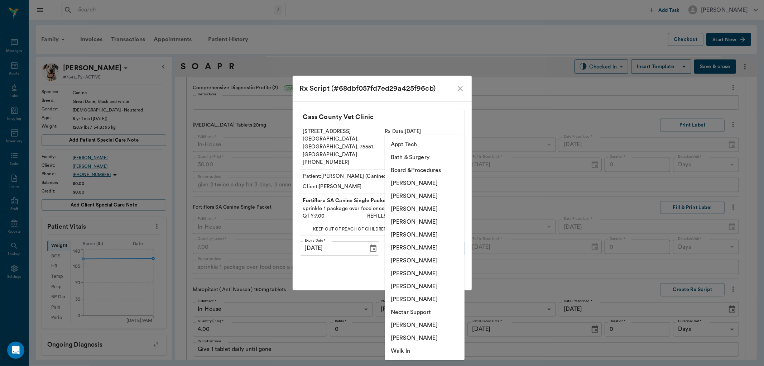
click at [429, 235] on body "/ ​ Add Task Dr. Bert Ellsworth Nectar Messages Appts Labs Imaging Inventory Ta…" at bounding box center [382, 183] width 764 height 366
click at [412, 274] on li "[PERSON_NAME]" at bounding box center [424, 273] width 79 height 13
type input "63ec2e7e52e12b0ba117b124"
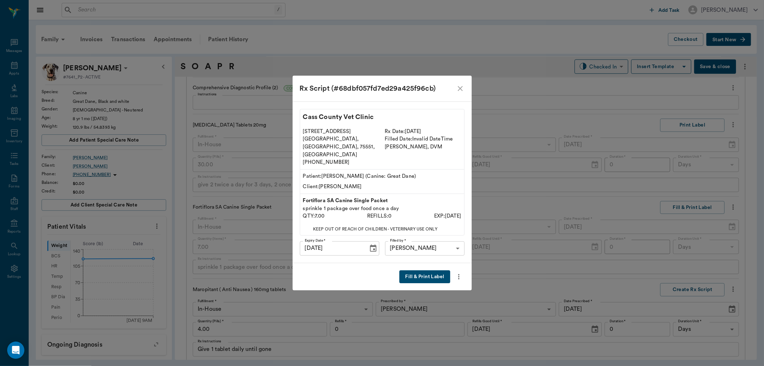
click at [439, 270] on button "Fill & Print Label" at bounding box center [424, 276] width 50 height 13
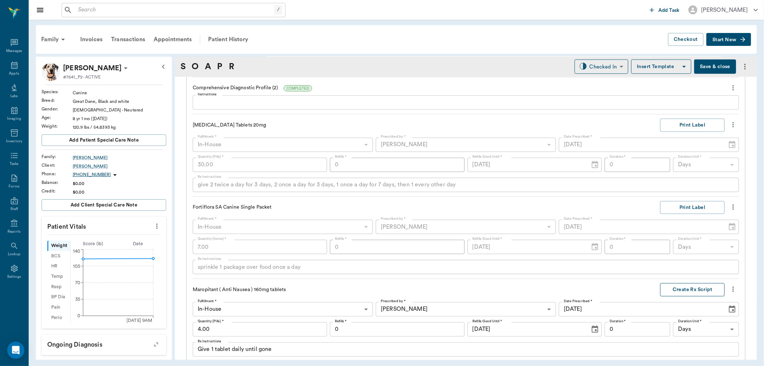
click at [668, 284] on button "Create Rx Script" at bounding box center [692, 289] width 64 height 13
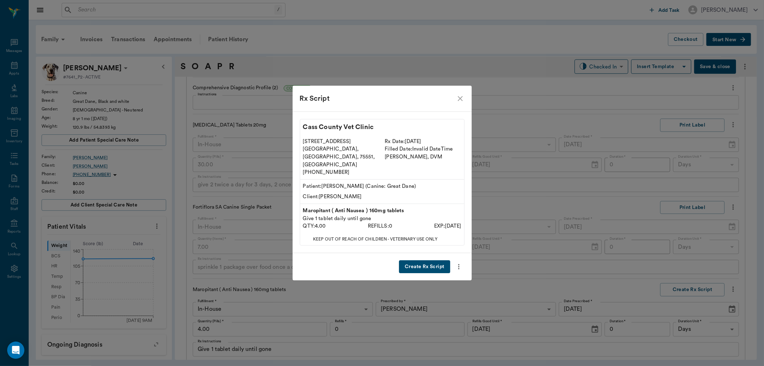
click at [437, 260] on button "Create Rx Script" at bounding box center [424, 266] width 51 height 13
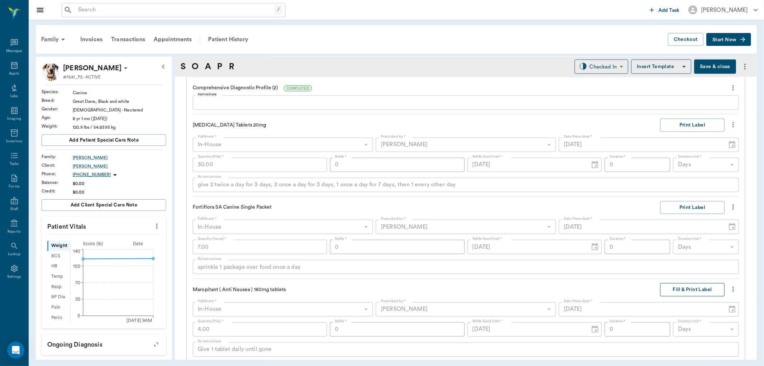
click at [671, 289] on button "Fill & Print Label" at bounding box center [692, 289] width 64 height 13
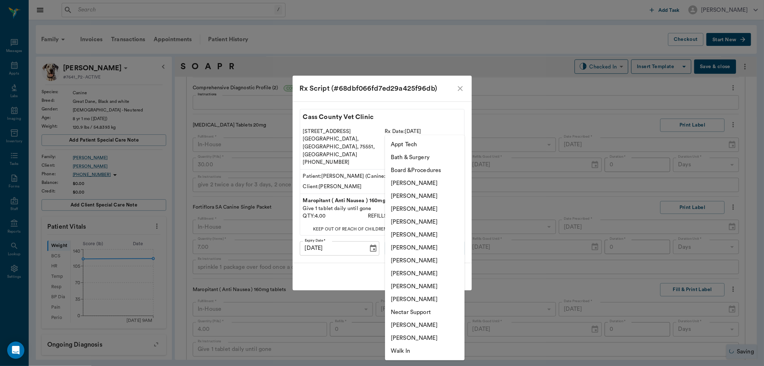
click at [421, 239] on body "/ ​ Add Task Dr. Bert Ellsworth Nectar Messages Appts Labs Imaging Inventory Ta…" at bounding box center [382, 183] width 764 height 366
click at [408, 270] on li "[PERSON_NAME]" at bounding box center [424, 273] width 79 height 13
type input "63ec2e7e52e12b0ba117b124"
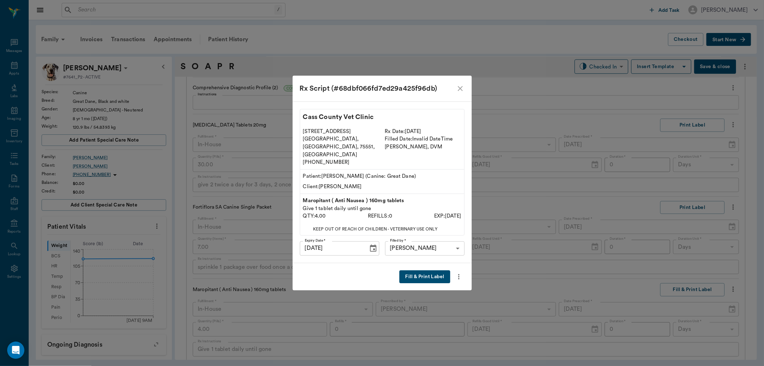
click at [418, 270] on button "Fill & Print Label" at bounding box center [424, 276] width 50 height 13
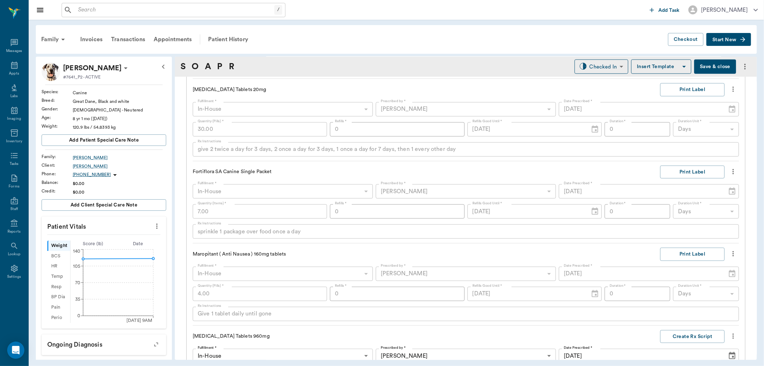
scroll to position [656, 0]
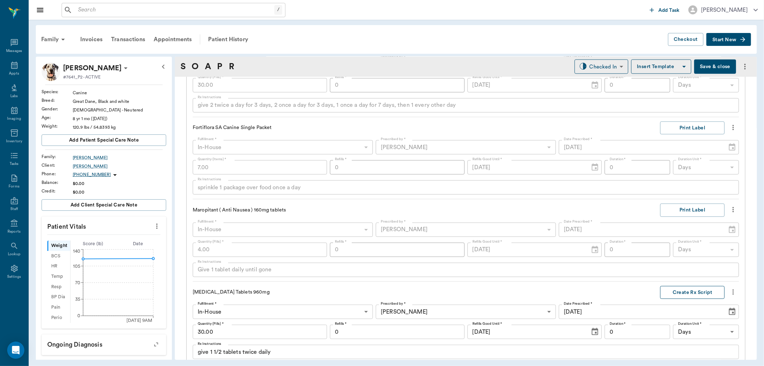
click at [689, 290] on button "Create Rx Script" at bounding box center [692, 292] width 64 height 13
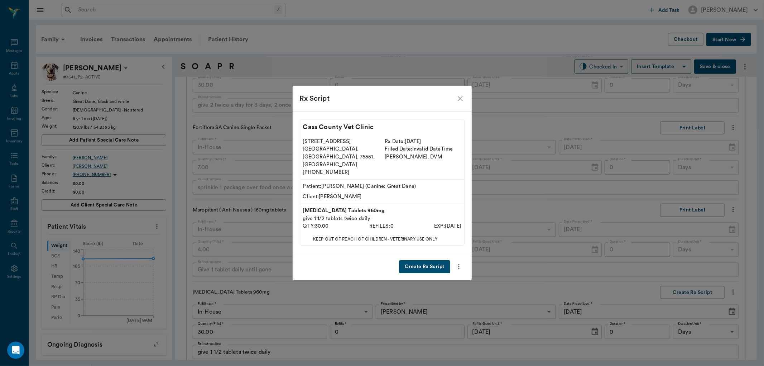
click at [435, 262] on button "Create Rx Script" at bounding box center [424, 266] width 51 height 13
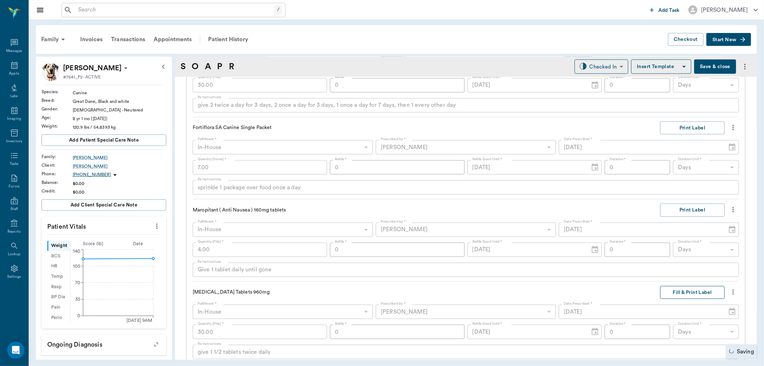
click at [675, 295] on button "Fill & Print Label" at bounding box center [692, 292] width 64 height 13
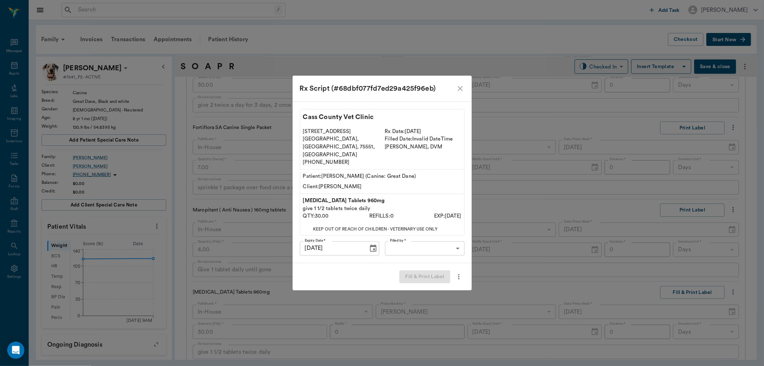
click at [403, 242] on body "/ ​ Add Task Dr. Bert Ellsworth Nectar Messages Appts Labs Imaging Inventory Ta…" at bounding box center [382, 183] width 764 height 366
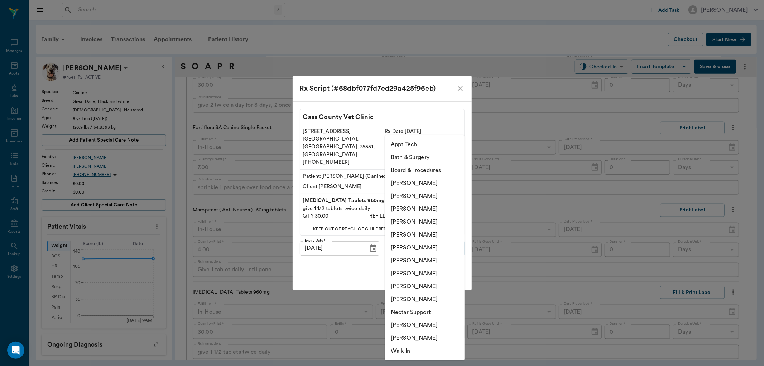
click at [407, 271] on li "[PERSON_NAME]" at bounding box center [424, 273] width 79 height 13
type input "63ec2e7e52e12b0ba117b124"
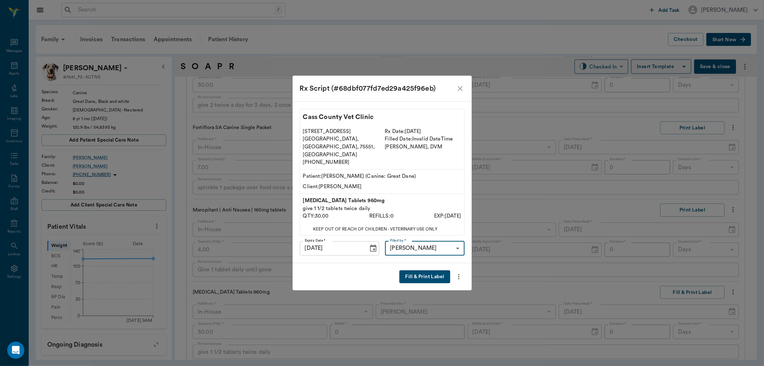
drag, startPoint x: 422, startPoint y: 264, endPoint x: 450, endPoint y: 259, distance: 28.4
click at [422, 270] on button "Fill & Print Label" at bounding box center [424, 276] width 50 height 13
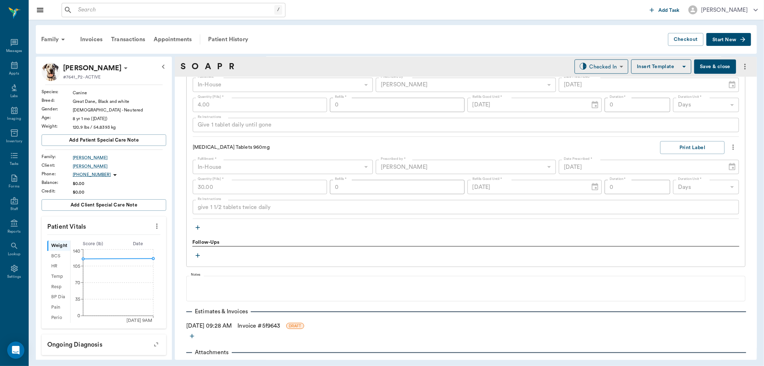
scroll to position [815, 0]
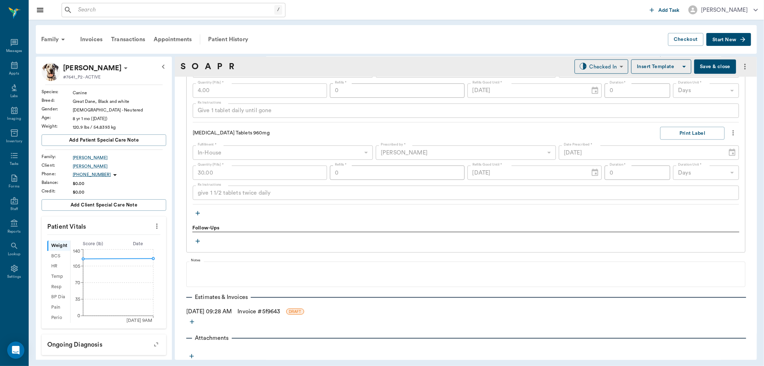
click at [199, 214] on icon "button" at bounding box center [197, 212] width 7 height 7
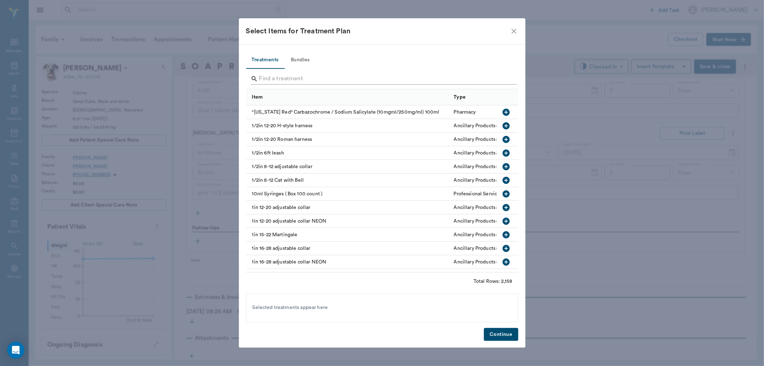
click at [274, 75] on input "Search" at bounding box center [382, 78] width 247 height 11
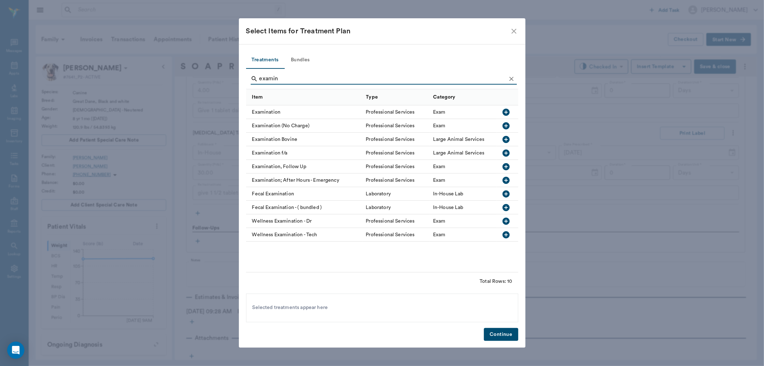
type input "examin"
click at [508, 110] on icon "button" at bounding box center [505, 111] width 7 height 7
click at [500, 329] on button "Continue" at bounding box center [501, 334] width 34 height 13
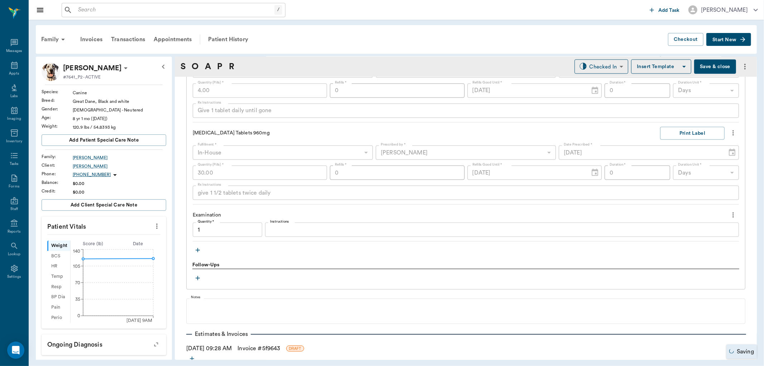
type input "1.00"
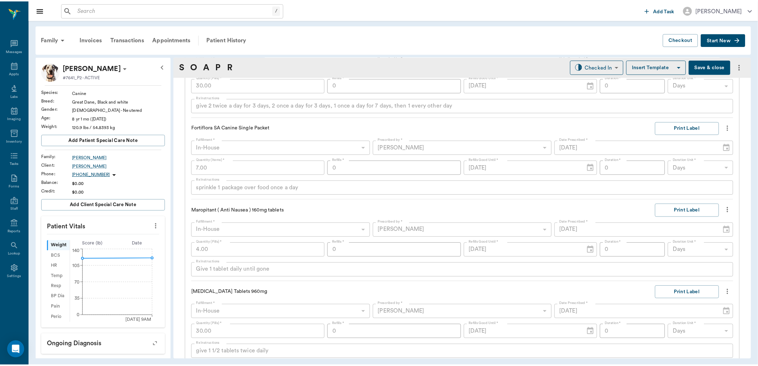
scroll to position [855, 0]
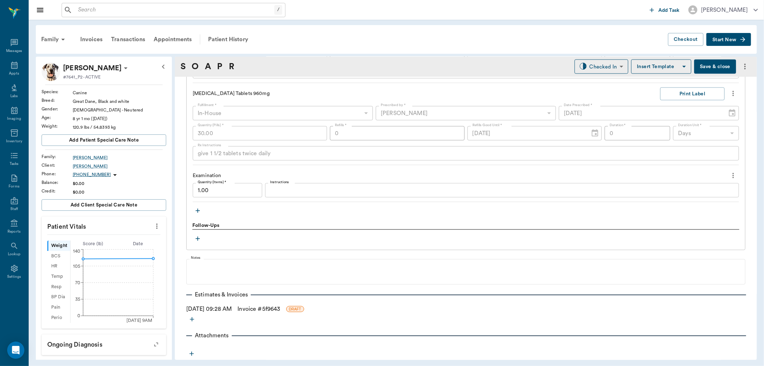
click at [259, 308] on link "Invoice # 5f9643" at bounding box center [258, 308] width 43 height 9
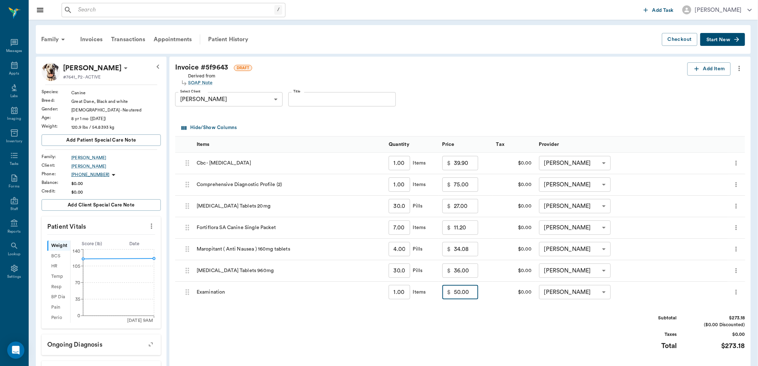
click at [464, 292] on input "50.00" at bounding box center [466, 292] width 24 height 14
type input "35.00"
click at [516, 321] on div "Subtotal $258.18 ($0.00 Discounted) Taxes $0.00 Total $258.18" at bounding box center [460, 336] width 570 height 44
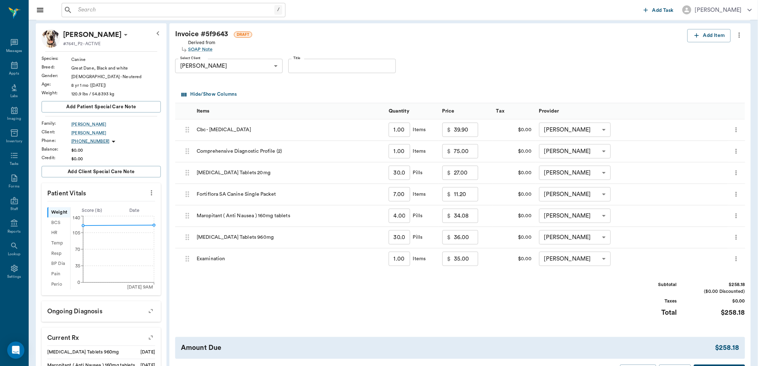
scroll to position [119, 0]
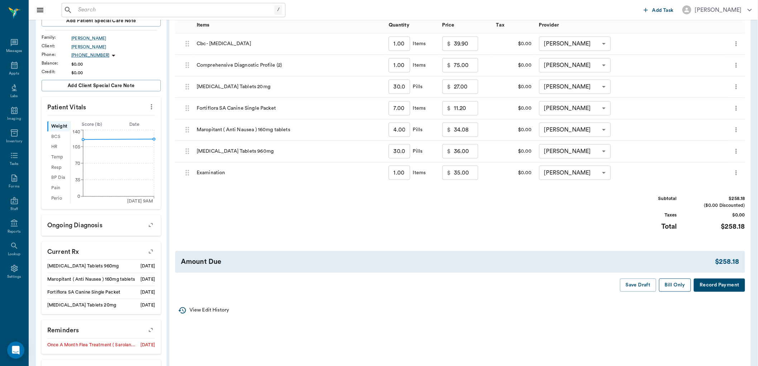
click at [673, 284] on button "Bill Only" at bounding box center [675, 284] width 32 height 13
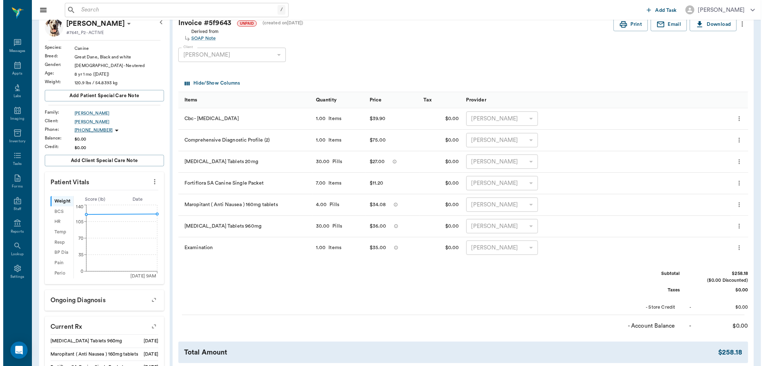
scroll to position [0, 0]
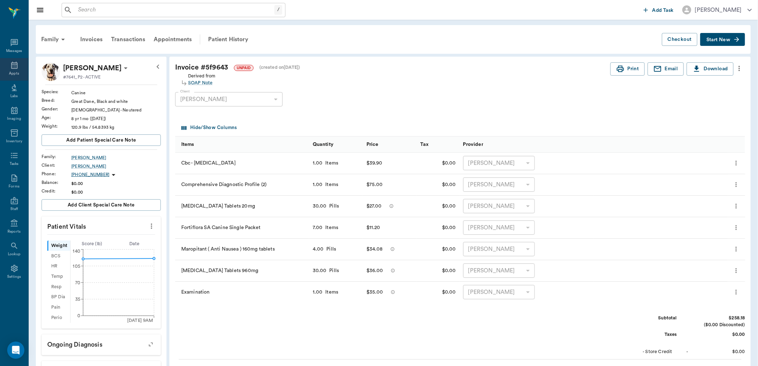
click at [13, 66] on icon at bounding box center [14, 65] width 9 height 9
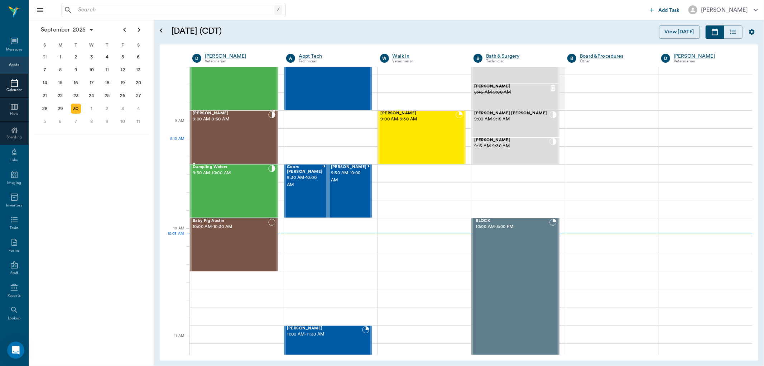
scroll to position [56, 0]
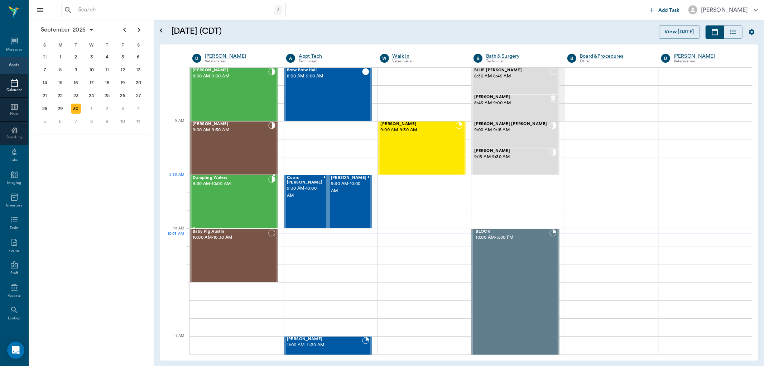
click at [242, 190] on div "Dumpling Waters 9:30 AM - 10:00 AM" at bounding box center [231, 201] width 76 height 52
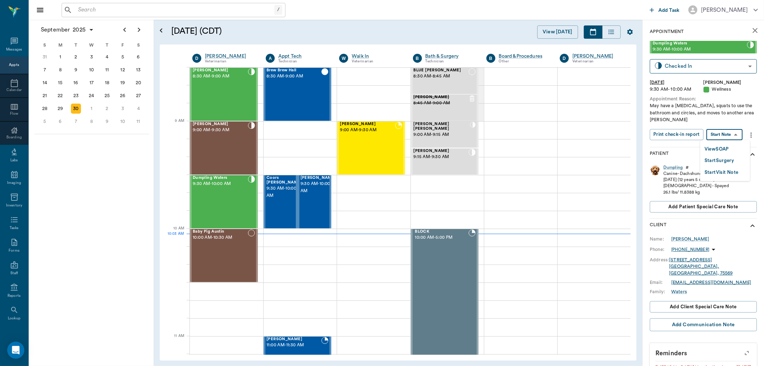
click at [730, 131] on body "/ ​ Add Task Dr. Bert Ellsworth Nectar Messages Appts Calendar Flow Boarding La…" at bounding box center [382, 183] width 764 height 366
click at [686, 63] on div at bounding box center [382, 183] width 764 height 366
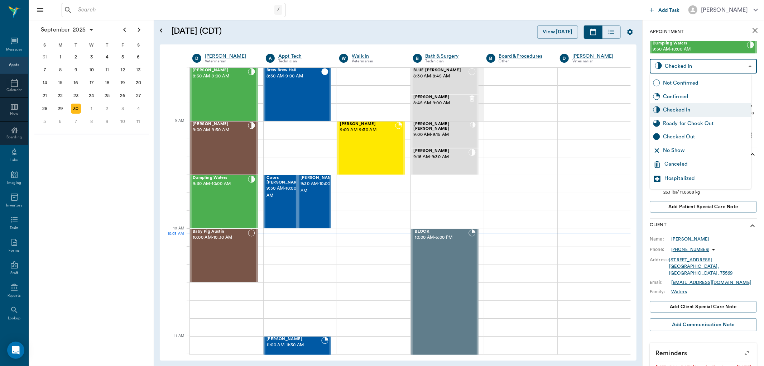
click at [711, 64] on body "/ ​ Add Task Dr. Bert Ellsworth Nectar Messages Appts Calendar Flow Boarding La…" at bounding box center [382, 183] width 764 height 366
click at [690, 124] on div "Ready for Check Out" at bounding box center [705, 124] width 85 height 8
type input "READY_TO_CHECKOUT"
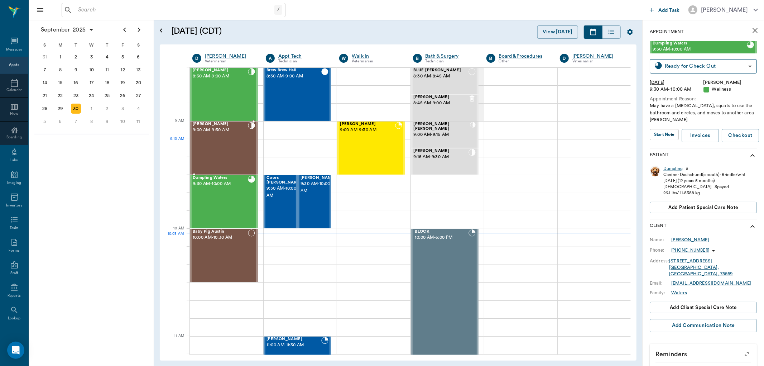
click at [235, 142] on div "Seymore Alexander 9:00 AM - 9:30 AM" at bounding box center [220, 148] width 55 height 52
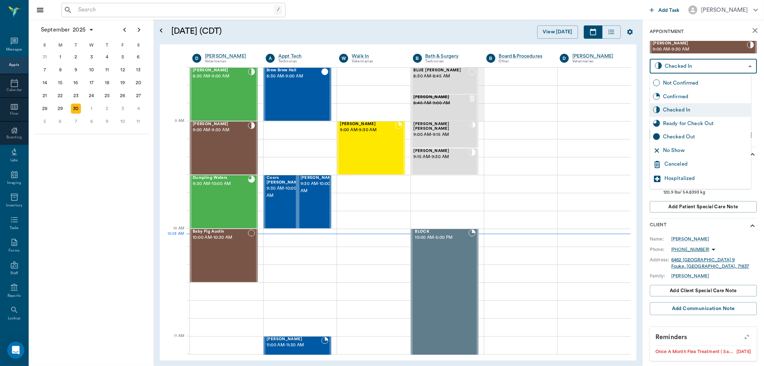
click at [738, 62] on body "/ ​ Add Task Dr. Bert Ellsworth Nectar Messages Appts Calendar Flow Boarding La…" at bounding box center [382, 183] width 764 height 366
click at [692, 124] on div "Ready for Check Out" at bounding box center [705, 124] width 85 height 8
type input "READY_TO_CHECKOUT"
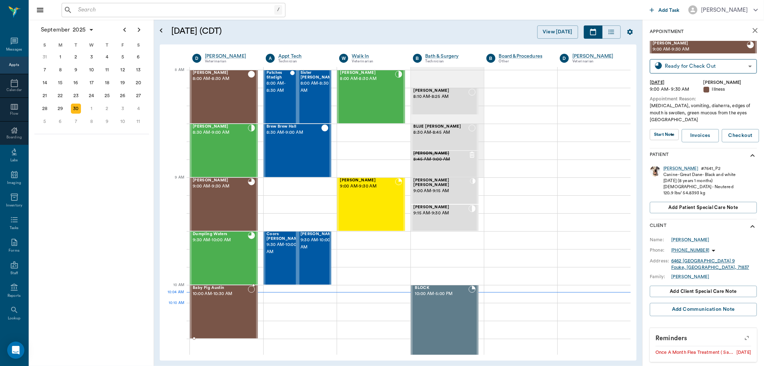
click at [218, 304] on div "Baby Pig Austin 10:00 AM - 10:30 AM" at bounding box center [220, 311] width 55 height 52
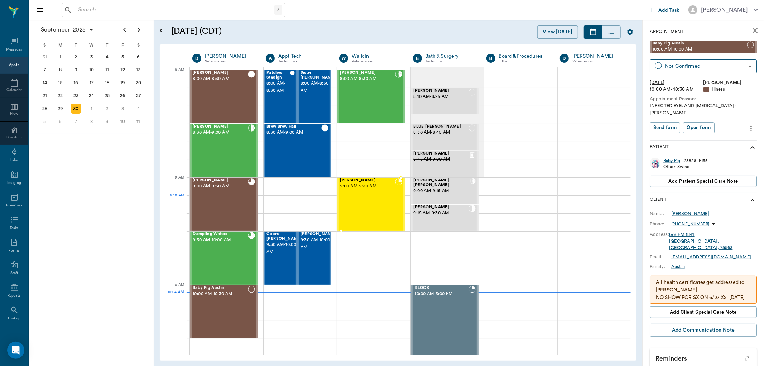
click at [377, 205] on div "Magnus Kubin 9:00 AM - 9:30 AM" at bounding box center [367, 204] width 55 height 52
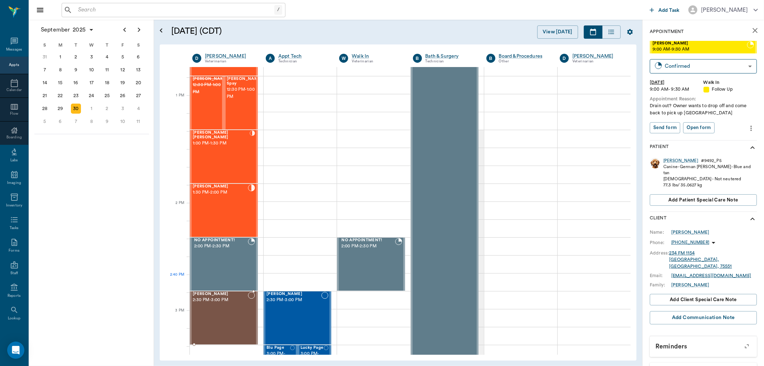
scroll to position [716, 0]
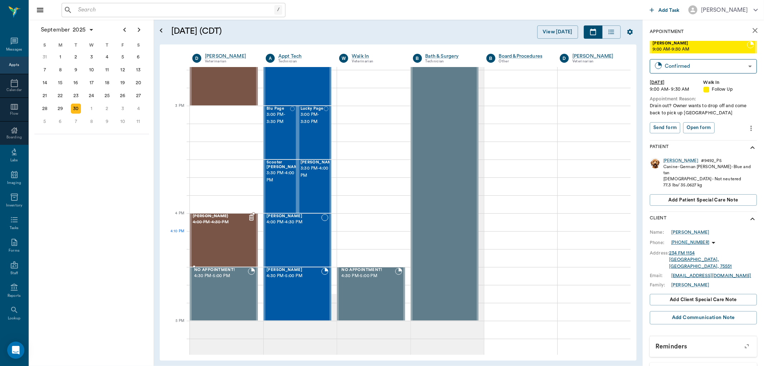
click at [229, 243] on div "Brownie Parrish 4:00 PM - 4:30 PM" at bounding box center [220, 240] width 55 height 52
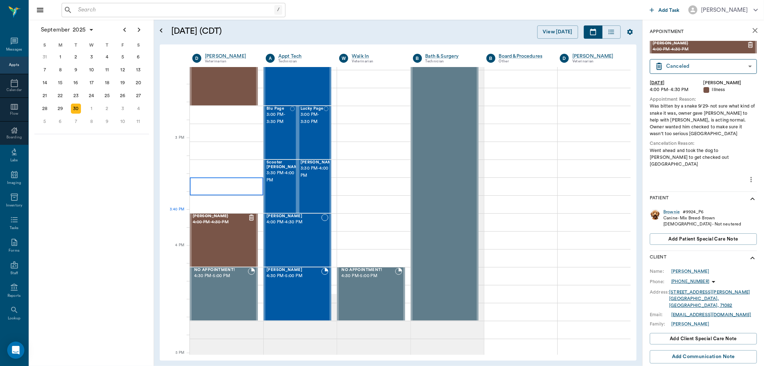
scroll to position [596, 0]
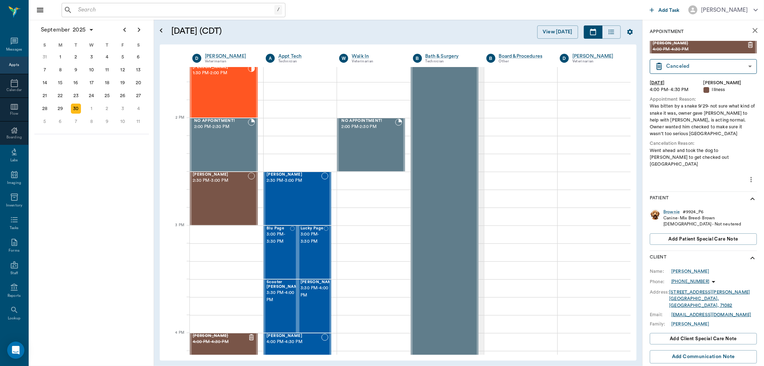
click at [190, 13] on input "text" at bounding box center [174, 10] width 199 height 10
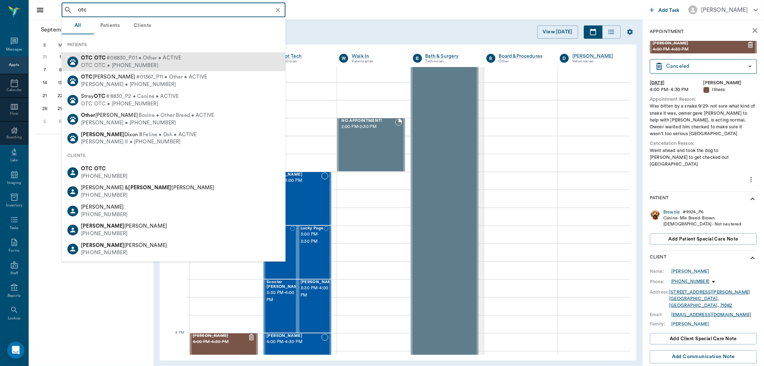
click at [169, 63] on div "OTC OTC • (555) 555-5555" at bounding box center [131, 66] width 100 height 8
type input "otc"
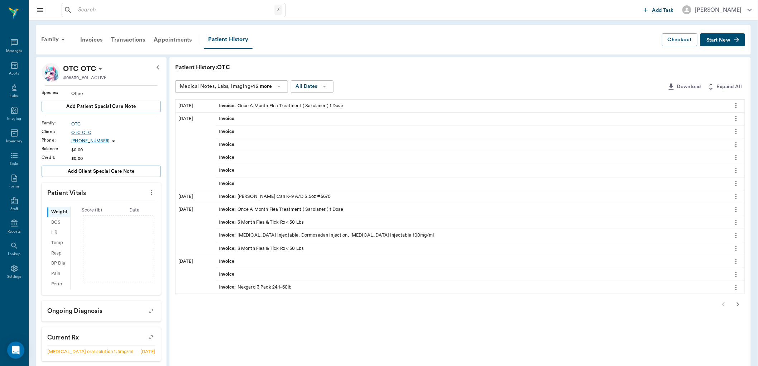
click at [722, 40] on span "Start New" at bounding box center [718, 40] width 24 height 0
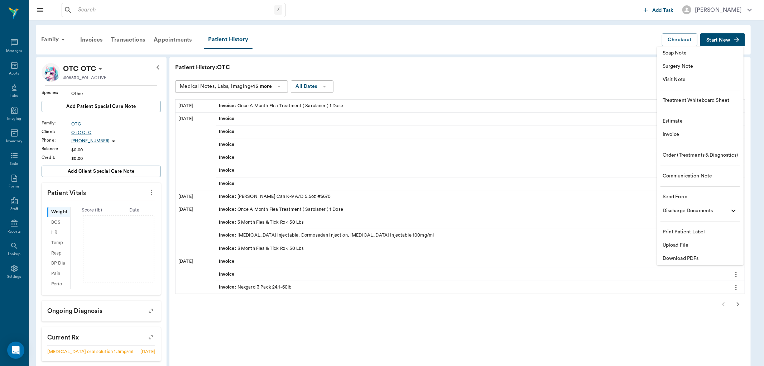
click at [705, 116] on li "Estimate" at bounding box center [700, 121] width 87 height 13
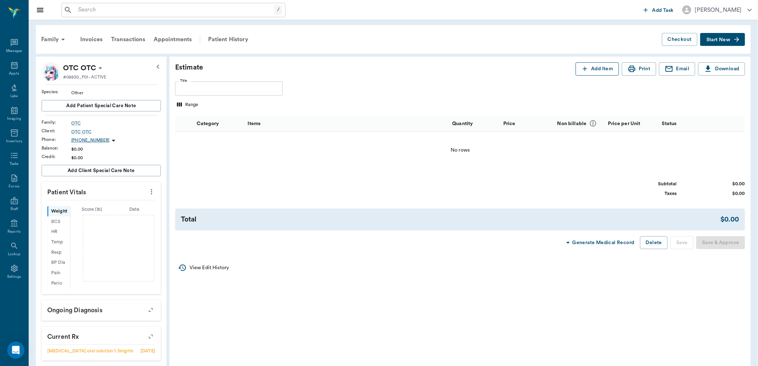
click at [610, 67] on button "Add Item" at bounding box center [596, 68] width 43 height 13
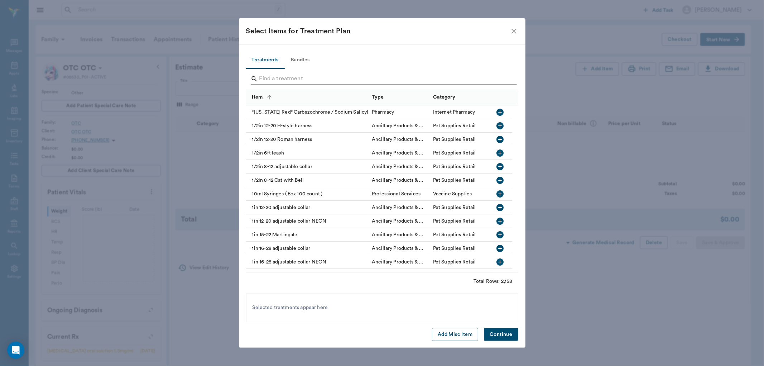
click at [295, 77] on input "Search" at bounding box center [382, 78] width 247 height 11
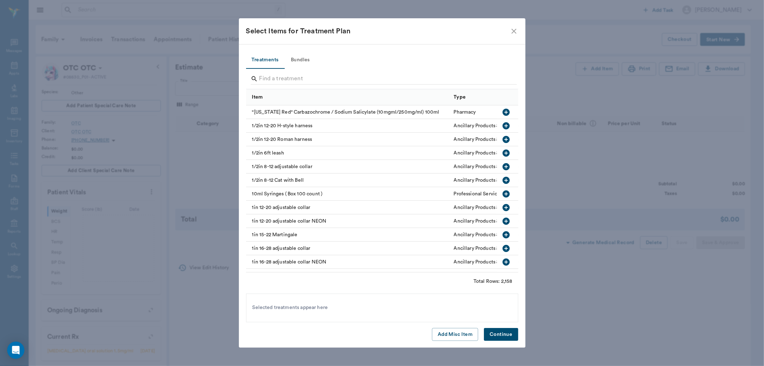
click at [299, 59] on button "Bundles" at bounding box center [300, 60] width 32 height 17
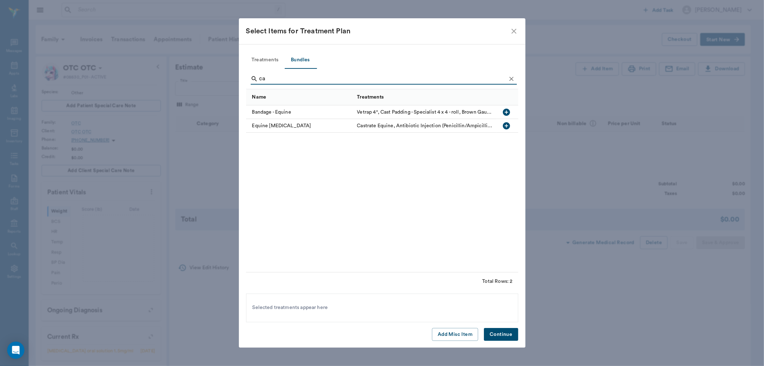
type input "c"
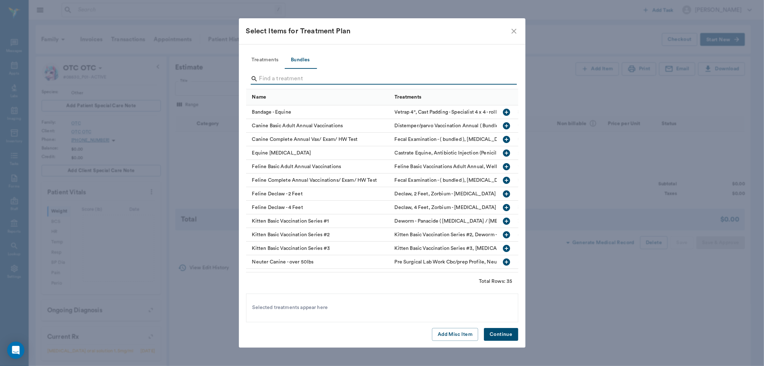
click at [262, 60] on button "Treatments" at bounding box center [265, 60] width 38 height 17
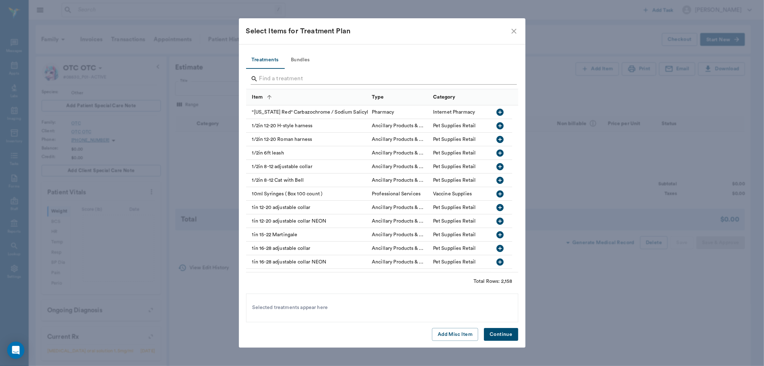
click at [302, 82] on input "Search" at bounding box center [382, 78] width 247 height 11
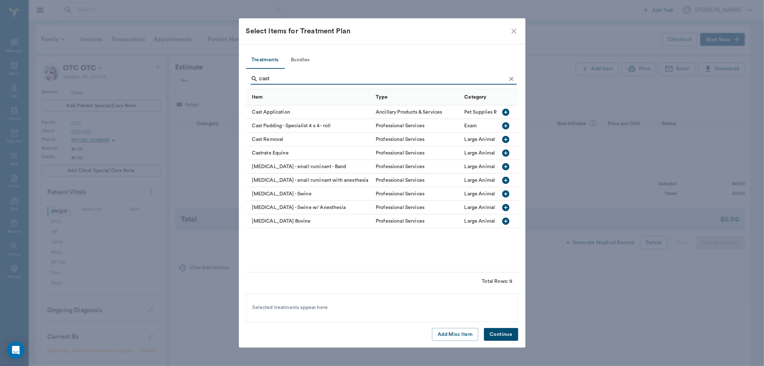
type input "cast"
click at [507, 177] on icon "button" at bounding box center [505, 179] width 7 height 7
click at [509, 331] on button "Continue" at bounding box center [501, 334] width 34 height 13
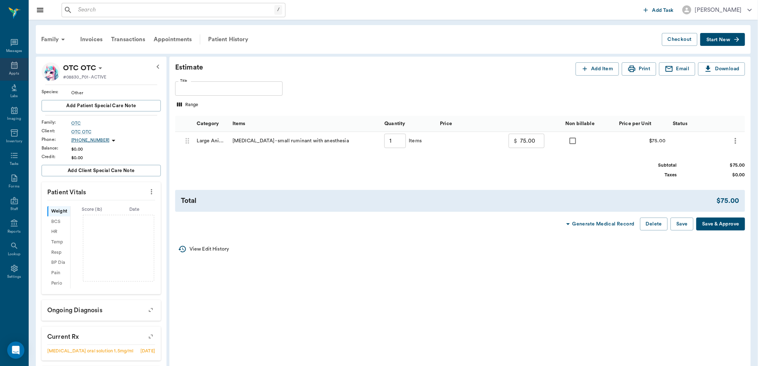
click at [16, 64] on icon at bounding box center [14, 65] width 6 height 7
click at [655, 221] on button "Delete" at bounding box center [654, 223] width 28 height 13
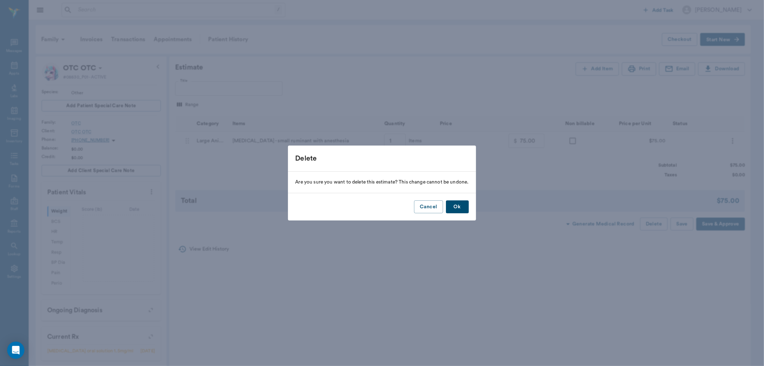
click at [464, 207] on button "Ok" at bounding box center [457, 206] width 23 height 13
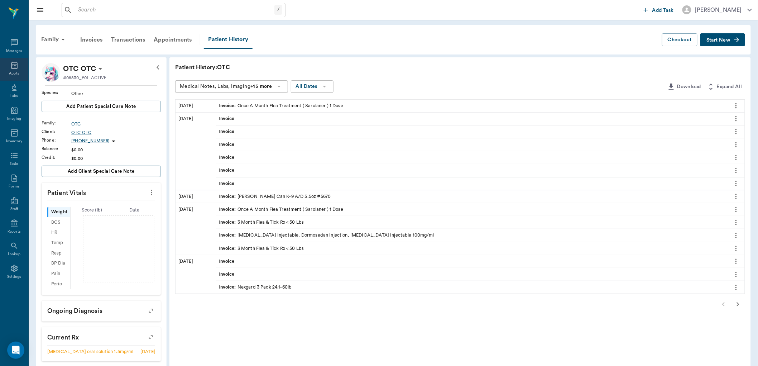
click at [19, 67] on div "Appts" at bounding box center [14, 69] width 28 height 23
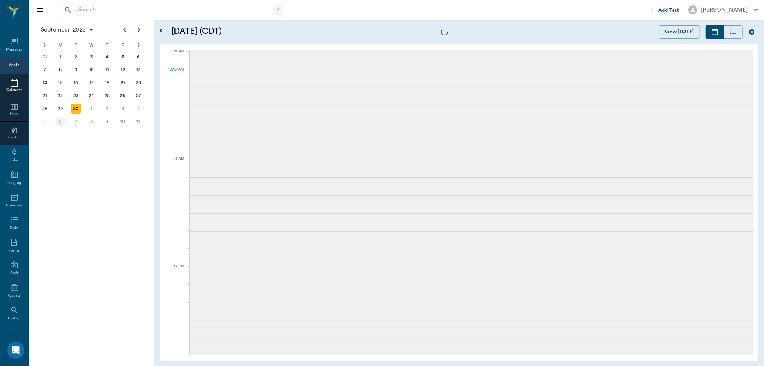
scroll to position [216, 0]
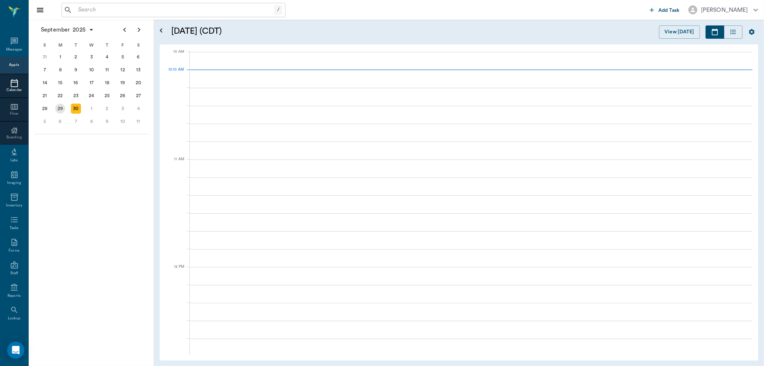
click at [66, 105] on div "29" at bounding box center [61, 108] width 16 height 13
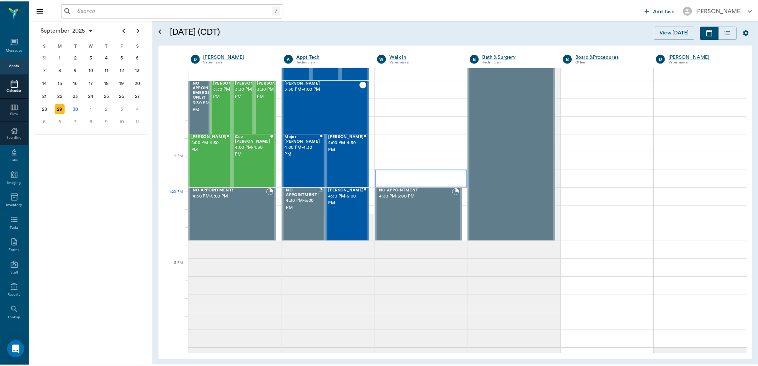
scroll to position [716, 0]
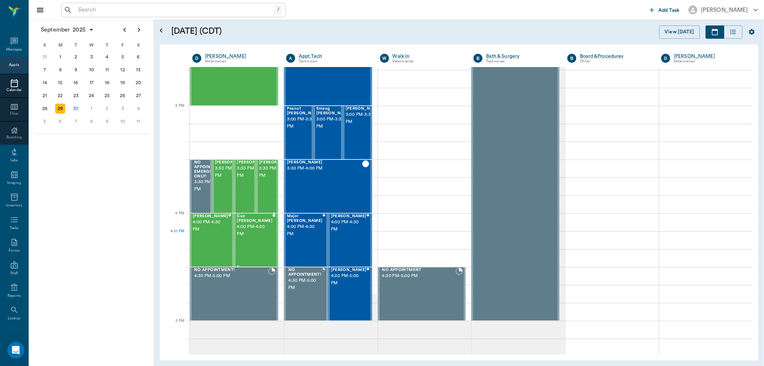
click at [250, 238] on div "Cuz Mason 4:00 PM - 4:30 PM" at bounding box center [255, 240] width 36 height 52
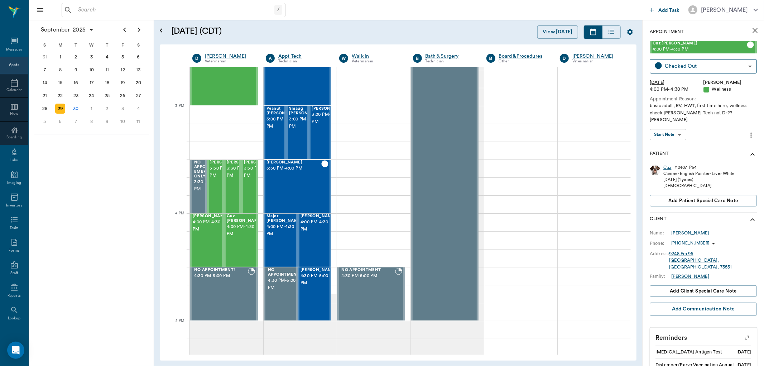
click at [669, 164] on div "Cuz" at bounding box center [667, 167] width 8 height 6
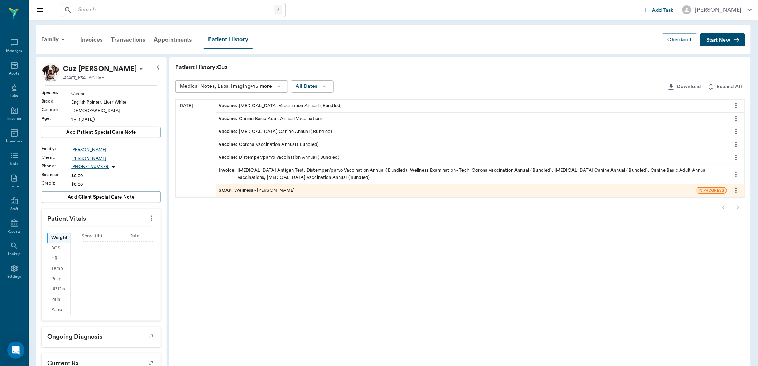
click at [146, 213] on div at bounding box center [151, 218] width 11 height 12
click at [154, 220] on icon "more" at bounding box center [151, 218] width 8 height 9
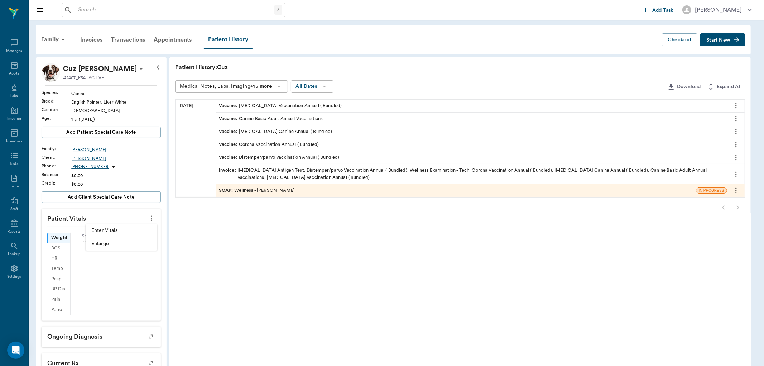
click at [125, 228] on span "Enter Vitals" at bounding box center [121, 231] width 60 height 8
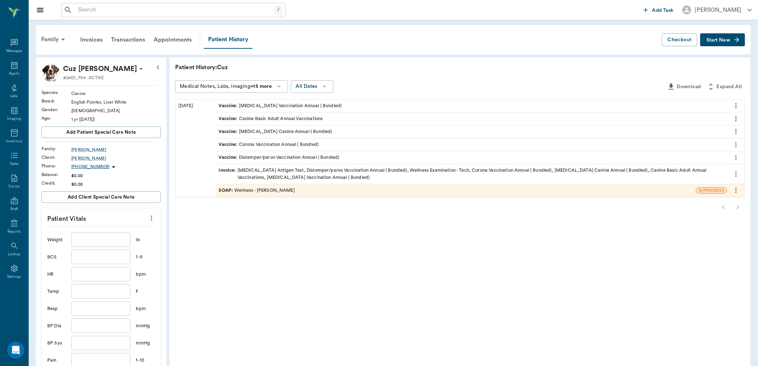
click at [115, 238] on input "text" at bounding box center [100, 239] width 59 height 14
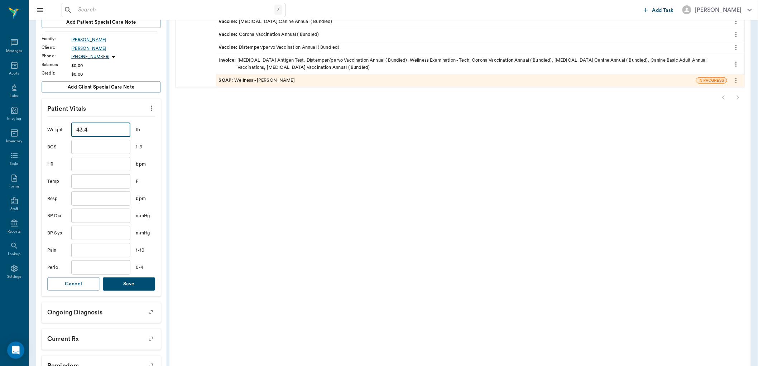
scroll to position [119, 0]
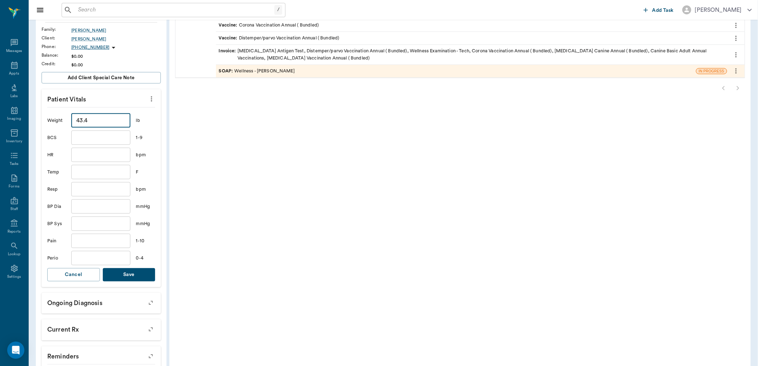
type input "43.4"
click at [142, 274] on button "Save" at bounding box center [129, 274] width 53 height 13
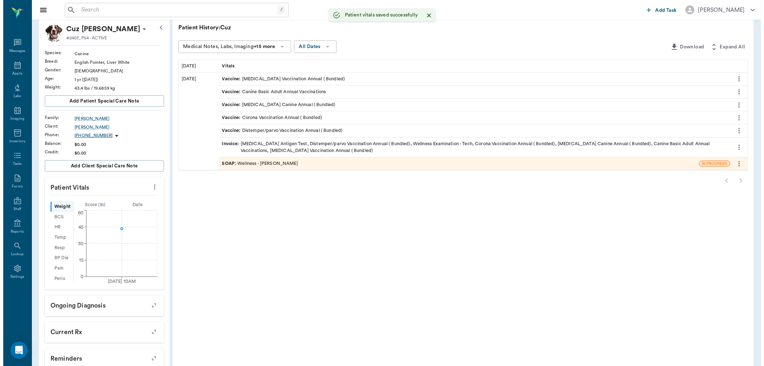
scroll to position [0, 0]
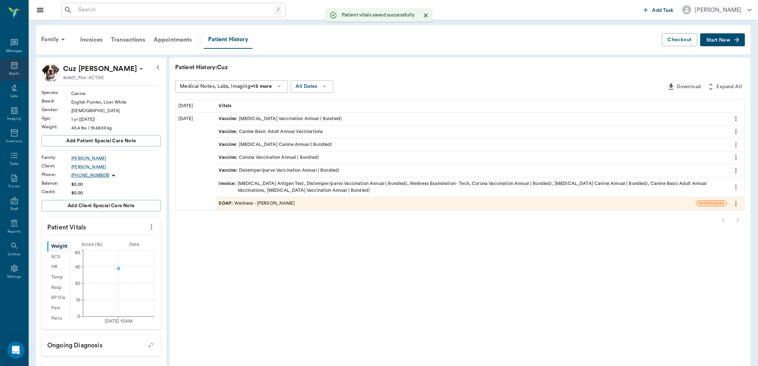
click at [15, 68] on icon at bounding box center [14, 65] width 6 height 7
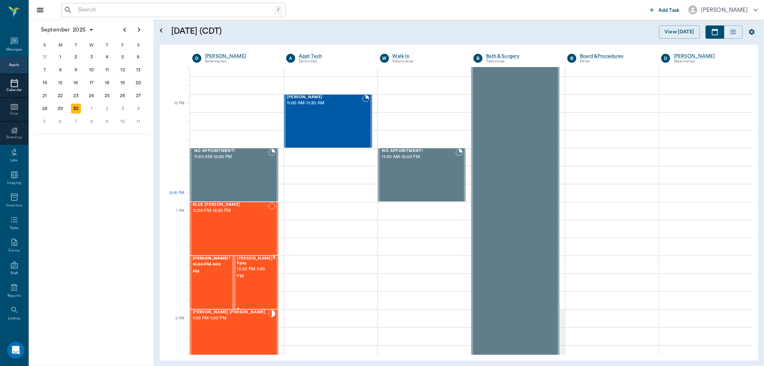
scroll to position [454, 0]
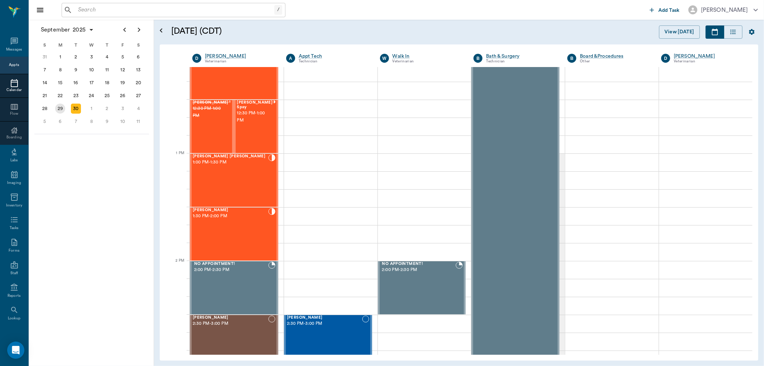
click at [57, 109] on div "29" at bounding box center [60, 108] width 10 height 10
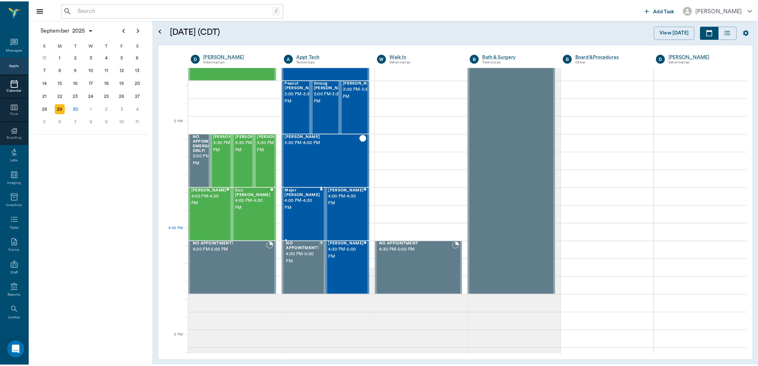
scroll to position [763, 0]
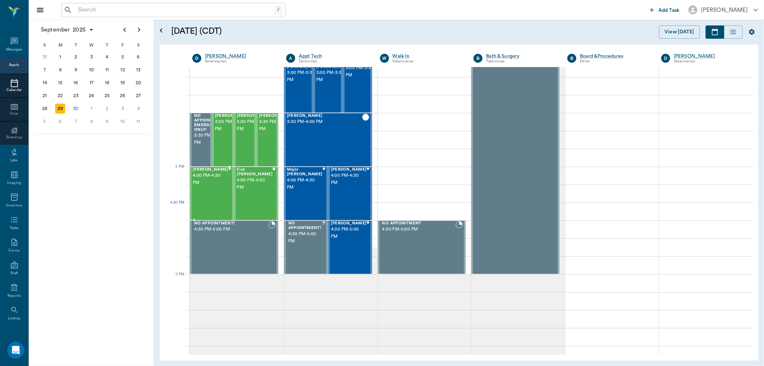
click at [213, 203] on div "Mike Mason 4:00 PM - 4:30 PM" at bounding box center [211, 193] width 36 height 52
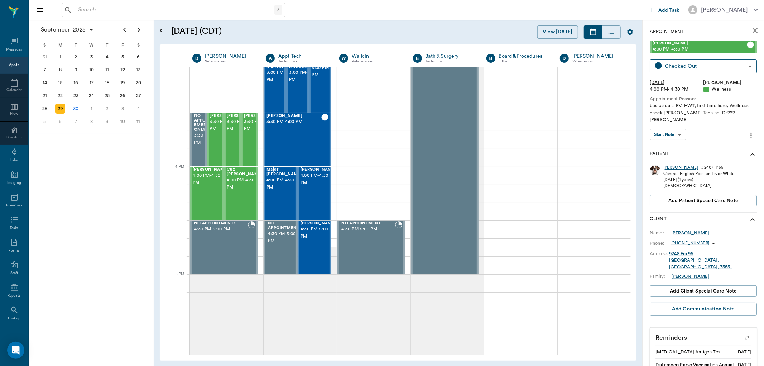
click at [668, 164] on div "Mike" at bounding box center [680, 167] width 35 height 6
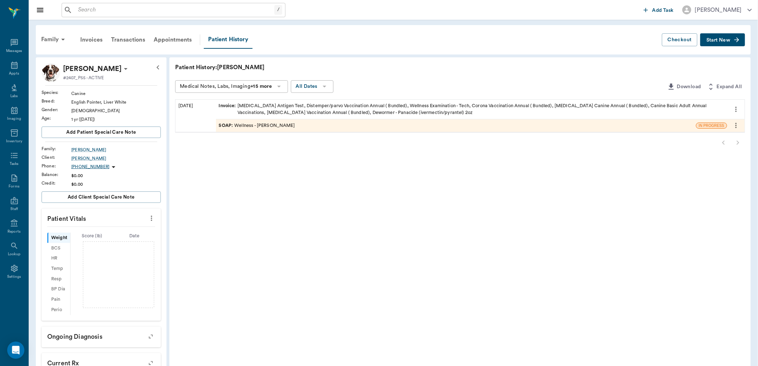
click at [148, 219] on icon "more" at bounding box center [151, 218] width 8 height 9
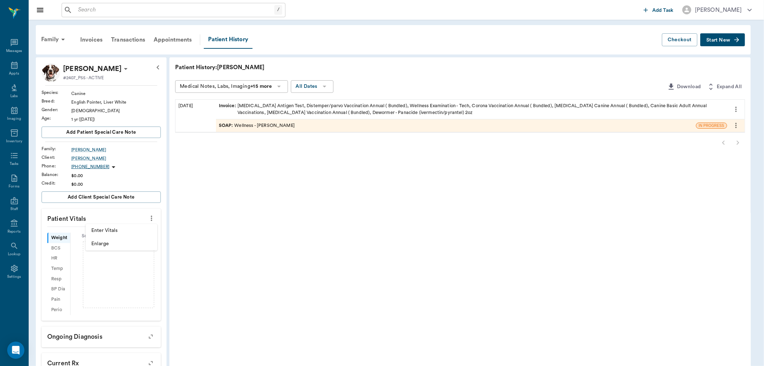
click at [97, 234] on li "Enter Vitals" at bounding box center [122, 230] width 72 height 13
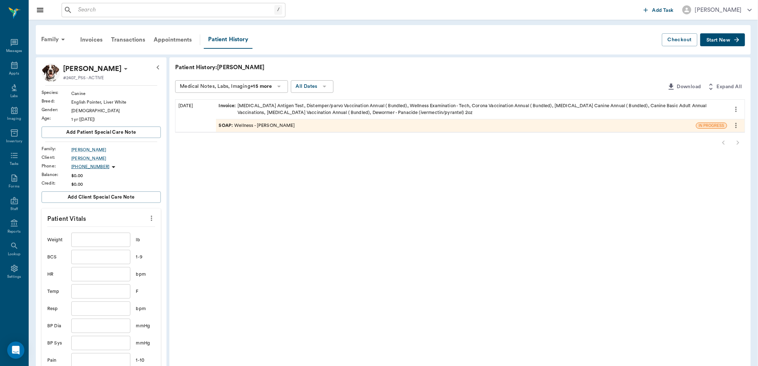
click at [108, 236] on input "text" at bounding box center [100, 239] width 59 height 14
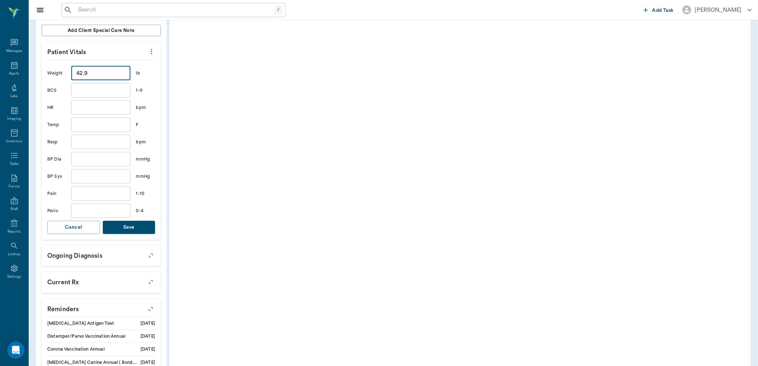
scroll to position [237, 0]
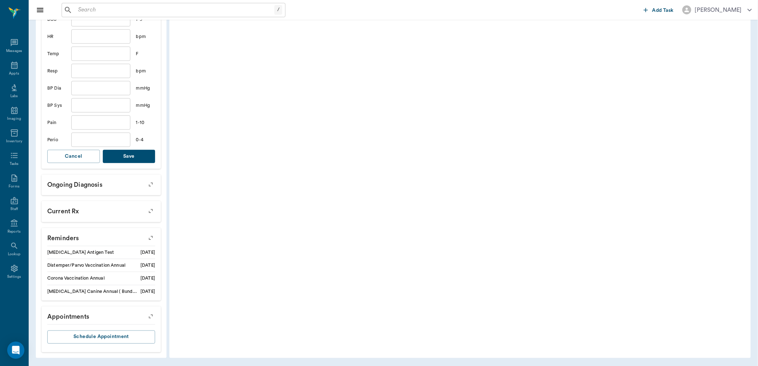
type input "42.9"
click at [140, 158] on button "Save" at bounding box center [129, 156] width 53 height 13
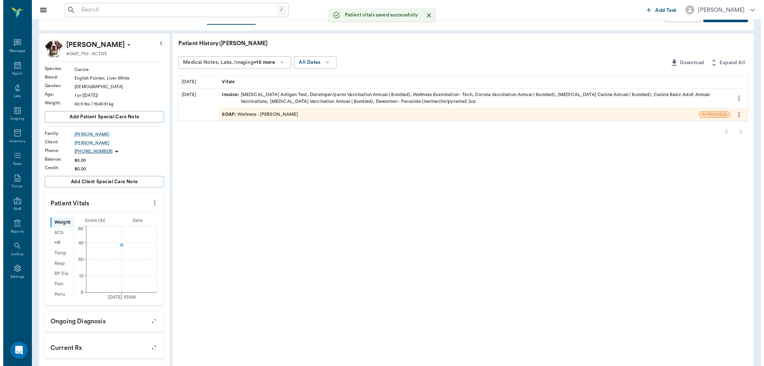
scroll to position [0, 0]
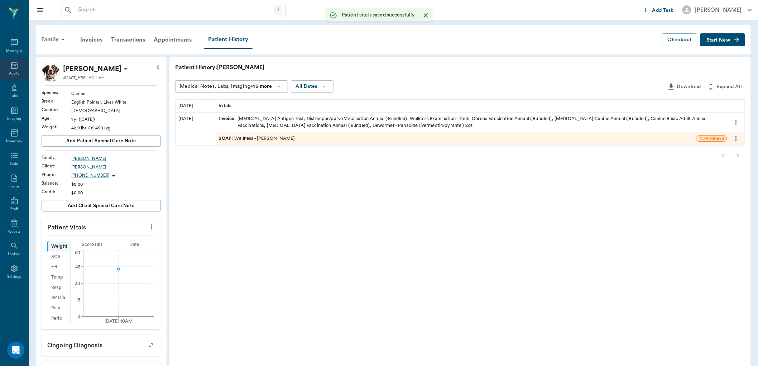
click at [0, 67] on div "Appts" at bounding box center [14, 69] width 28 height 23
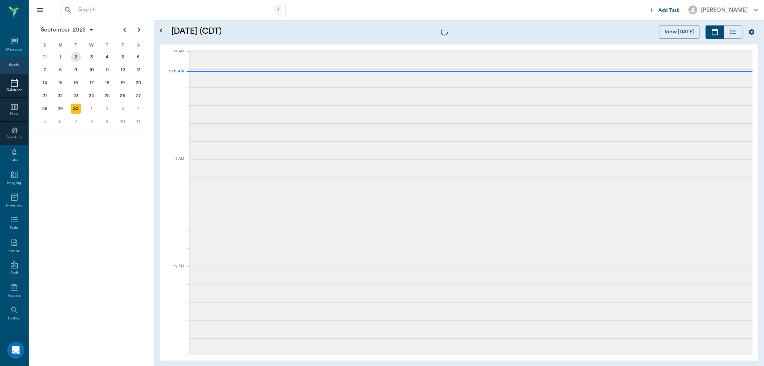
scroll to position [216, 0]
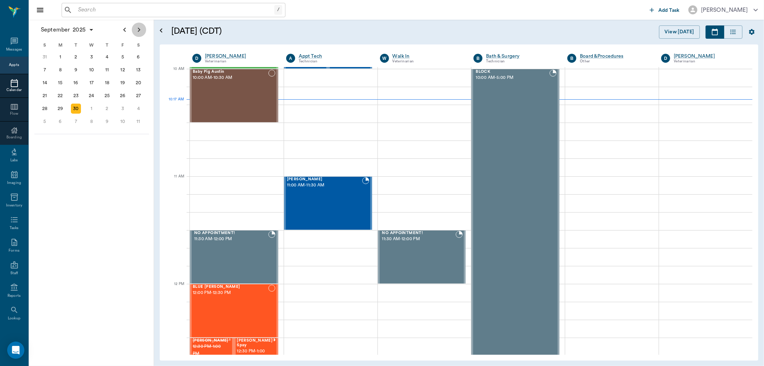
click at [141, 29] on icon "Next page" at bounding box center [139, 29] width 9 height 9
click at [125, 92] on div "24" at bounding box center [123, 96] width 10 height 10
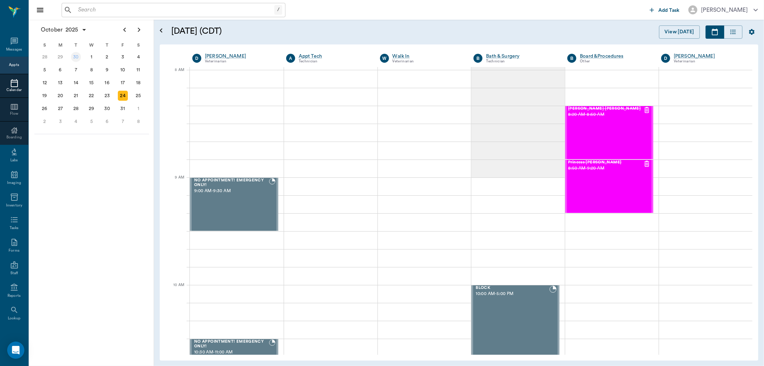
click at [78, 55] on div "30" at bounding box center [76, 57] width 10 height 10
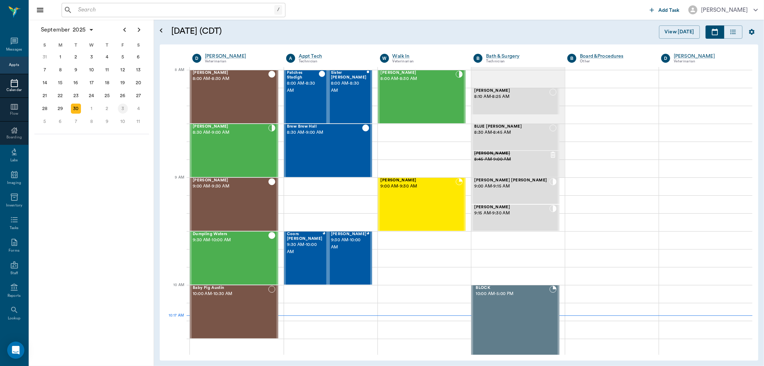
click at [124, 107] on div "3" at bounding box center [123, 108] width 10 height 10
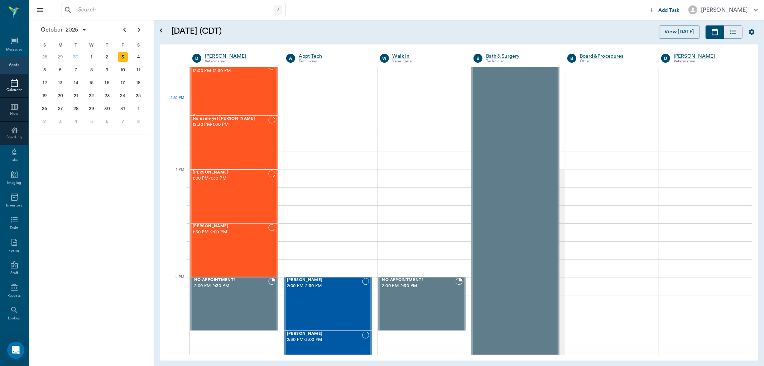
scroll to position [398, 0]
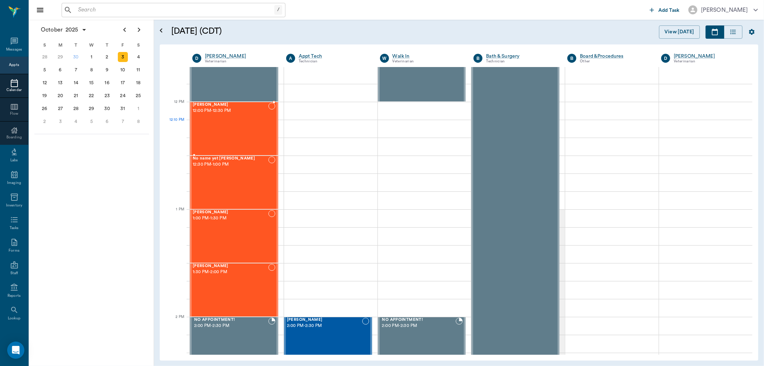
click at [216, 124] on div "Skipper Bragg 12:00 PM - 12:30 PM" at bounding box center [231, 128] width 76 height 52
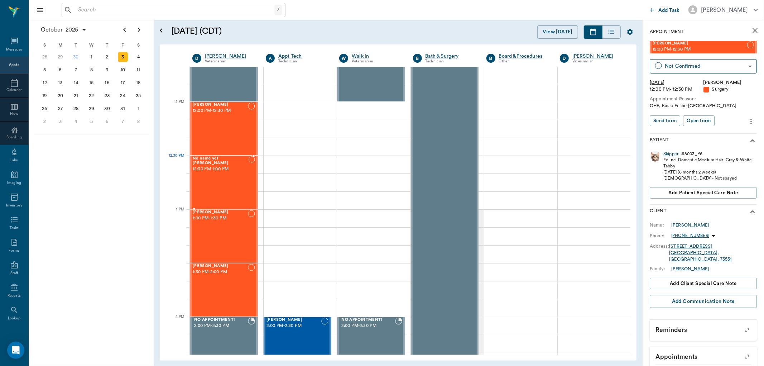
click at [218, 171] on div "No name yet Taylor 12:30 PM - 1:00 PM" at bounding box center [221, 182] width 56 height 52
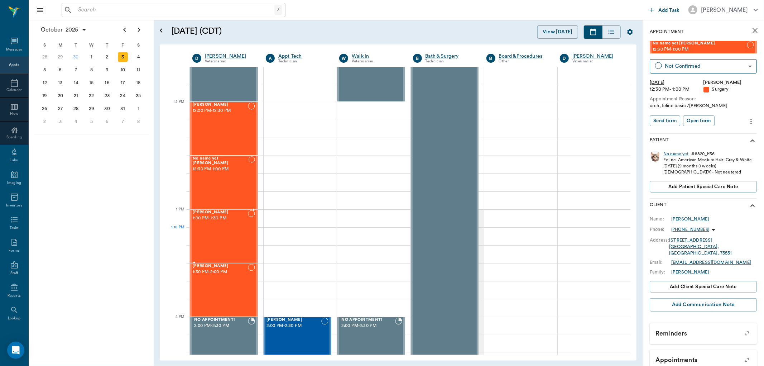
click at [221, 234] on div "Shiler Kilgore 1:00 PM - 1:30 PM" at bounding box center [220, 236] width 55 height 52
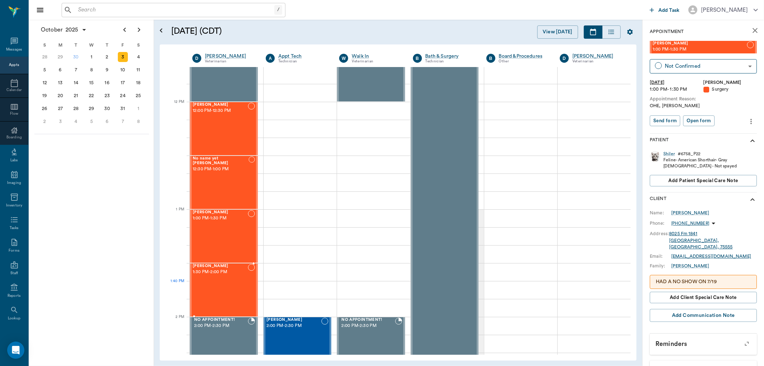
click at [224, 282] on div "Marsha Burns 1:30 PM - 2:00 PM" at bounding box center [220, 289] width 55 height 52
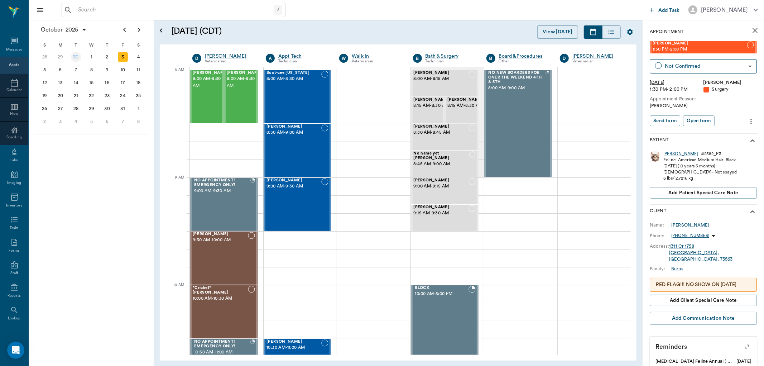
click at [74, 55] on div "30" at bounding box center [76, 57] width 10 height 10
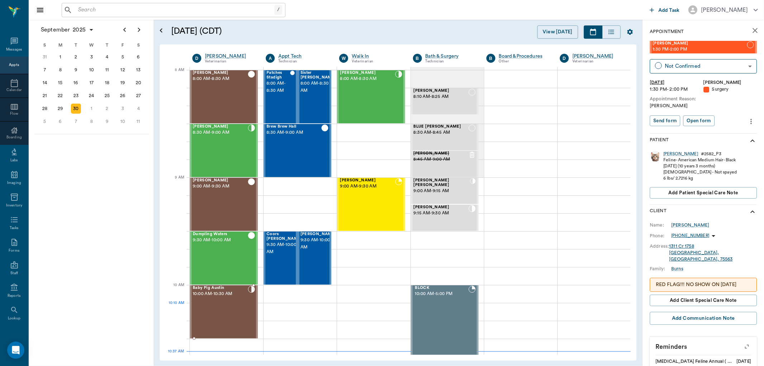
click at [216, 307] on div "Baby Pig Austin 10:00 AM - 10:30 AM" at bounding box center [220, 311] width 55 height 52
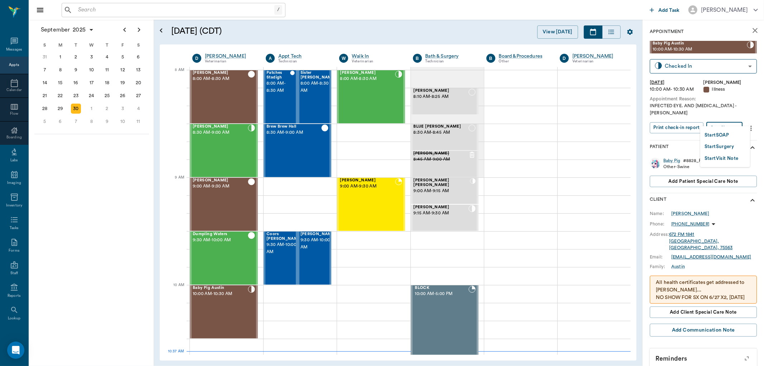
click at [731, 120] on body "/ ​ Add Task [PERSON_NAME] Nectar Messages Appts Calendar Flow Boarding Labs Im…" at bounding box center [382, 183] width 764 height 366
click at [714, 132] on button "Start SOAP" at bounding box center [716, 135] width 24 height 8
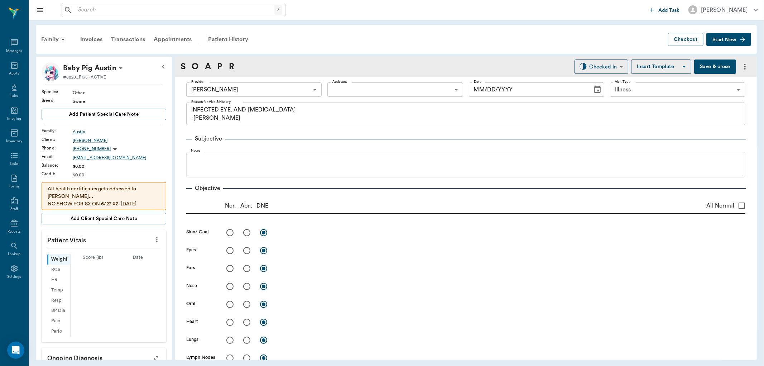
type input "63ec2f075fda476ae8351a4d"
type input "65d2be4f46e3a538d89b8c15"
type textarea "INFECTED EYE. AND [MEDICAL_DATA] -[PERSON_NAME]"
type input "[DATE]"
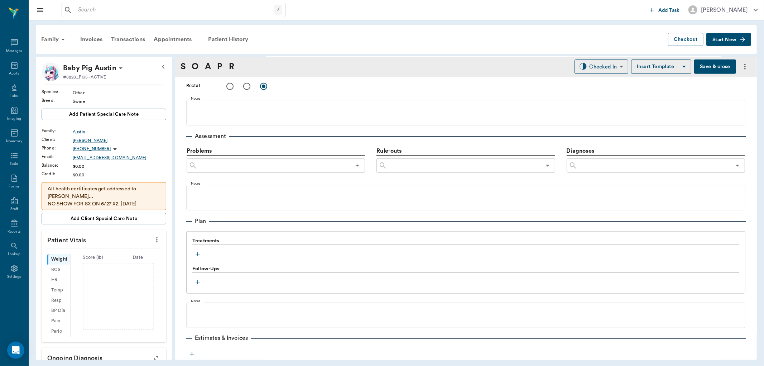
scroll to position [356, 0]
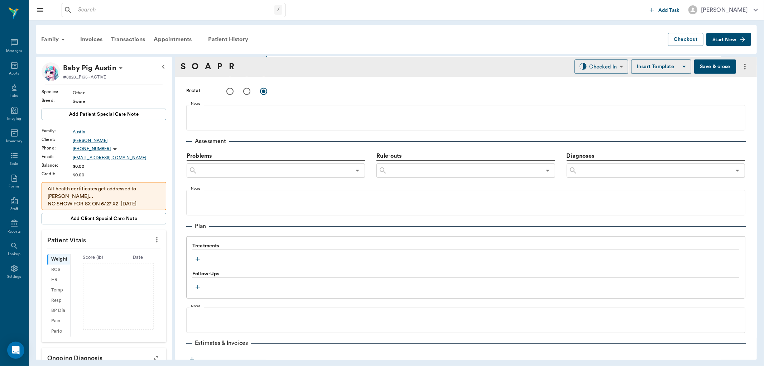
click at [196, 257] on icon "button" at bounding box center [197, 258] width 7 height 7
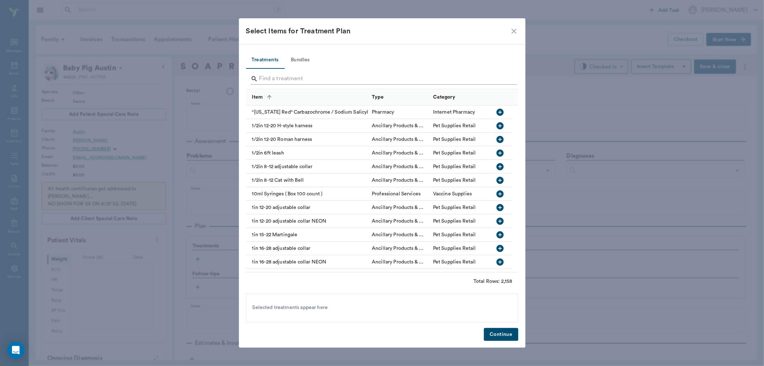
click at [266, 79] on input "Search" at bounding box center [382, 78] width 247 height 11
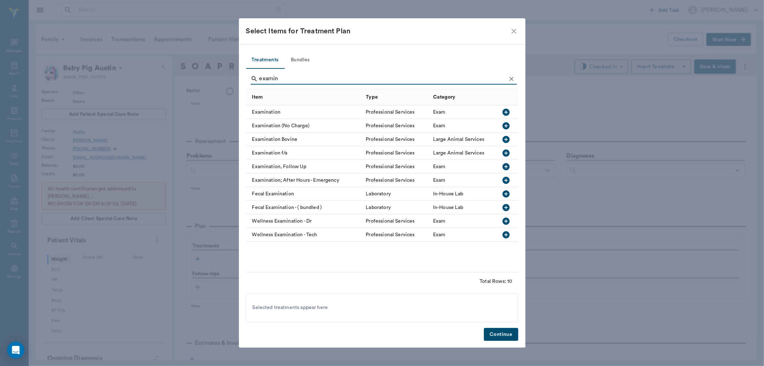
click at [504, 110] on icon "button" at bounding box center [505, 111] width 7 height 7
type input "e"
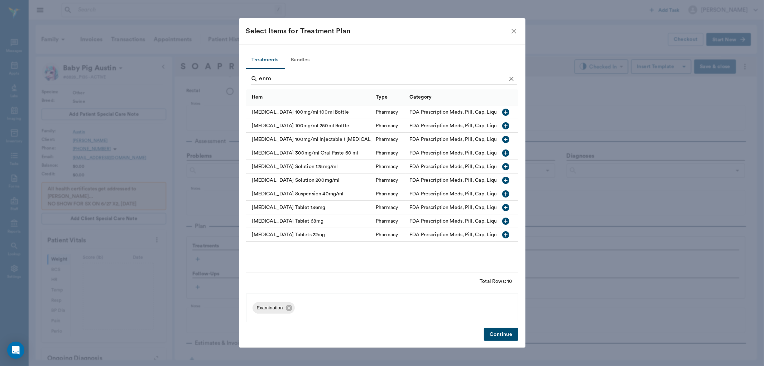
click at [505, 137] on icon "button" at bounding box center [505, 139] width 7 height 7
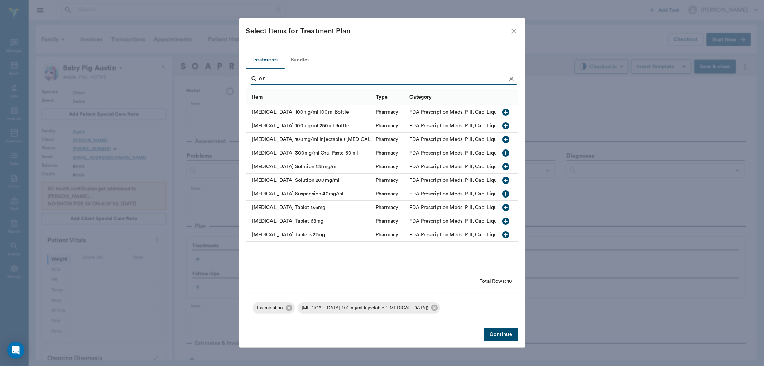
type input "e"
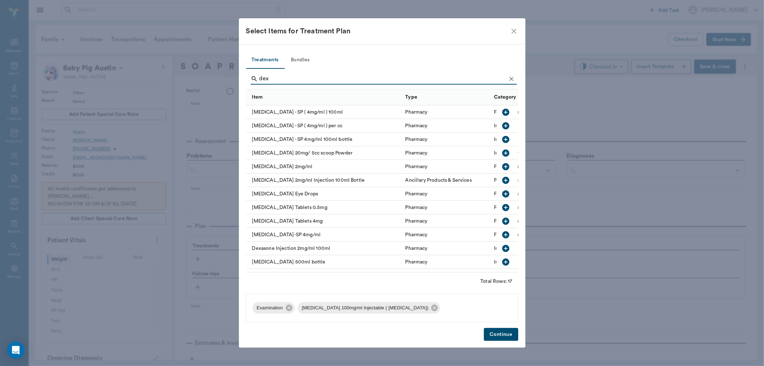
click at [502, 163] on icon "button" at bounding box center [505, 166] width 7 height 7
type input "d"
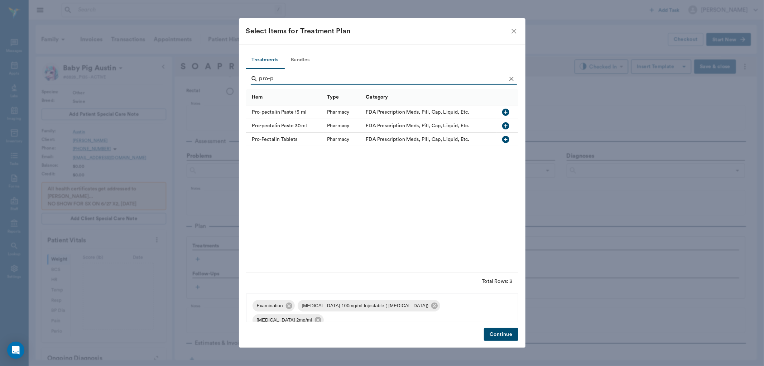
click at [506, 111] on icon "button" at bounding box center [505, 112] width 9 height 9
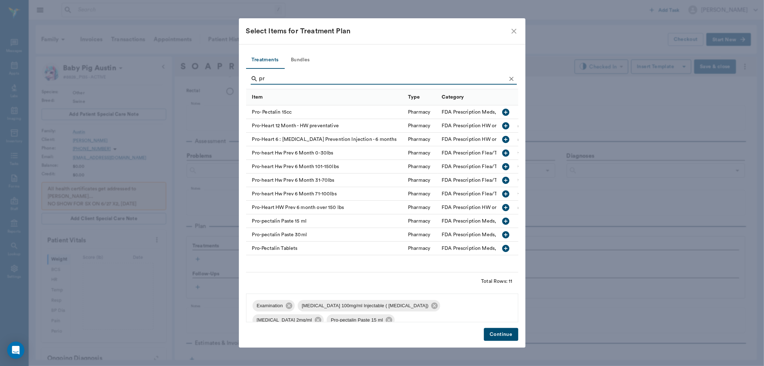
type input "p"
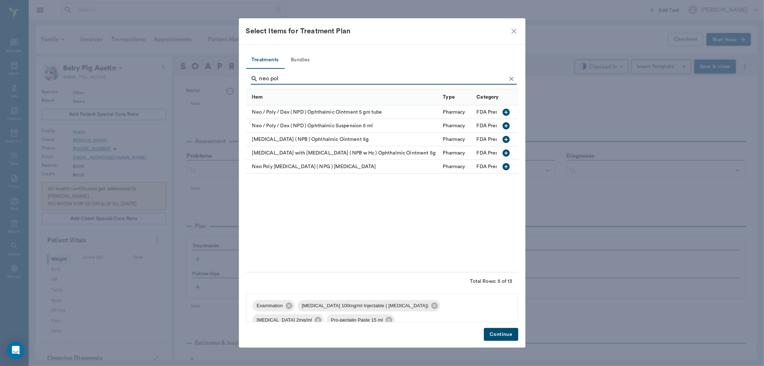
type input "neo pol"
click at [506, 138] on icon "button" at bounding box center [506, 139] width 9 height 9
click at [502, 334] on button "Continue" at bounding box center [501, 334] width 34 height 13
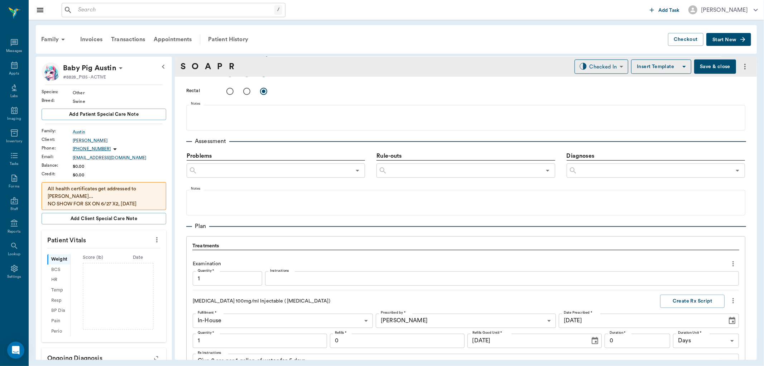
scroll to position [764, 0]
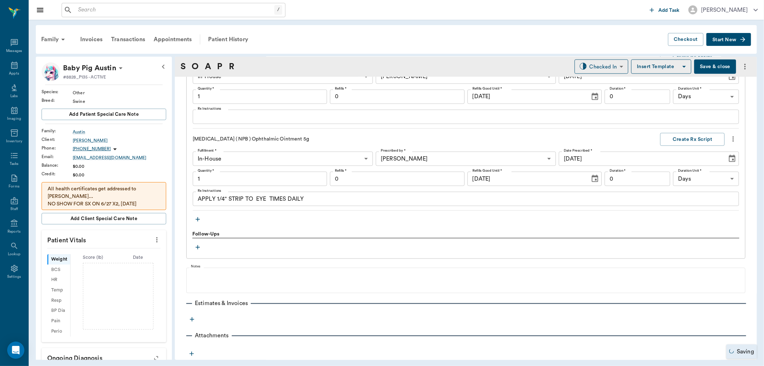
type input "1.00"
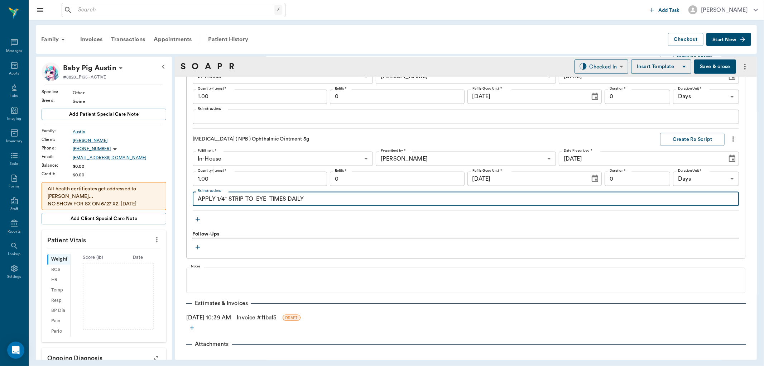
click at [254, 201] on textarea "APPLY 1/4" STRIP TO EYE TIMES DAILY" at bounding box center [466, 199] width 536 height 8
click at [271, 201] on textarea "APPLY 1/4" STRIP TO L EYE TIMES DAILY" at bounding box center [466, 199] width 536 height 8
click at [339, 199] on textarea "APPLY 1/4" STRIP TO L EYE 2 TIMES DAILY" at bounding box center [466, 199] width 536 height 8
type textarea "APPLY 1/4" STRIP TO L EYE 2 TIMES DAILY until normal for 2 days"
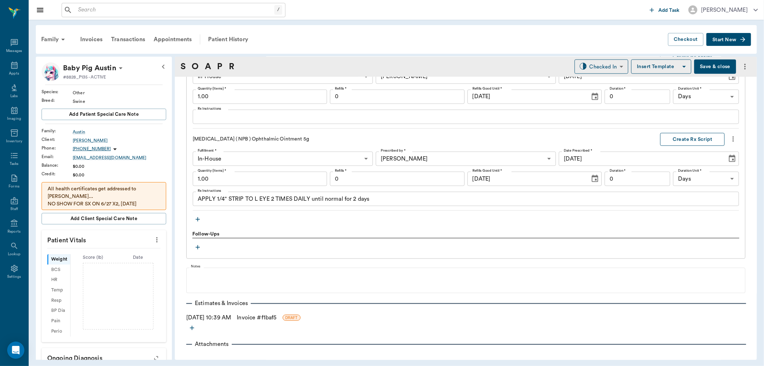
click at [682, 140] on button "Create Rx Script" at bounding box center [692, 139] width 64 height 13
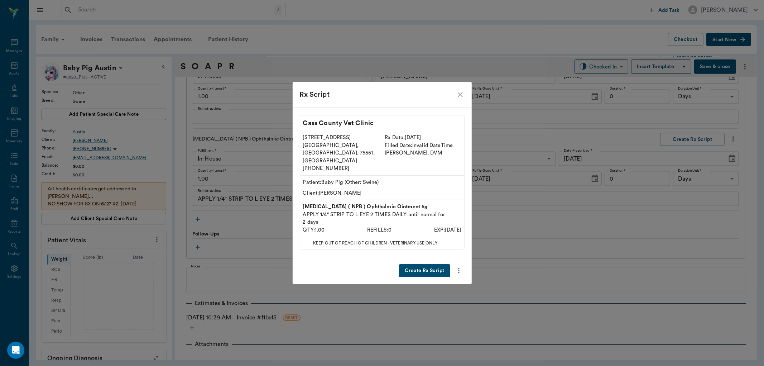
click at [432, 264] on button "Create Rx Script" at bounding box center [424, 270] width 51 height 13
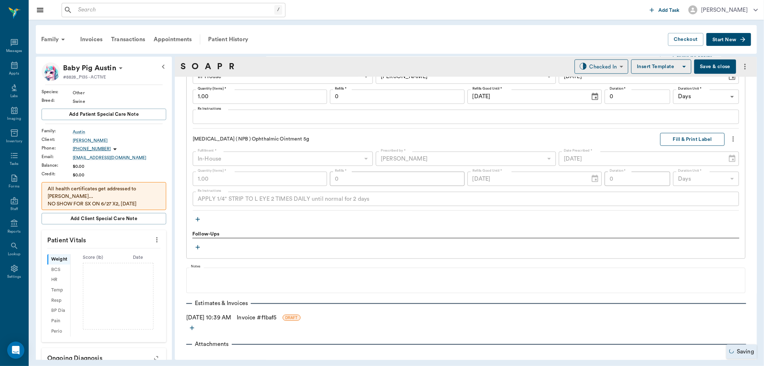
click at [683, 141] on button "Fill & Print Label" at bounding box center [692, 139] width 64 height 13
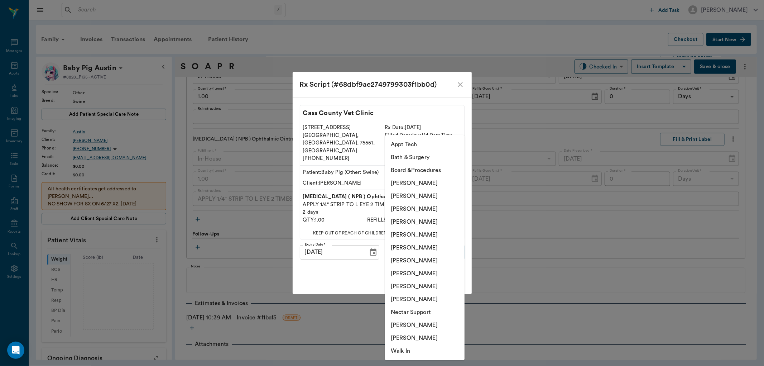
click at [417, 237] on body "/ ​ Add Task [PERSON_NAME] Nectar Messages Appts Labs Imaging Inventory Tasks F…" at bounding box center [382, 183] width 764 height 366
click at [416, 222] on li "[PERSON_NAME]" at bounding box center [424, 221] width 79 height 13
type input "63ec2f075fda476ae8351a4d"
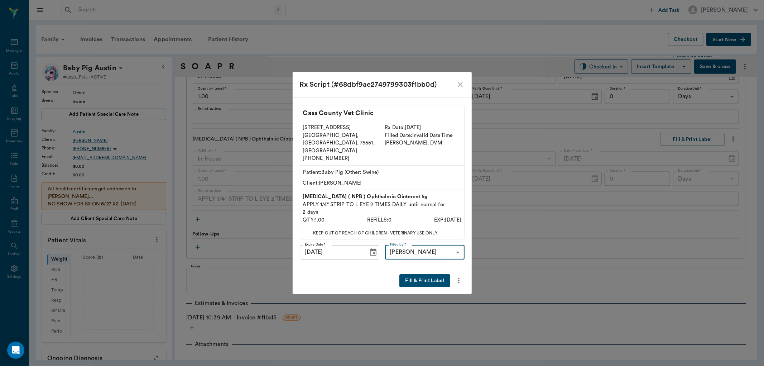
click at [424, 274] on button "Fill & Print Label" at bounding box center [424, 280] width 50 height 13
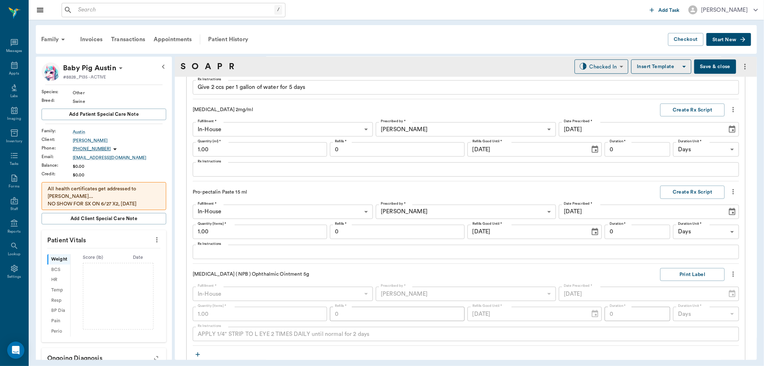
scroll to position [605, 0]
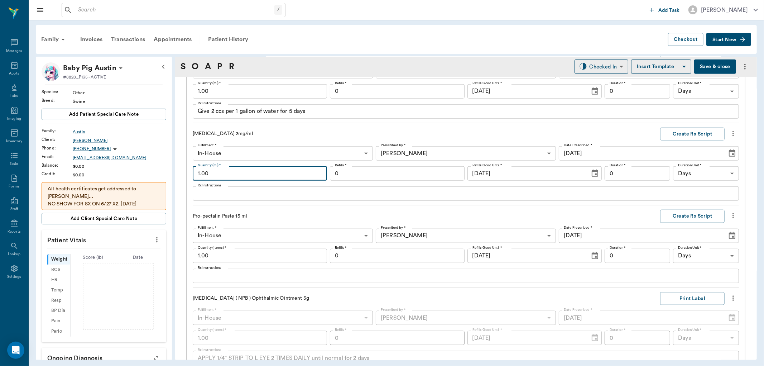
click at [236, 172] on input "1.00" at bounding box center [260, 173] width 134 height 14
type input "1.50"
click at [241, 92] on input "1.00" at bounding box center [260, 91] width 134 height 14
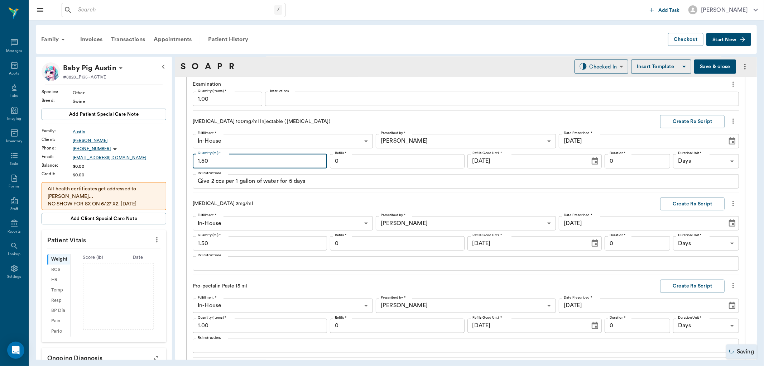
scroll to position [525, 0]
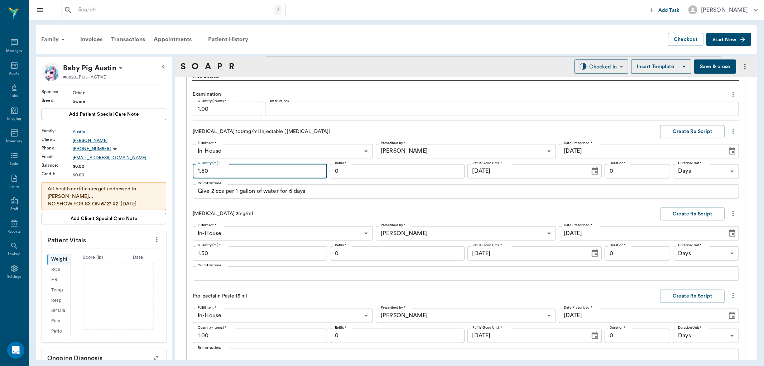
type input "1.50"
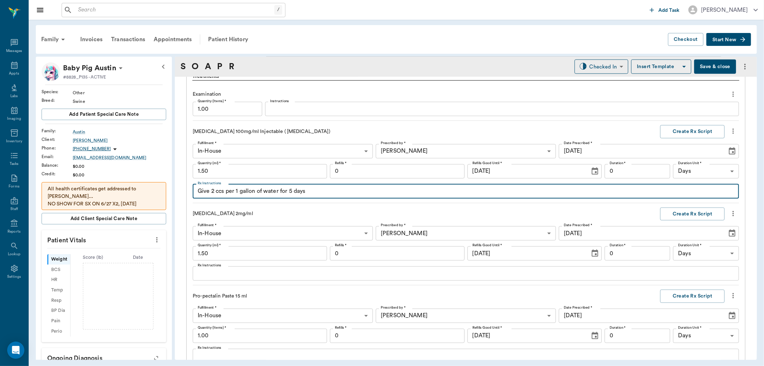
click at [329, 192] on textarea "Give 2 ccs per 1 gallon of water for 5 days" at bounding box center [466, 191] width 536 height 8
type textarea "G"
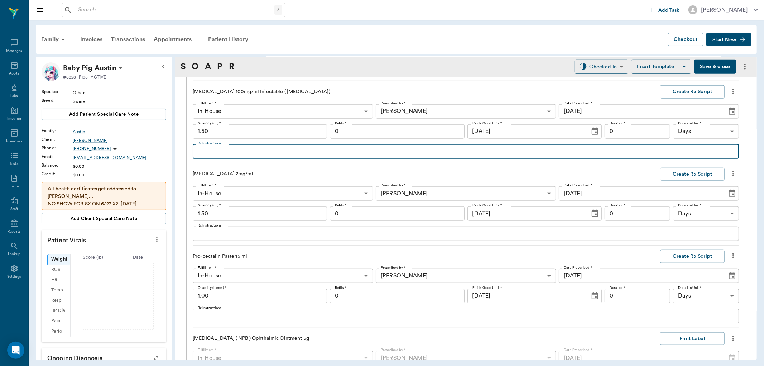
scroll to position [605, 0]
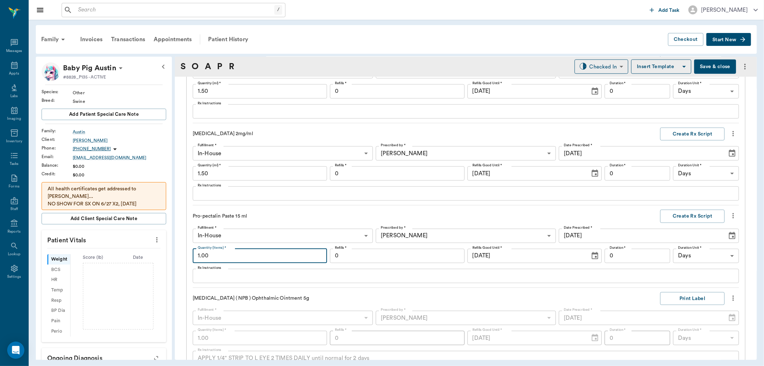
click at [238, 260] on input "1.00" at bounding box center [260, 255] width 134 height 14
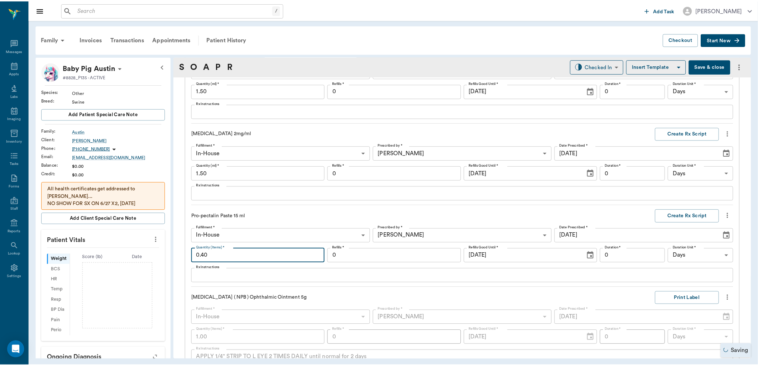
scroll to position [773, 0]
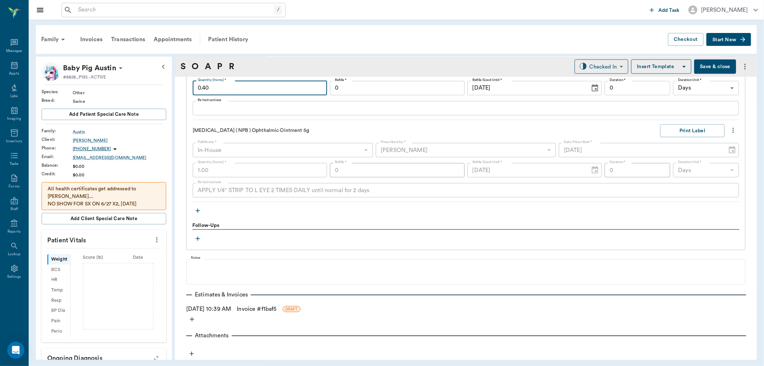
type input "0.40"
click at [256, 307] on link "Invoice # f1baf5" at bounding box center [257, 308] width 40 height 9
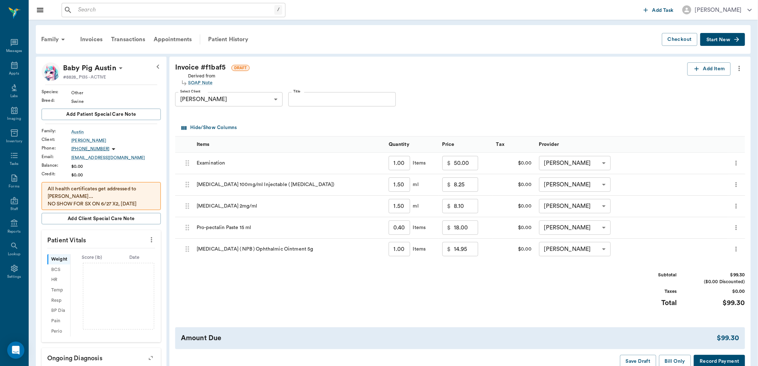
scroll to position [119, 0]
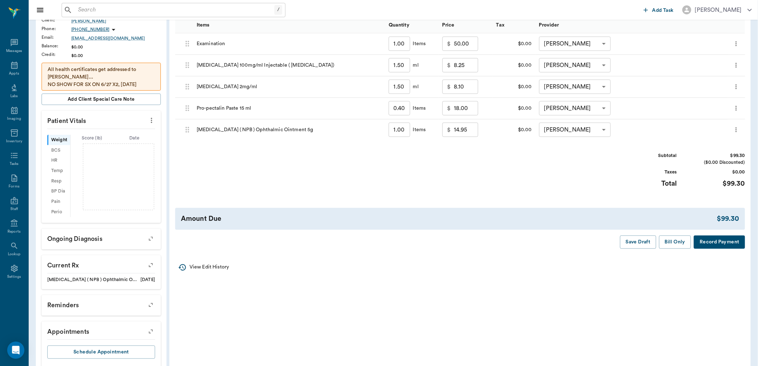
drag, startPoint x: 685, startPoint y: 216, endPoint x: 677, endPoint y: 232, distance: 17.9
click at [684, 218] on div "Amount Due" at bounding box center [449, 218] width 536 height 10
click at [668, 243] on button "Bill Only" at bounding box center [675, 241] width 32 height 13
